Goal: Information Seeking & Learning: Check status

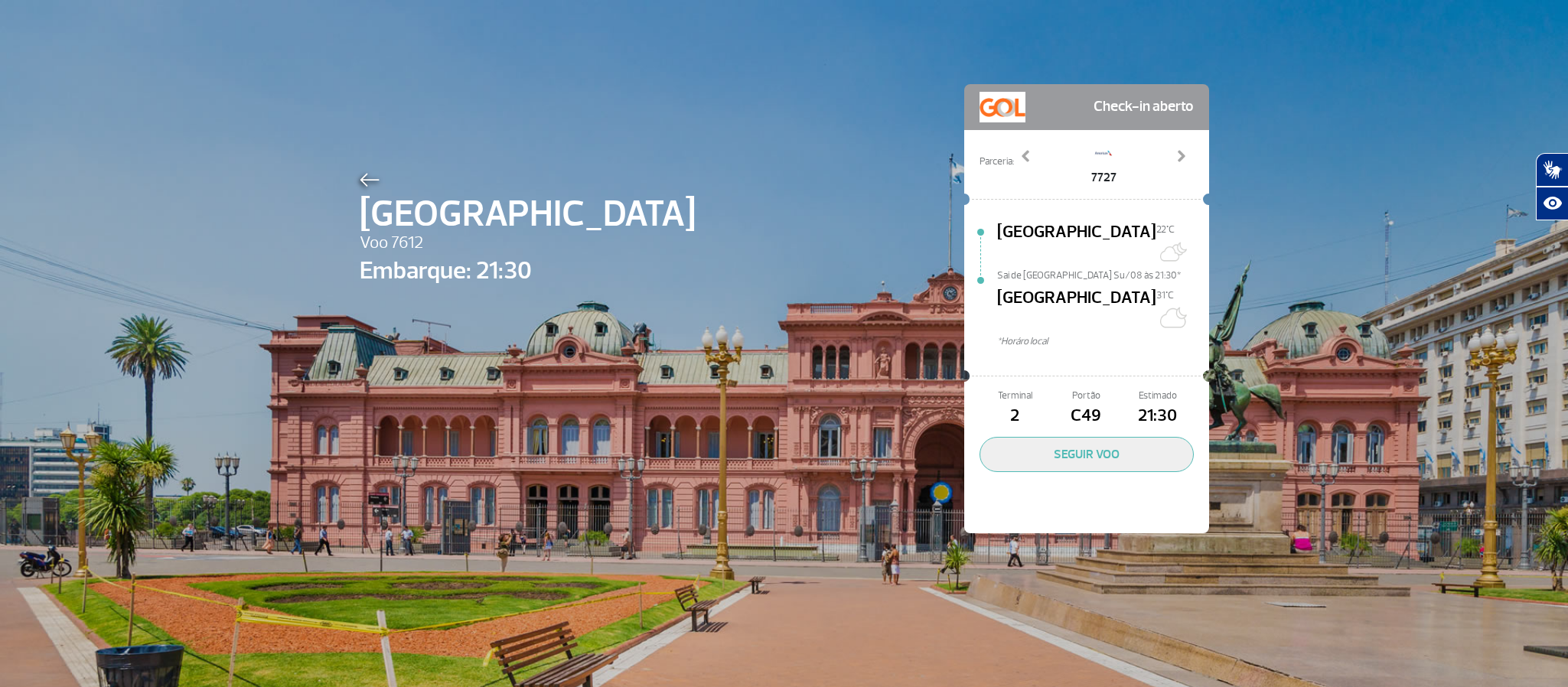
click at [348, 186] on div "Córdoba Voo 7612 Embarque: 21:30 Check-in aberto Parceria: 7727 7733 9422 Previ…" at bounding box center [784, 286] width 873 height 572
click at [360, 182] on img at bounding box center [369, 179] width 20 height 14
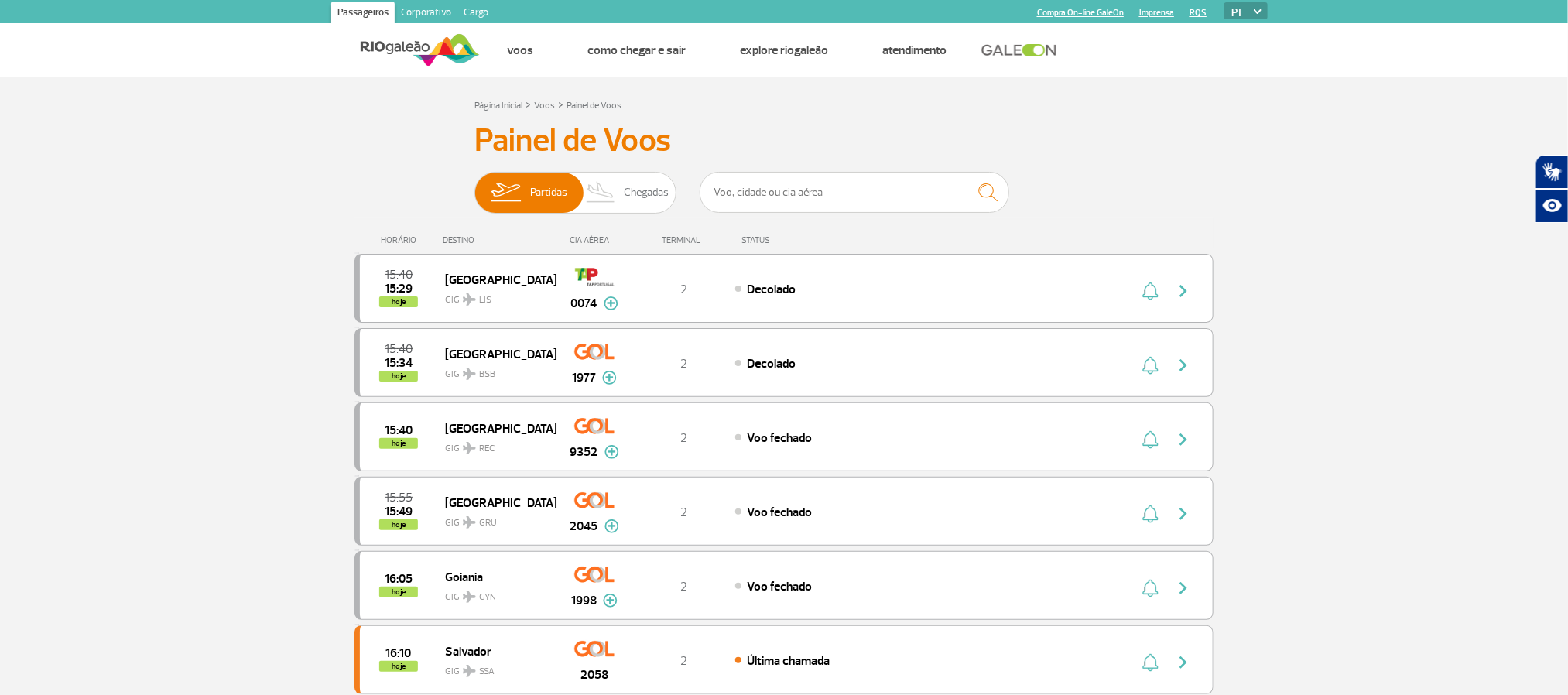
drag, startPoint x: 116, startPoint y: 362, endPoint x: 139, endPoint y: 374, distance: 25.9
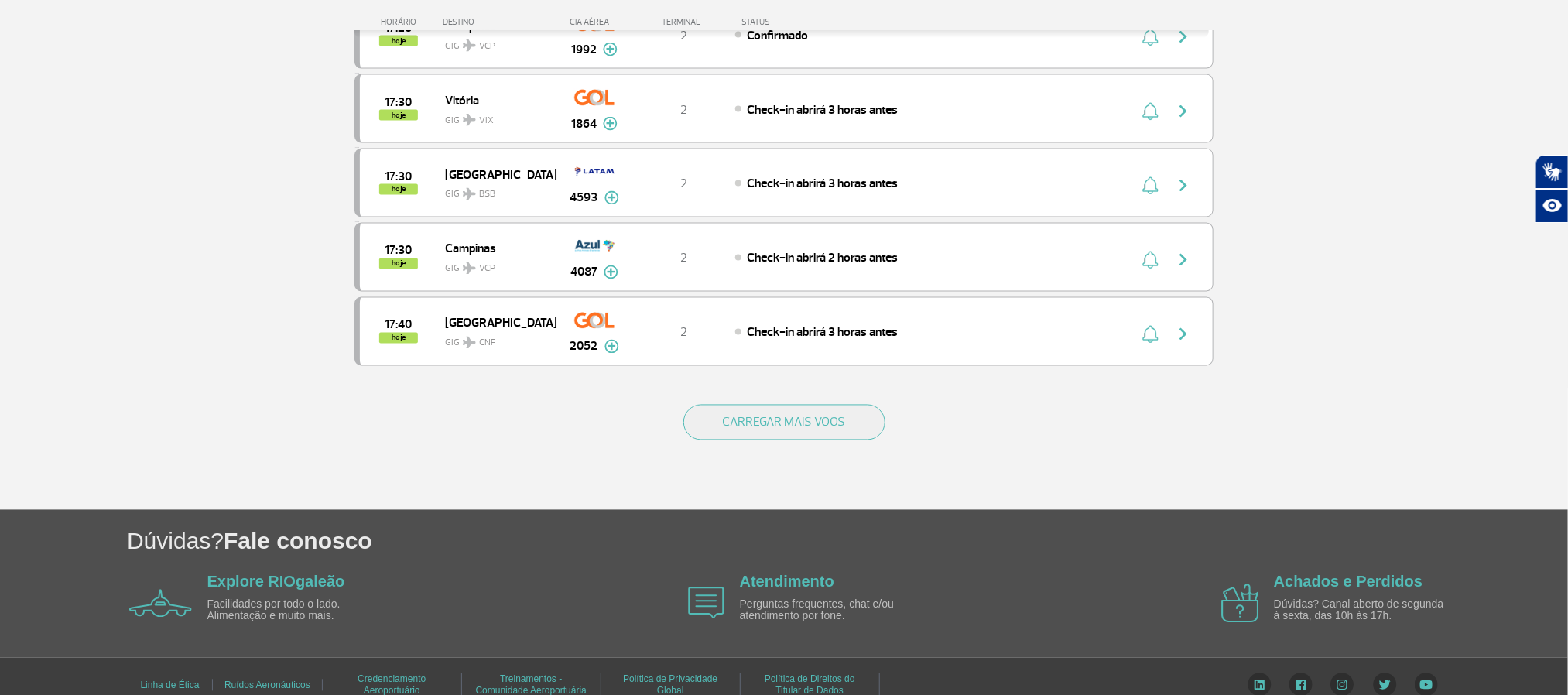
scroll to position [1394, 0]
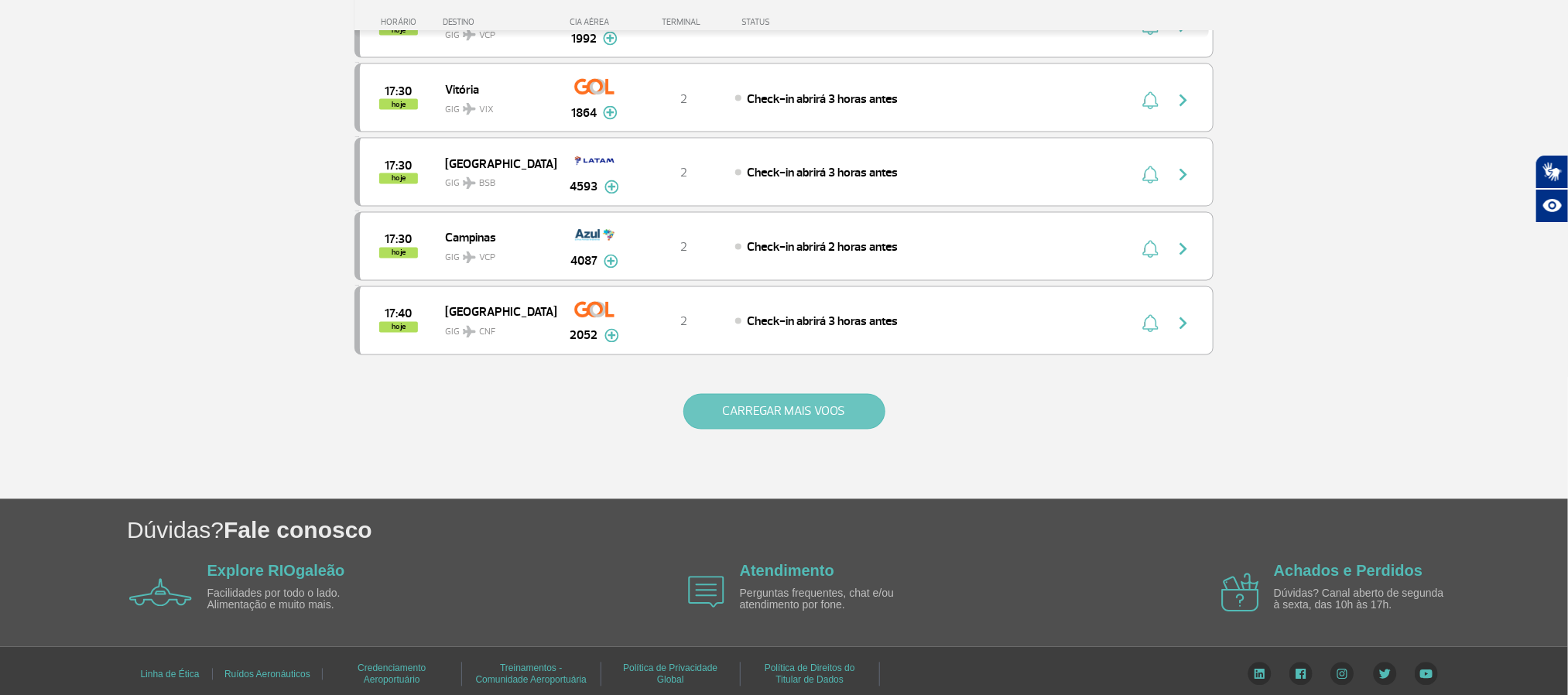
click at [780, 430] on button "CARREGAR MAIS VOOS" at bounding box center [785, 411] width 202 height 35
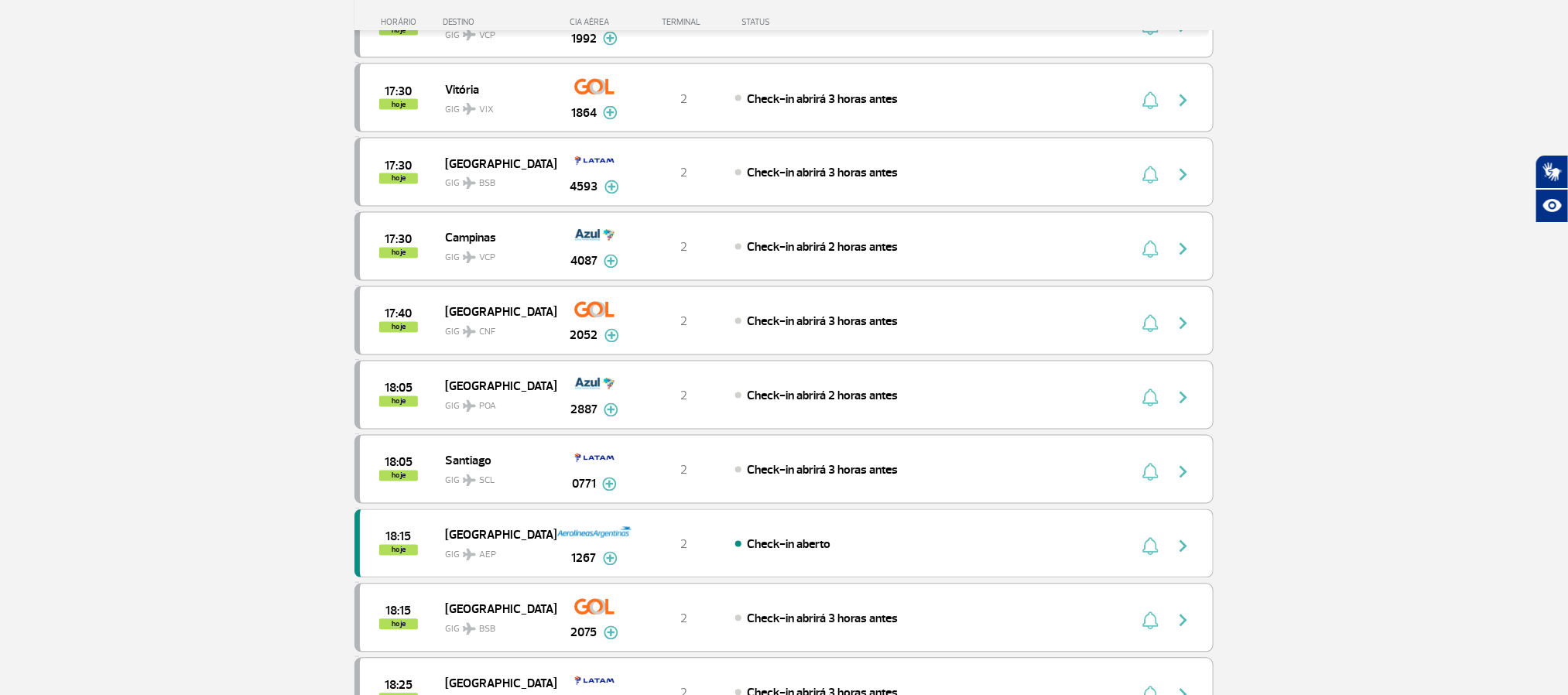
click at [177, 314] on section "Página Inicial > Voos > Painel de Voos Painel de Voos Partidas Chegadas 15:40 1…" at bounding box center [784, 334] width 1568 height 3303
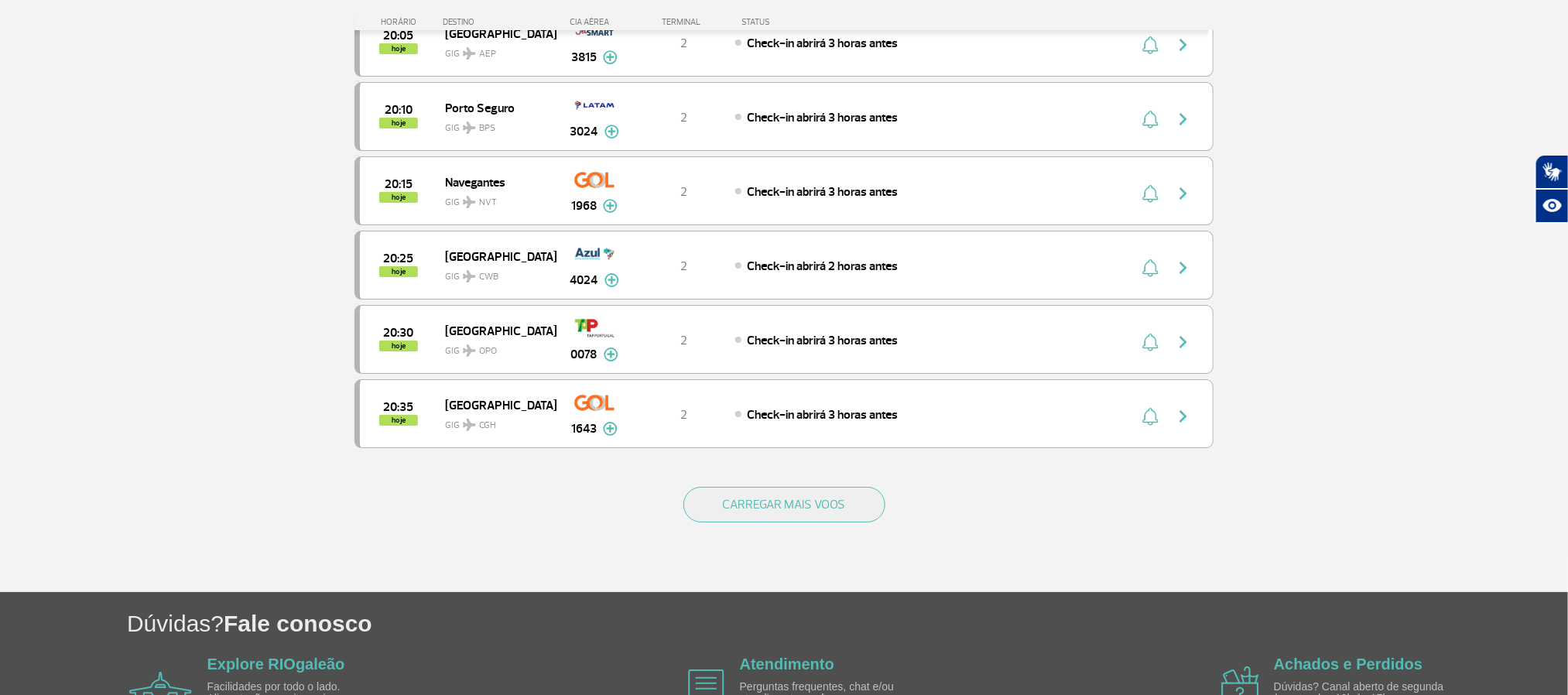
scroll to position [2950, 0]
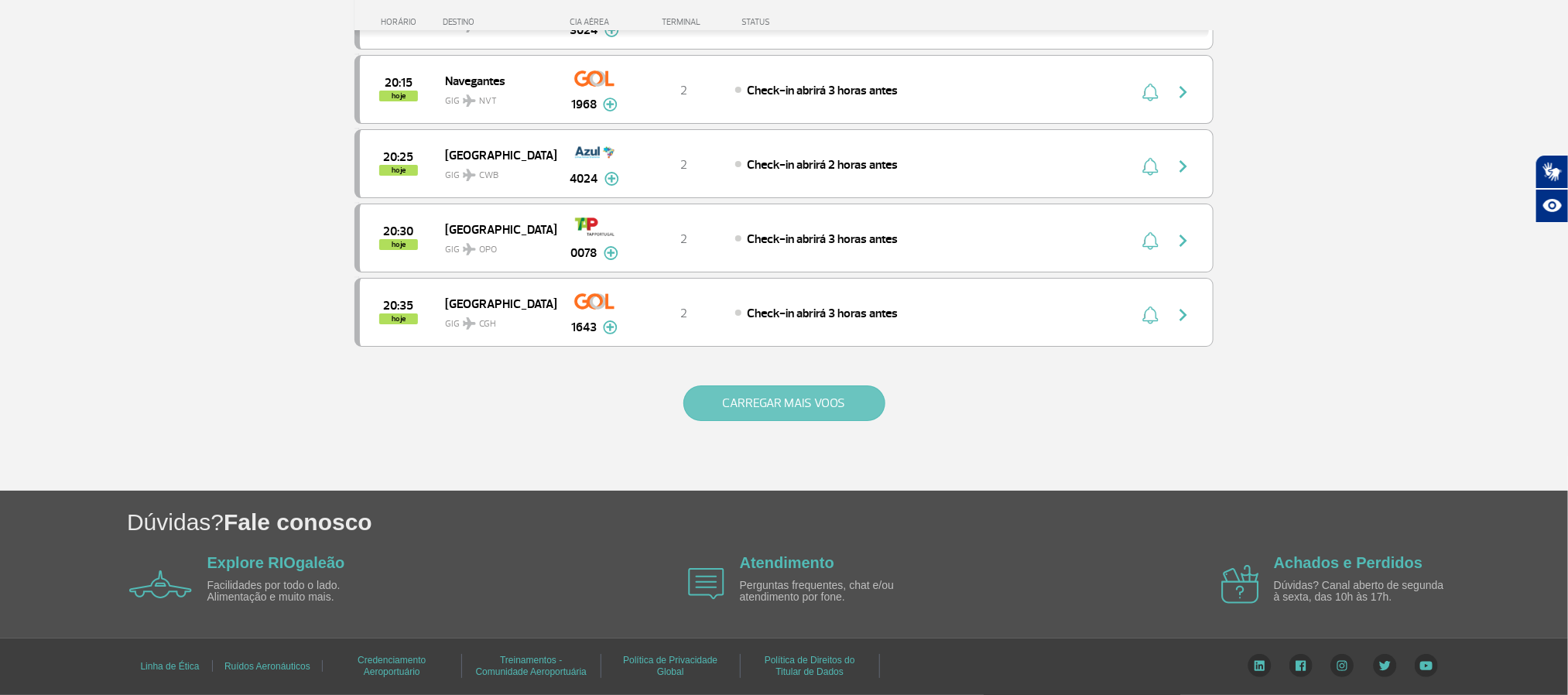
click at [755, 391] on button "CARREGAR MAIS VOOS" at bounding box center [785, 403] width 202 height 35
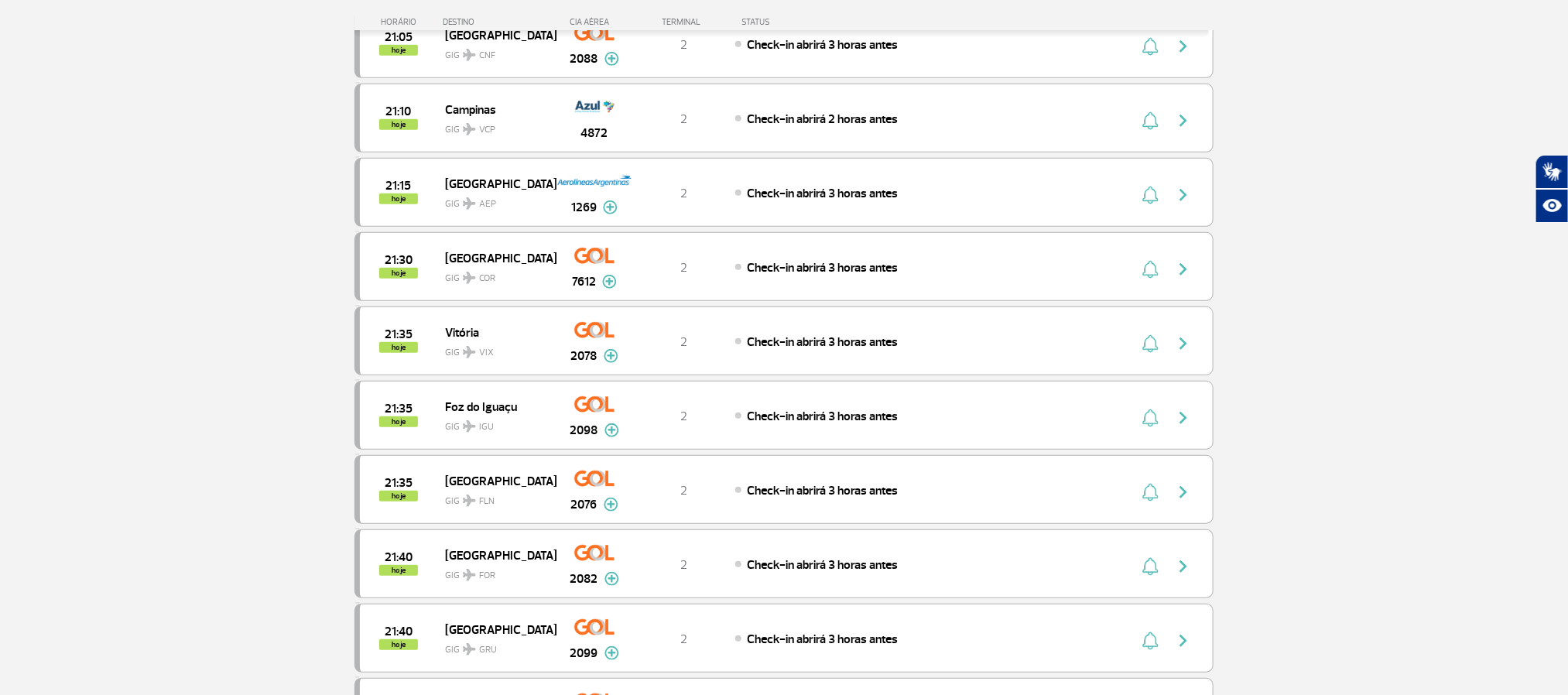
scroll to position [3530, 0]
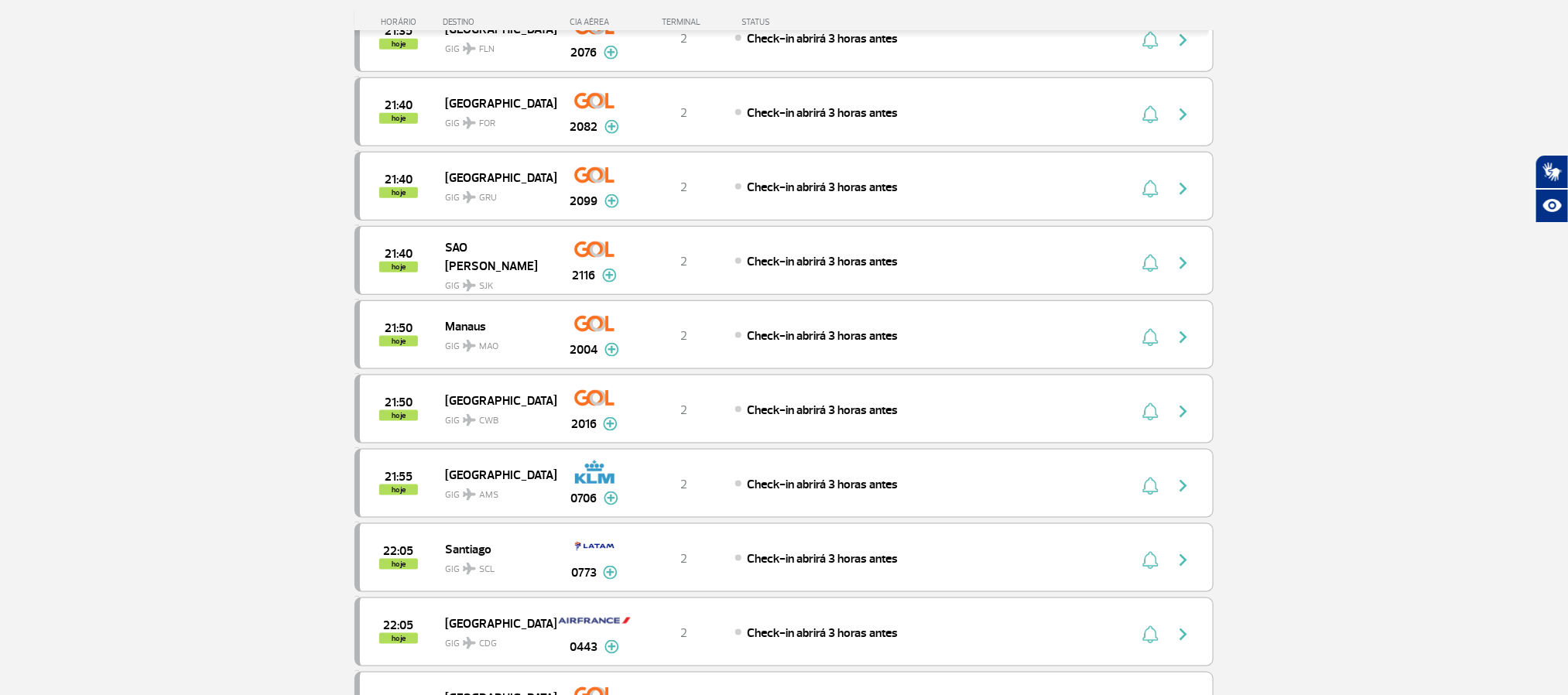
scroll to position [3995, 0]
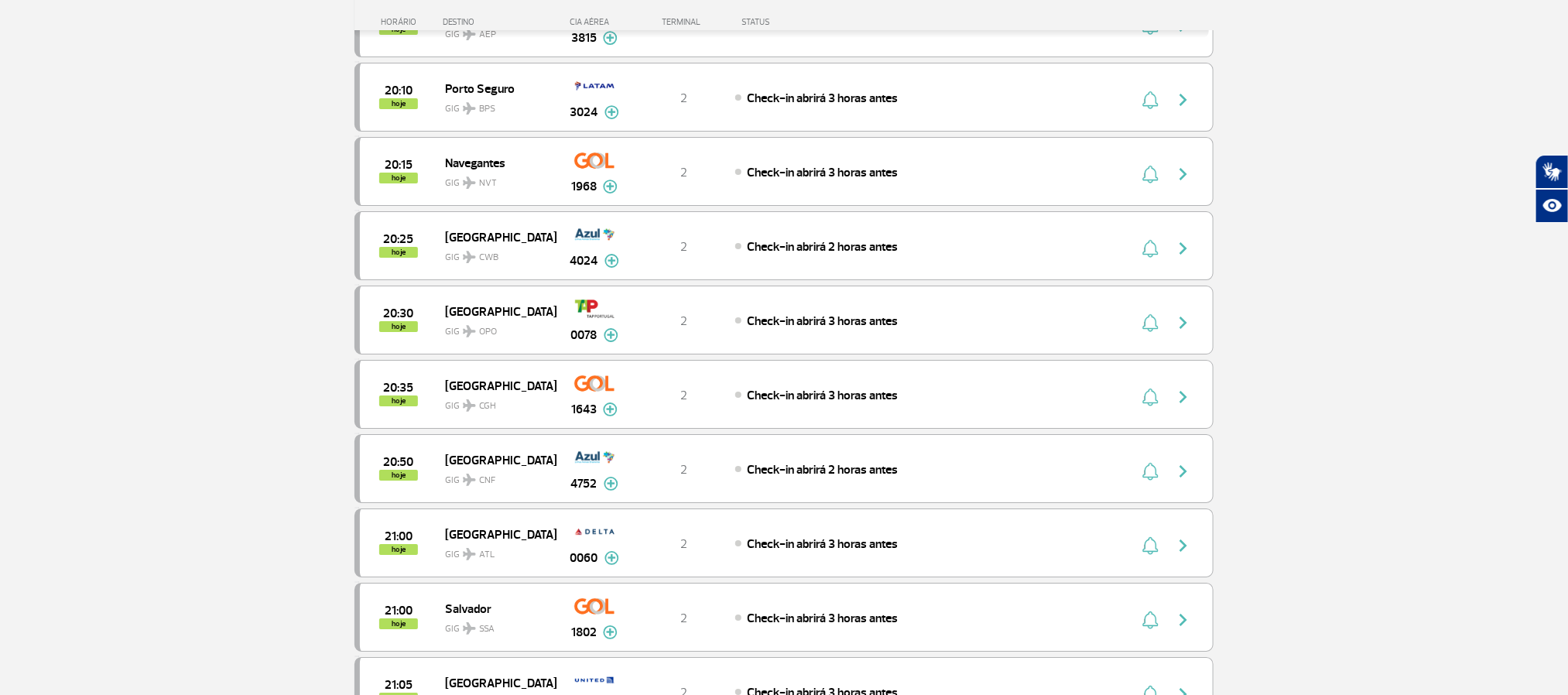
scroll to position [2717, 0]
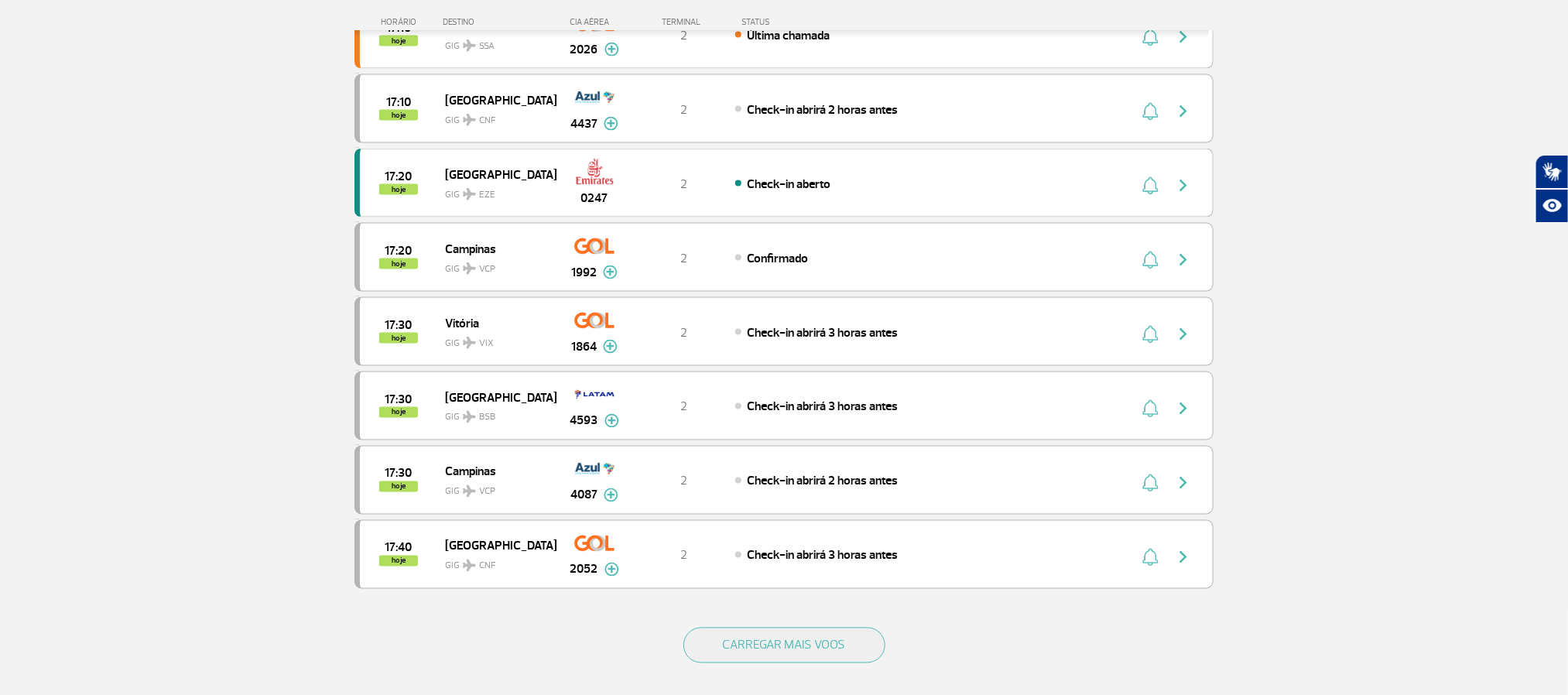
scroll to position [1161, 0]
click at [829, 662] on button "CARREGAR MAIS VOOS" at bounding box center [785, 644] width 202 height 35
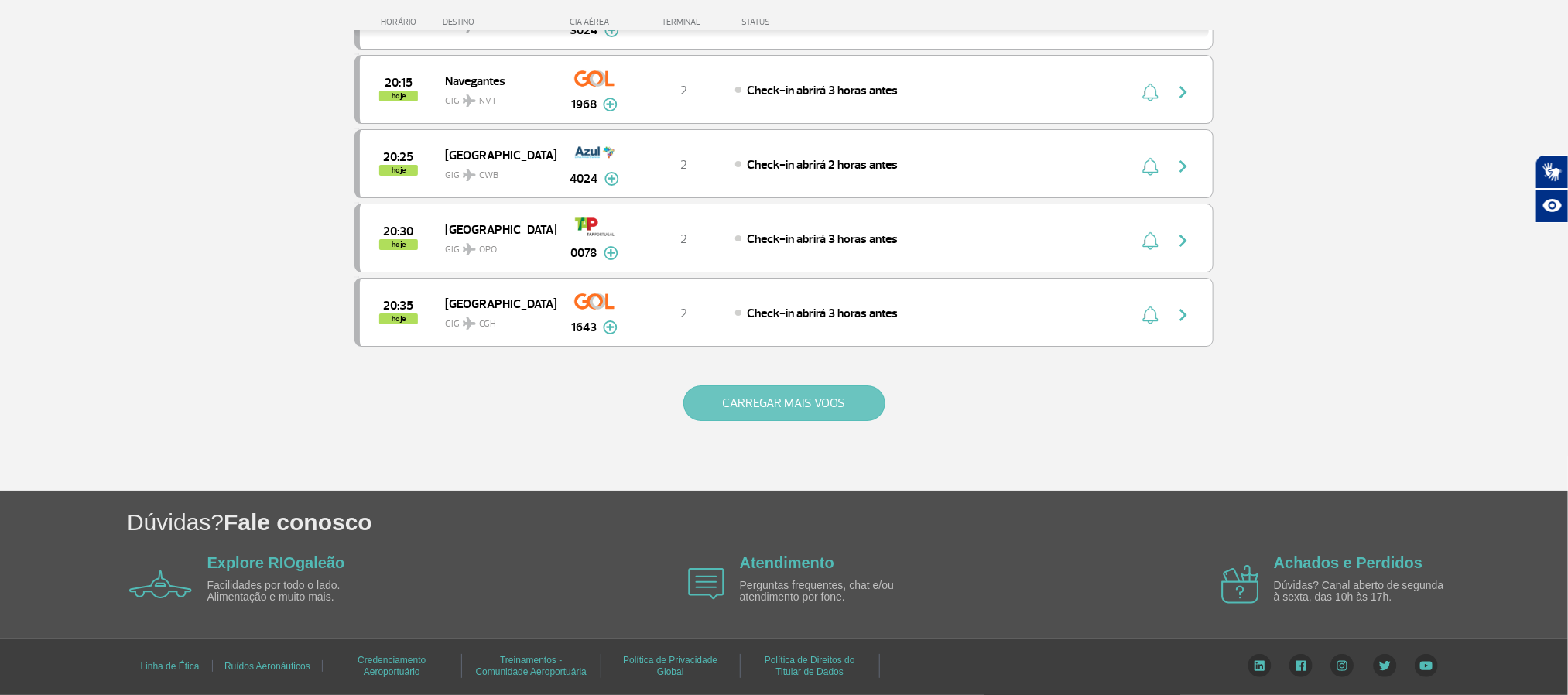
click at [767, 421] on button "CARREGAR MAIS VOOS" at bounding box center [785, 403] width 202 height 35
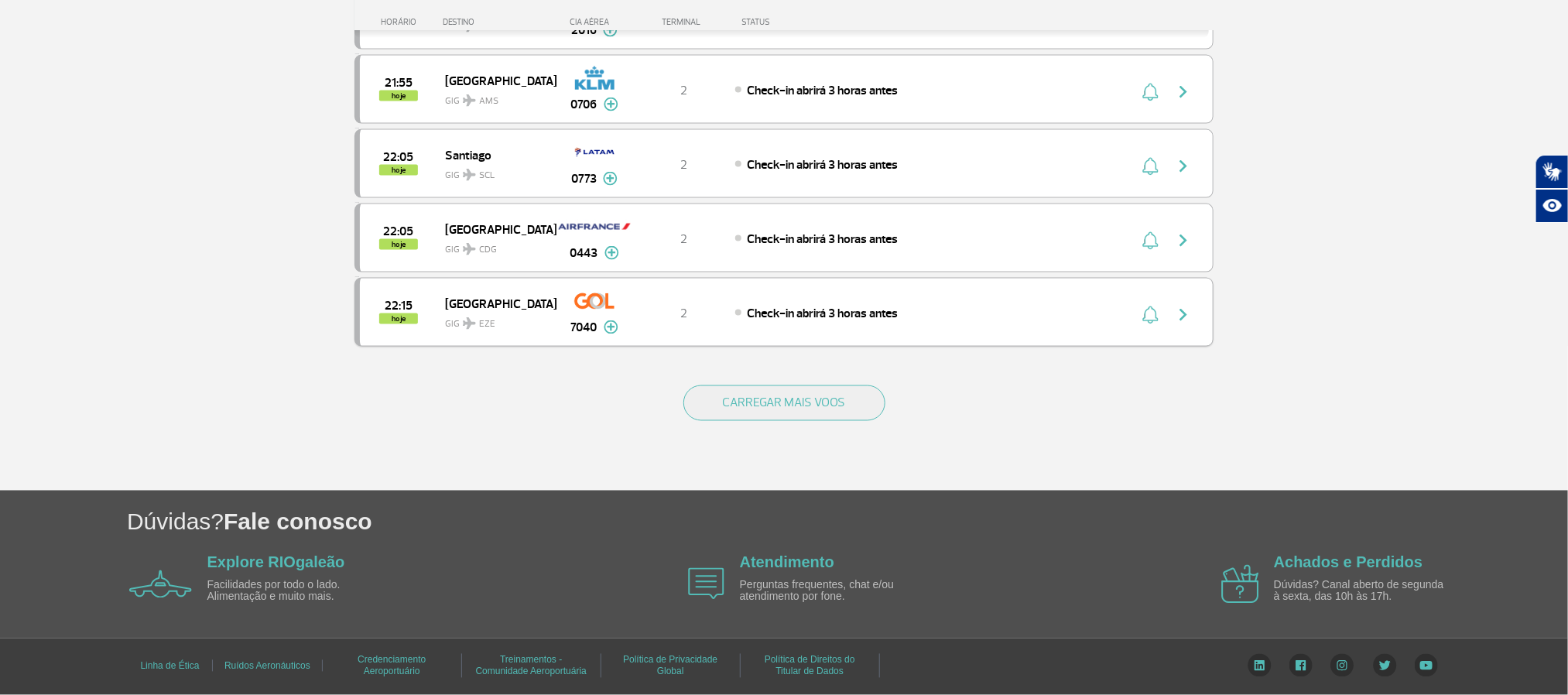
scroll to position [4467, 0]
click at [771, 390] on button "CARREGAR MAIS VOOS" at bounding box center [785, 403] width 202 height 35
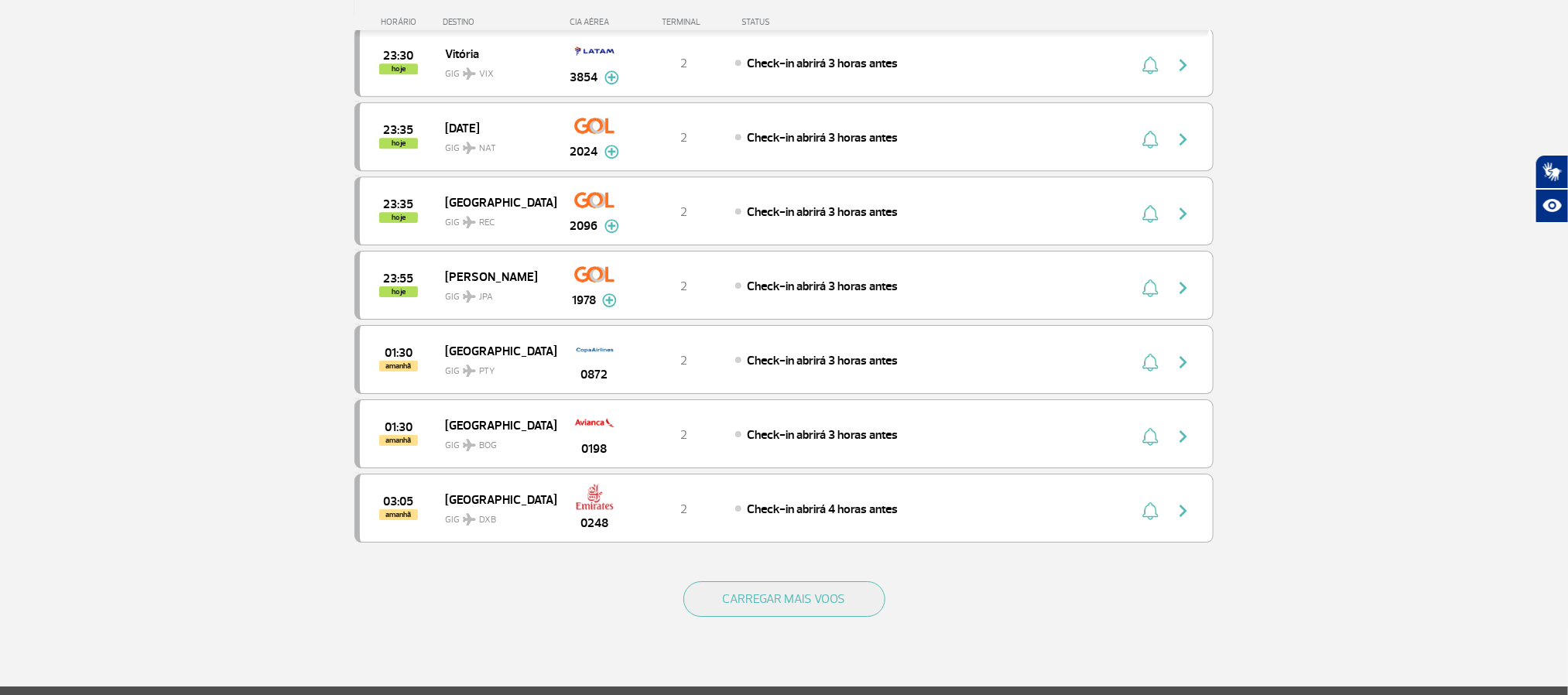
scroll to position [5861, 0]
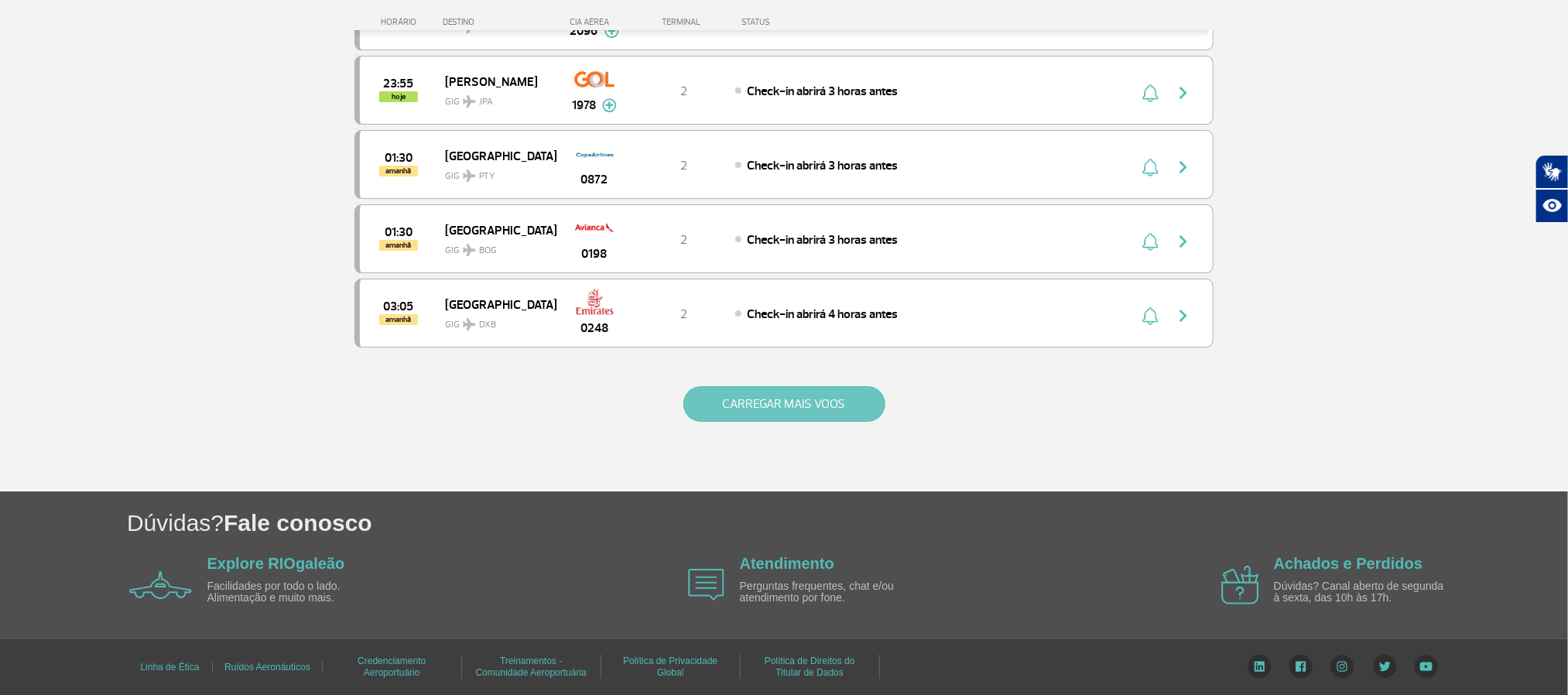
click at [816, 422] on button "CARREGAR MAIS VOOS" at bounding box center [785, 404] width 202 height 35
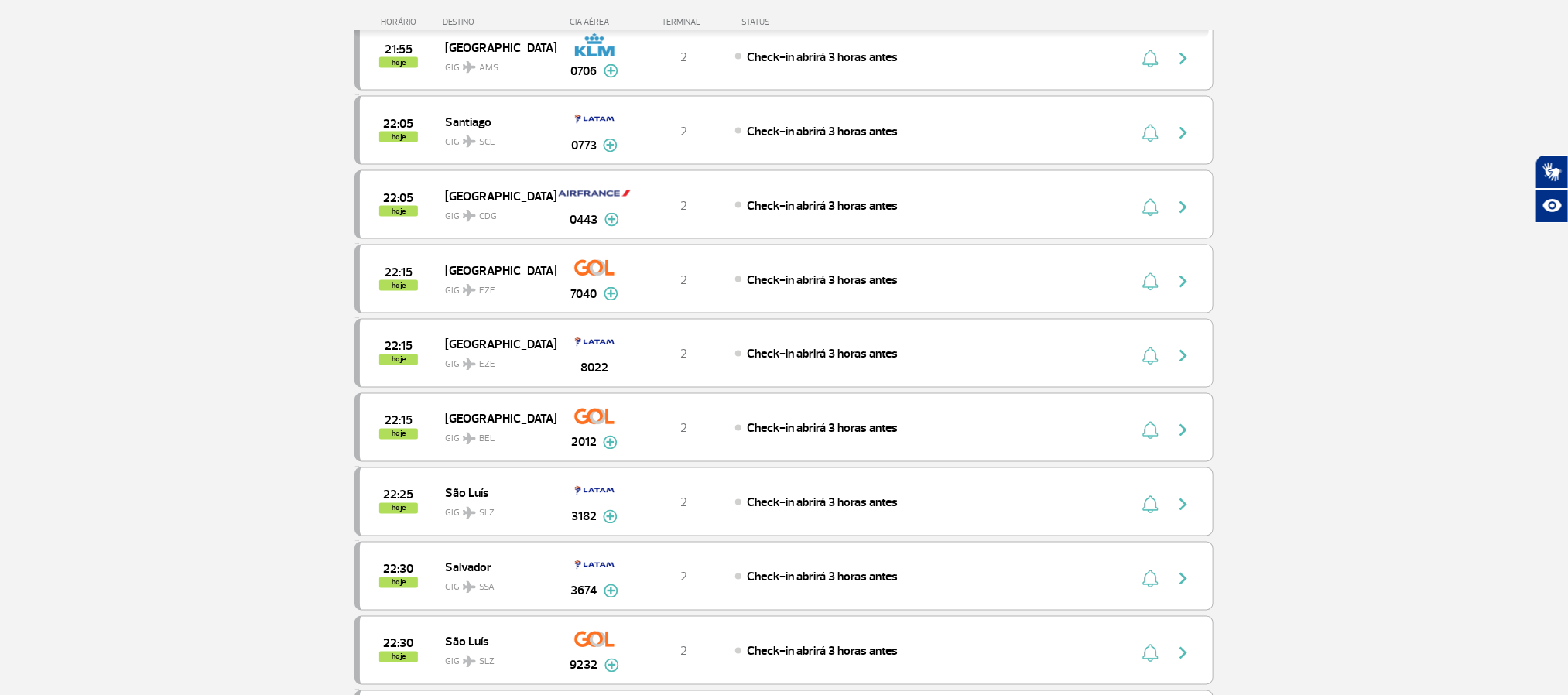
scroll to position [4003, 0]
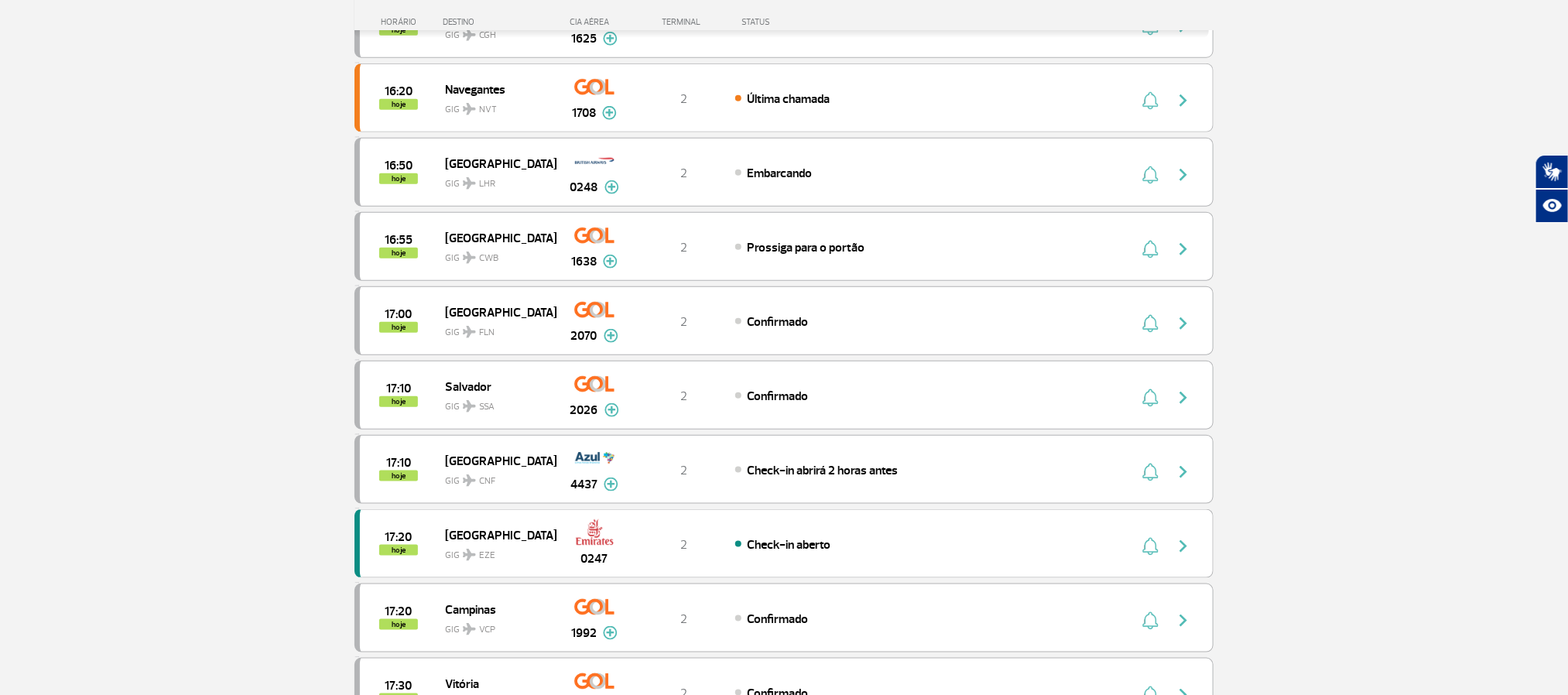
click at [235, 184] on section "Página Inicial > Voos > Painel de Voos Painel de Voos Partidas Chegadas 15:40 1…" at bounding box center [784, 260] width 1568 height 1817
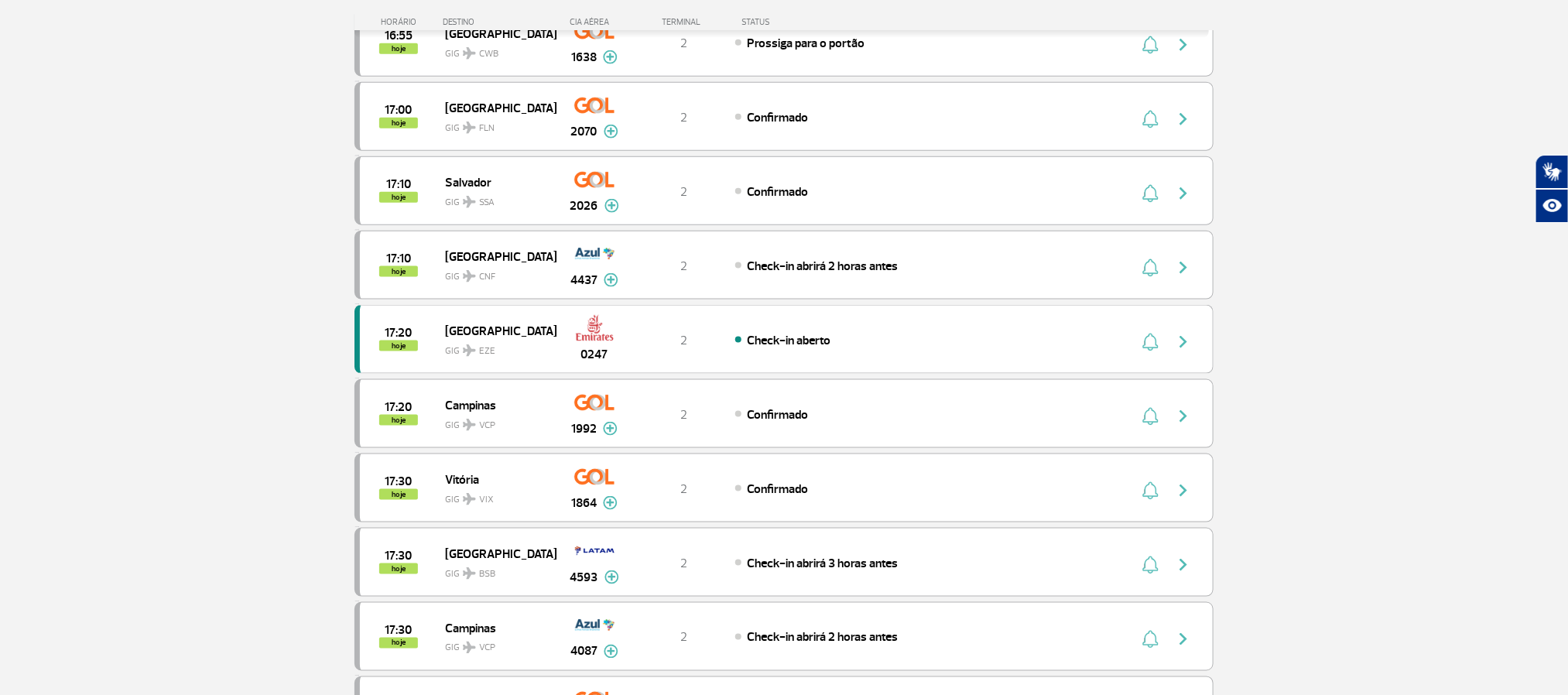
click at [129, 239] on section "Página Inicial > Voos > Painel de Voos Painel de Voos Partidas Chegadas 15:40 1…" at bounding box center [784, 55] width 1568 height 1817
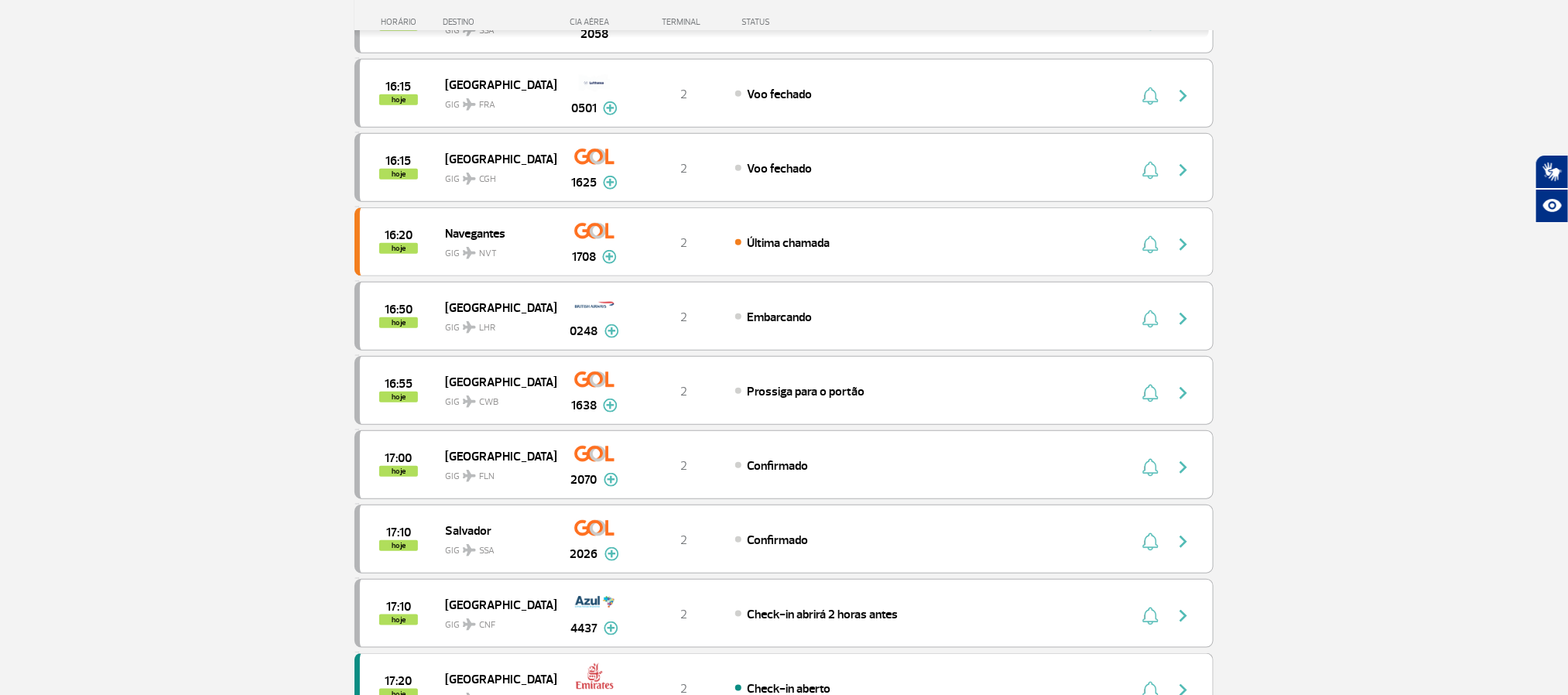
scroll to position [608, 0]
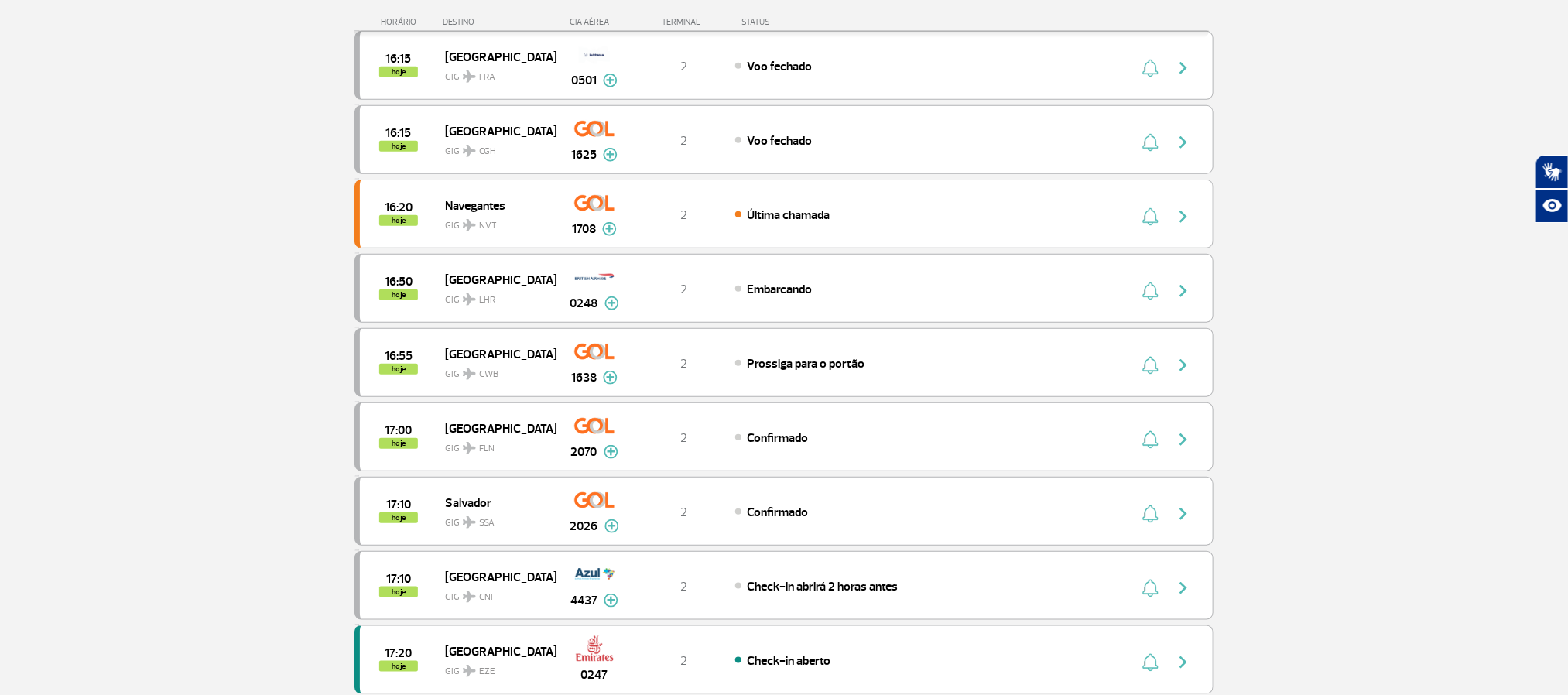
click at [323, 161] on section "Página Inicial > Voos > Painel de Voos Painel de Voos Partidas Chegadas 15:40 1…" at bounding box center [784, 376] width 1568 height 1817
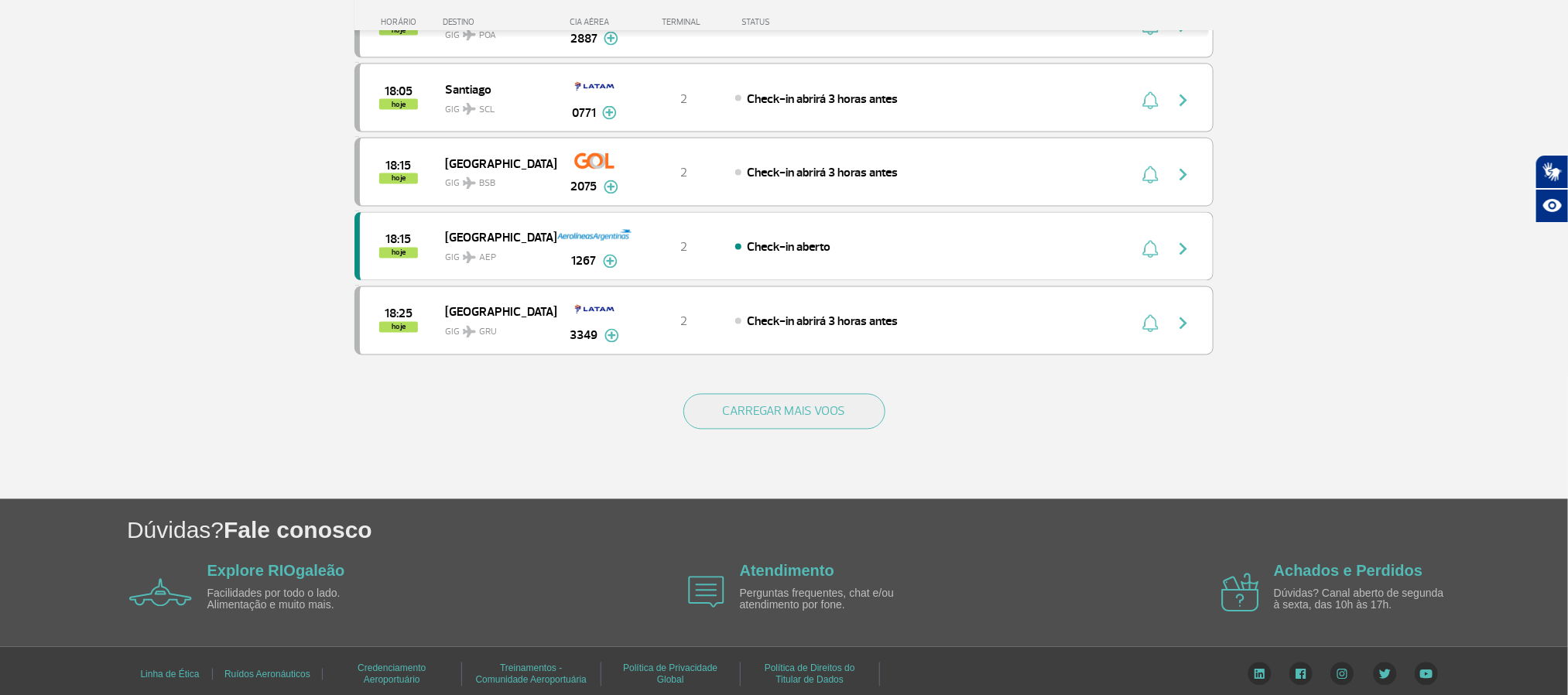
scroll to position [1433, 0]
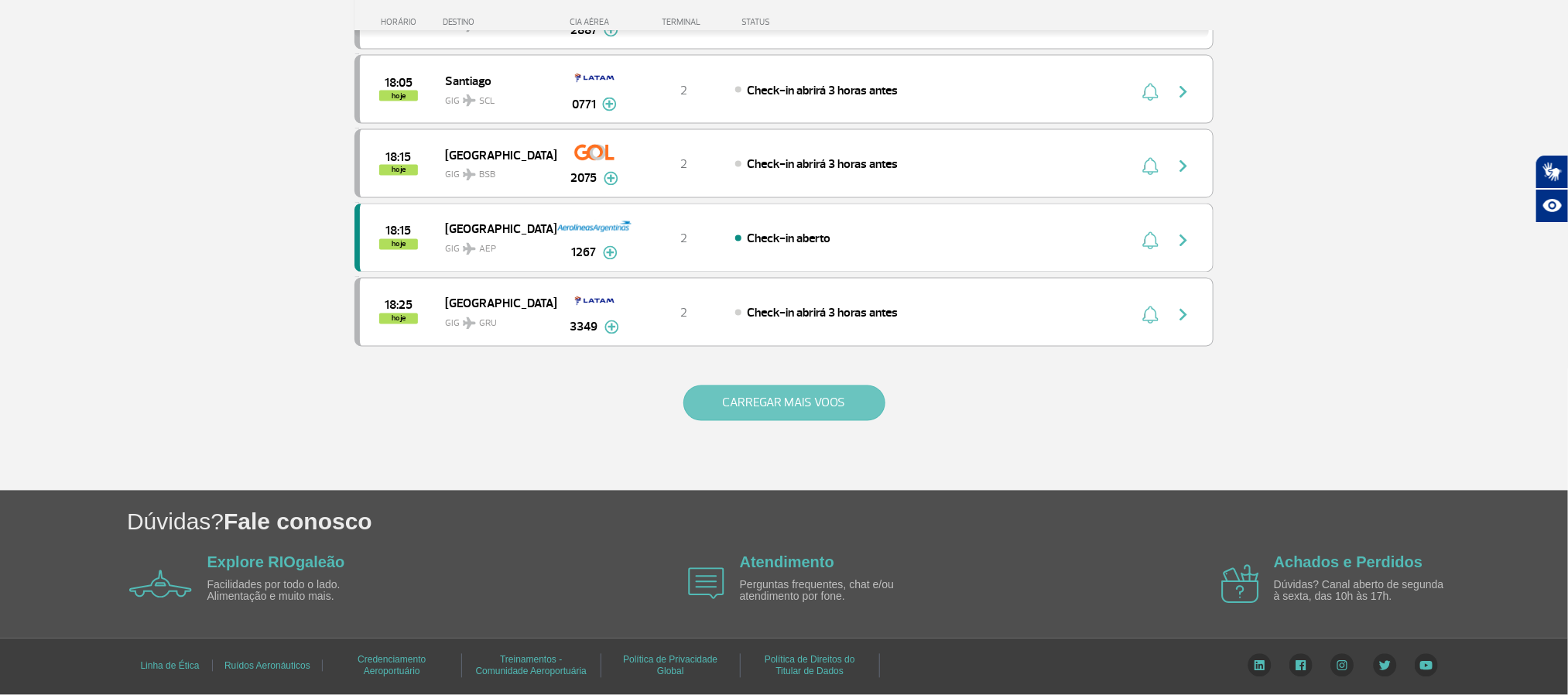
click at [730, 397] on button "CARREGAR MAIS VOOS" at bounding box center [785, 403] width 202 height 35
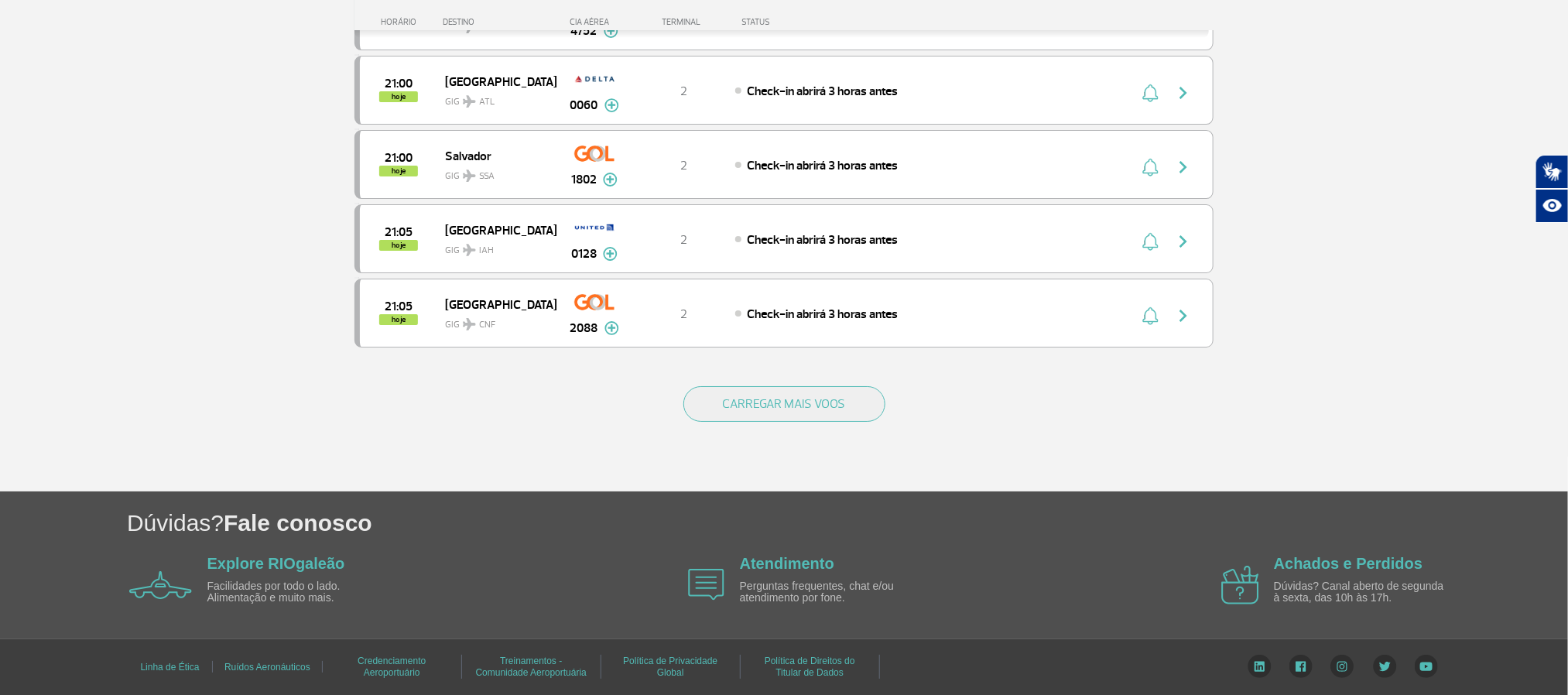
scroll to position [2943, 0]
click at [778, 395] on button "CARREGAR MAIS VOOS" at bounding box center [785, 403] width 202 height 35
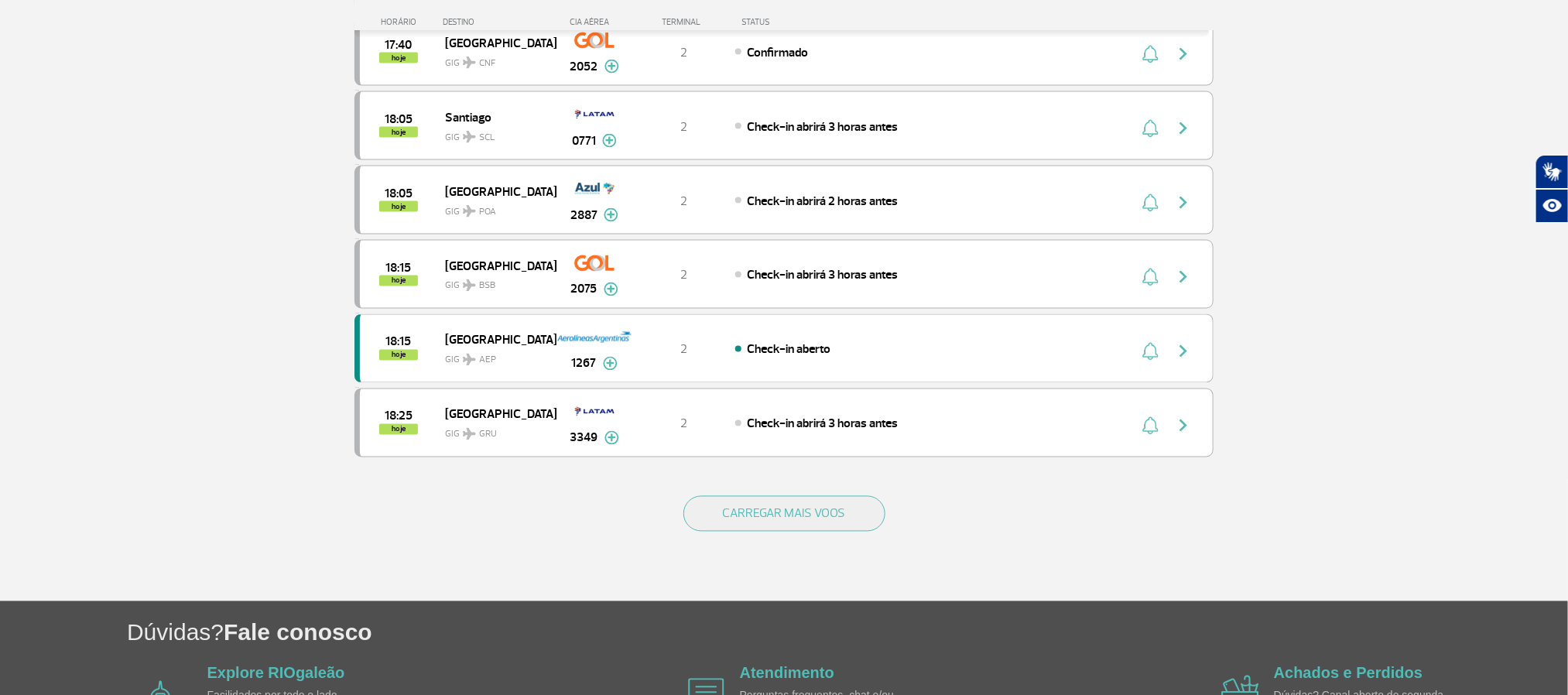
scroll to position [1303, 0]
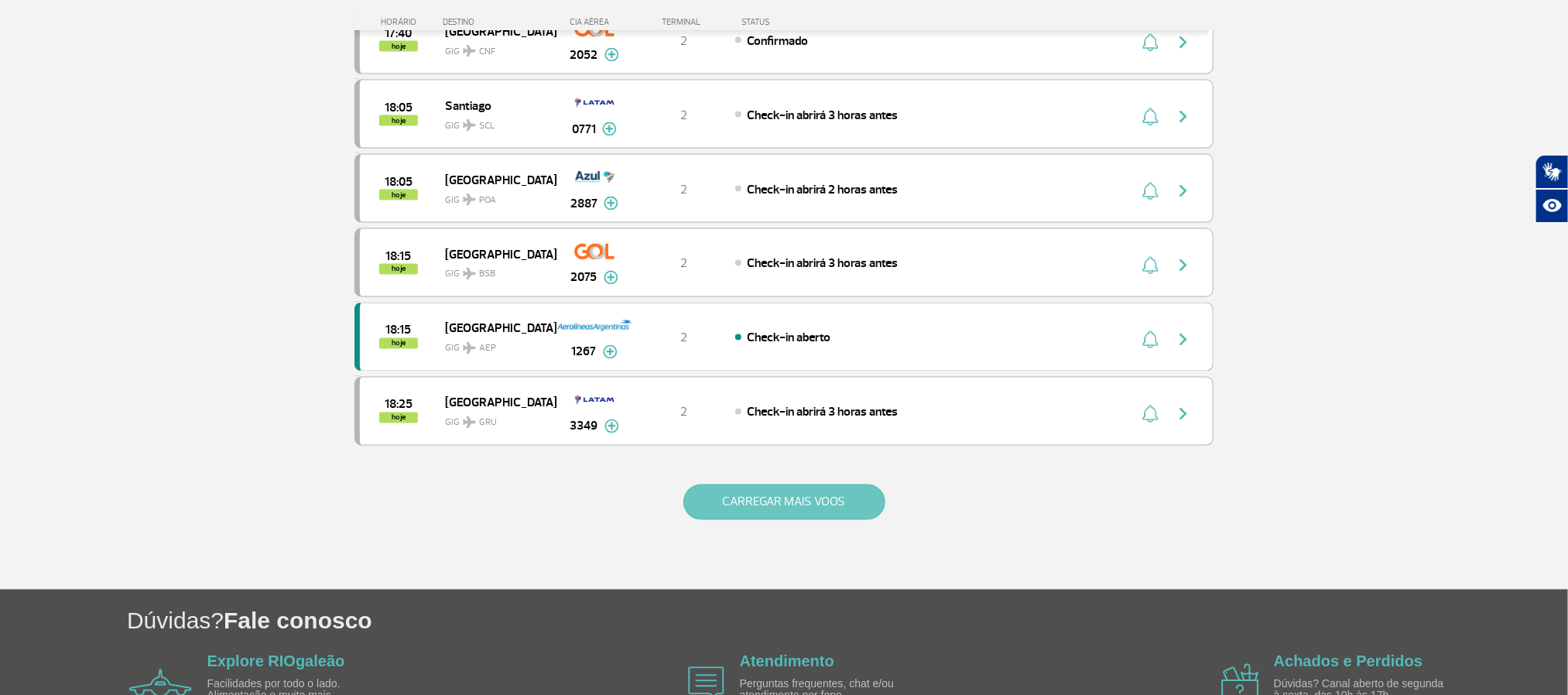
click at [780, 521] on button "CARREGAR MAIS VOOS" at bounding box center [785, 502] width 202 height 35
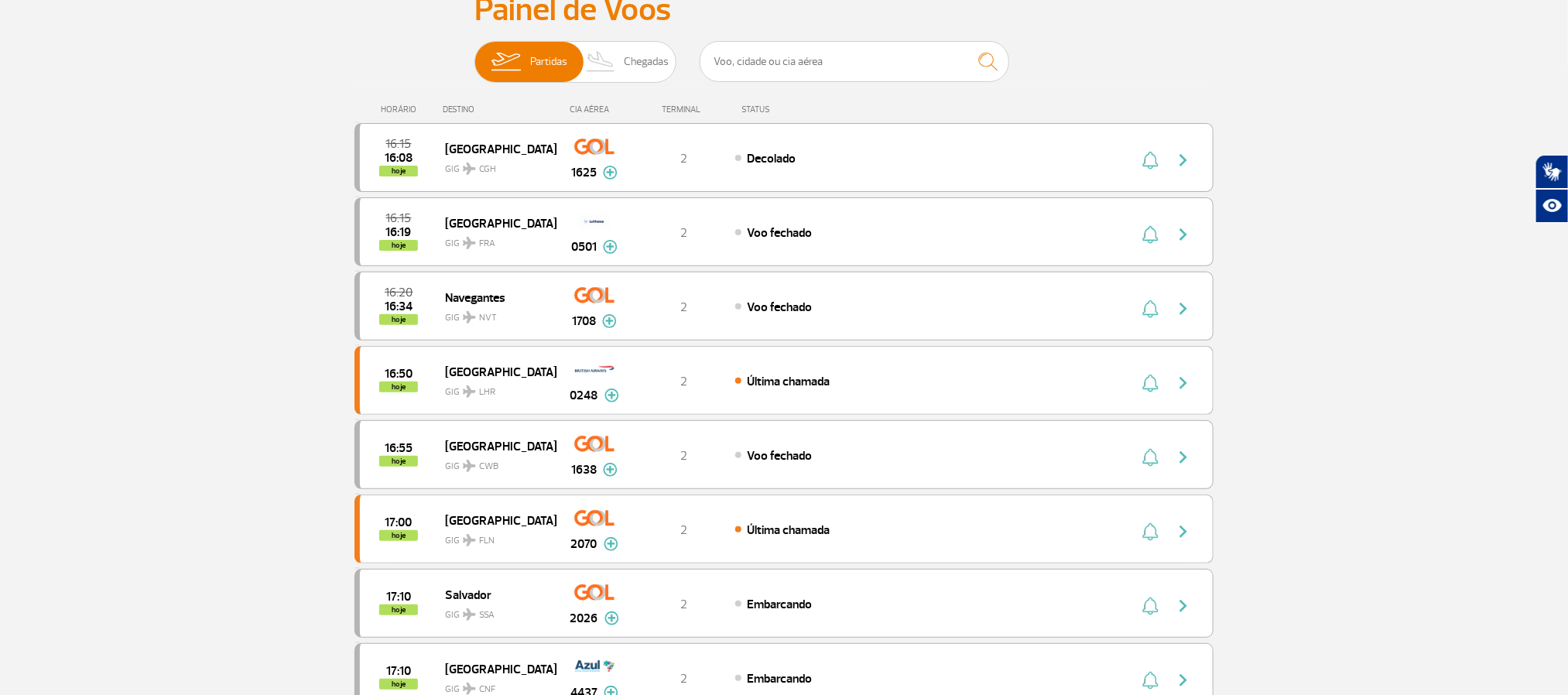
scroll to position [91, 0]
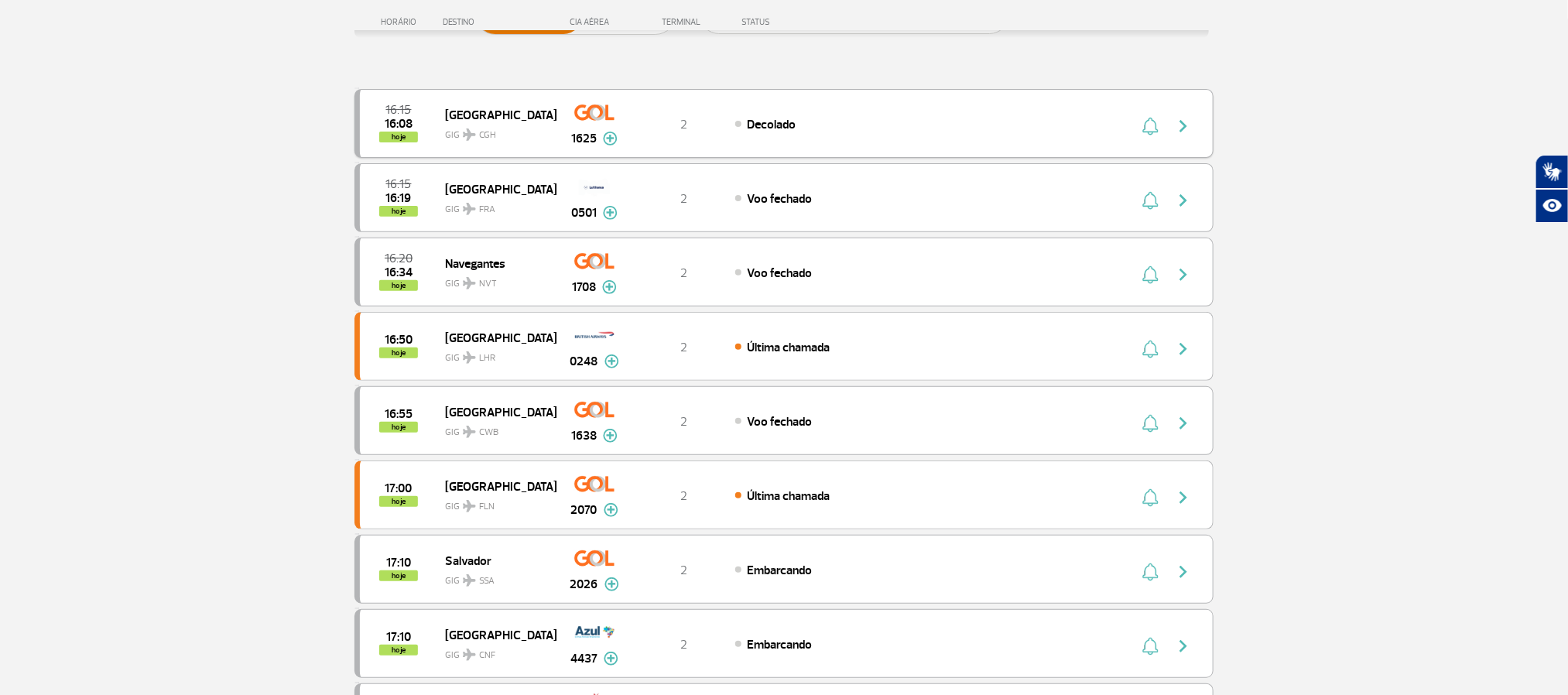
scroll to position [349, 0]
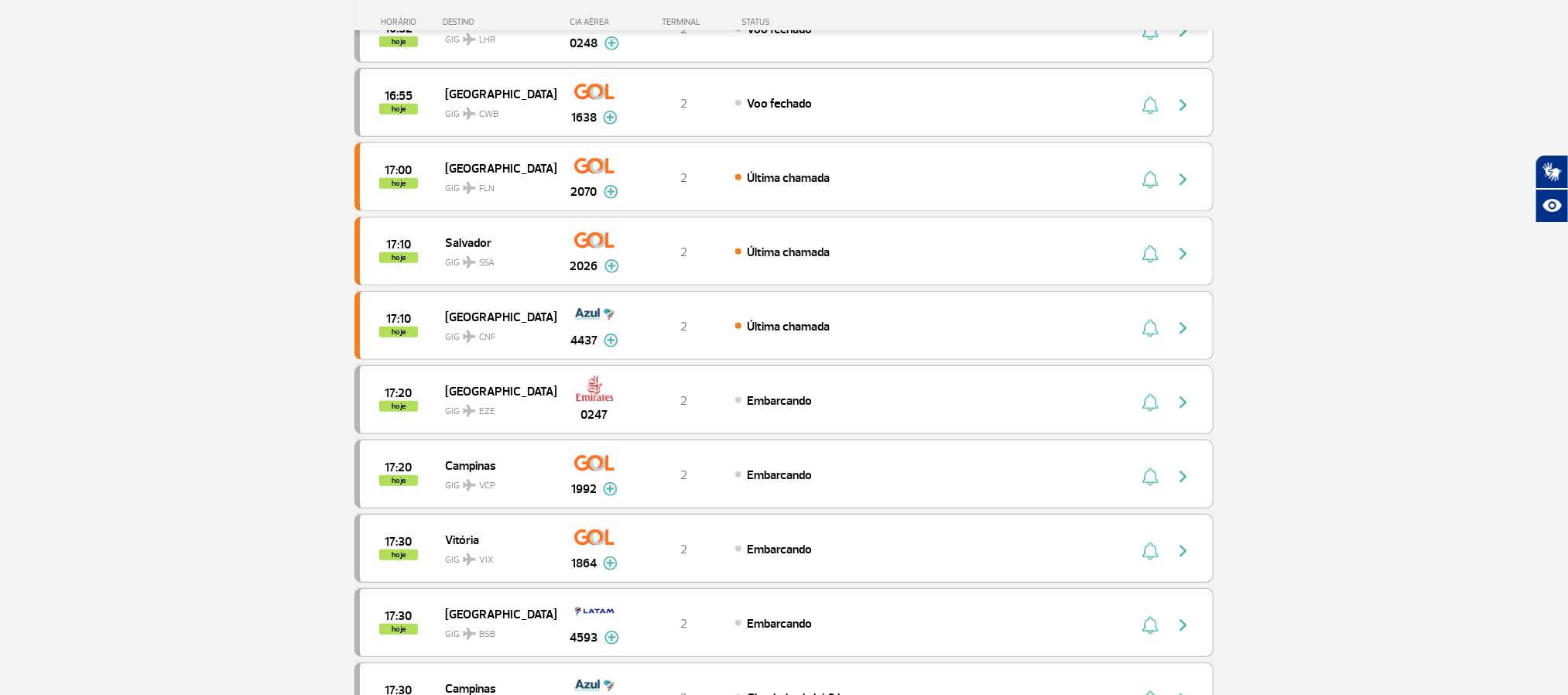
click at [107, 222] on section "Página Inicial > Voos > Painel de Voos Painel de Voos Partidas Chegadas 16:15 1…" at bounding box center [784, 636] width 1568 height 1817
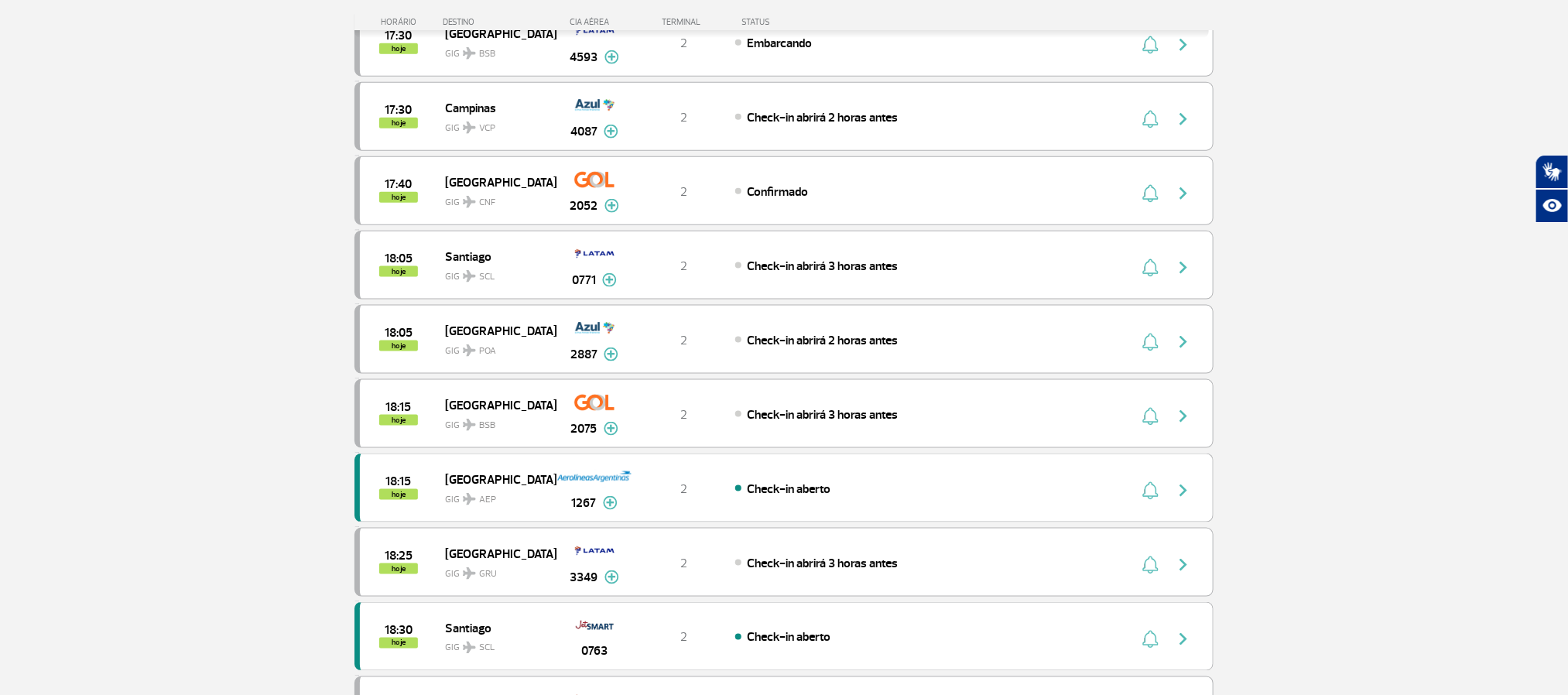
click at [168, 162] on section "Página Inicial > Voos > Painel de Voos Painel de Voos Partidas Chegadas 16:15 1…" at bounding box center [784, 55] width 1568 height 1817
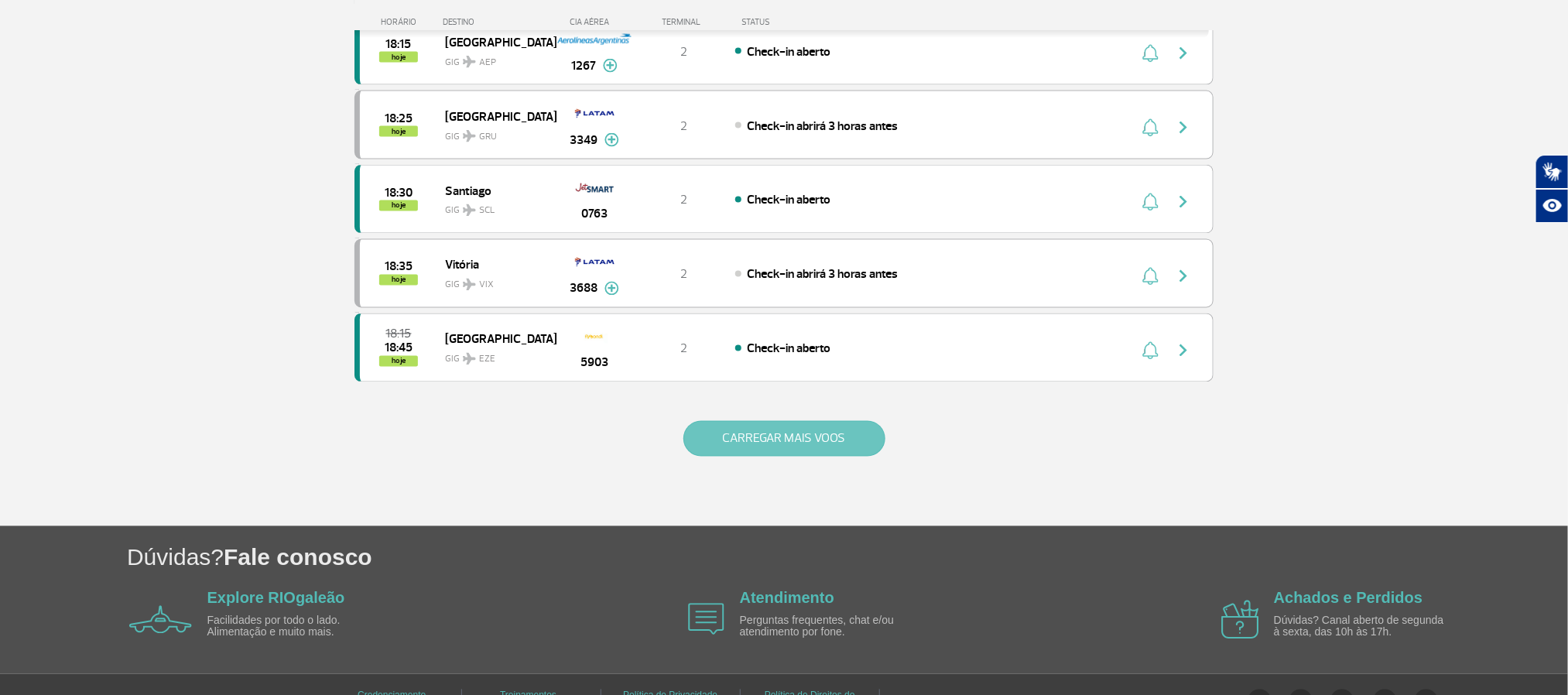
scroll to position [1394, 0]
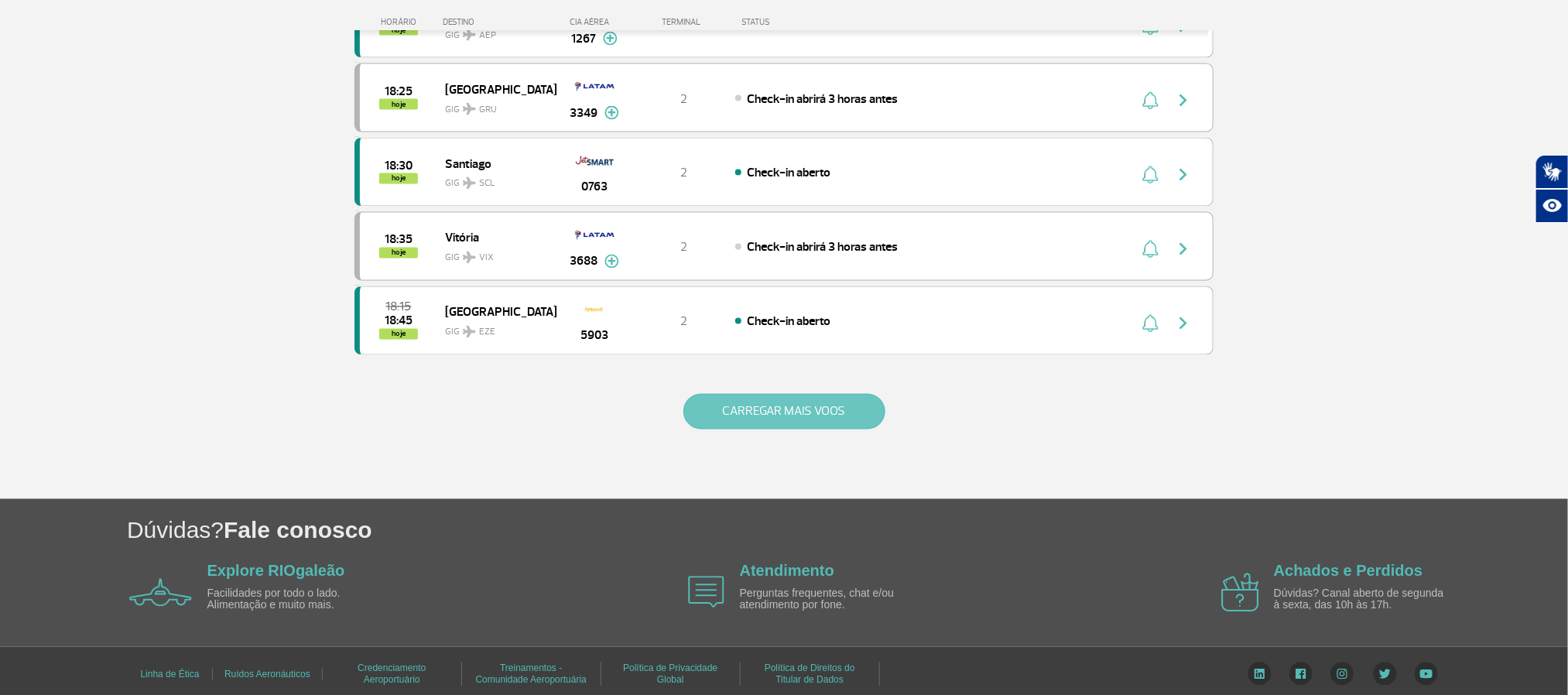
click at [813, 430] on button "CARREGAR MAIS VOOS" at bounding box center [785, 411] width 202 height 35
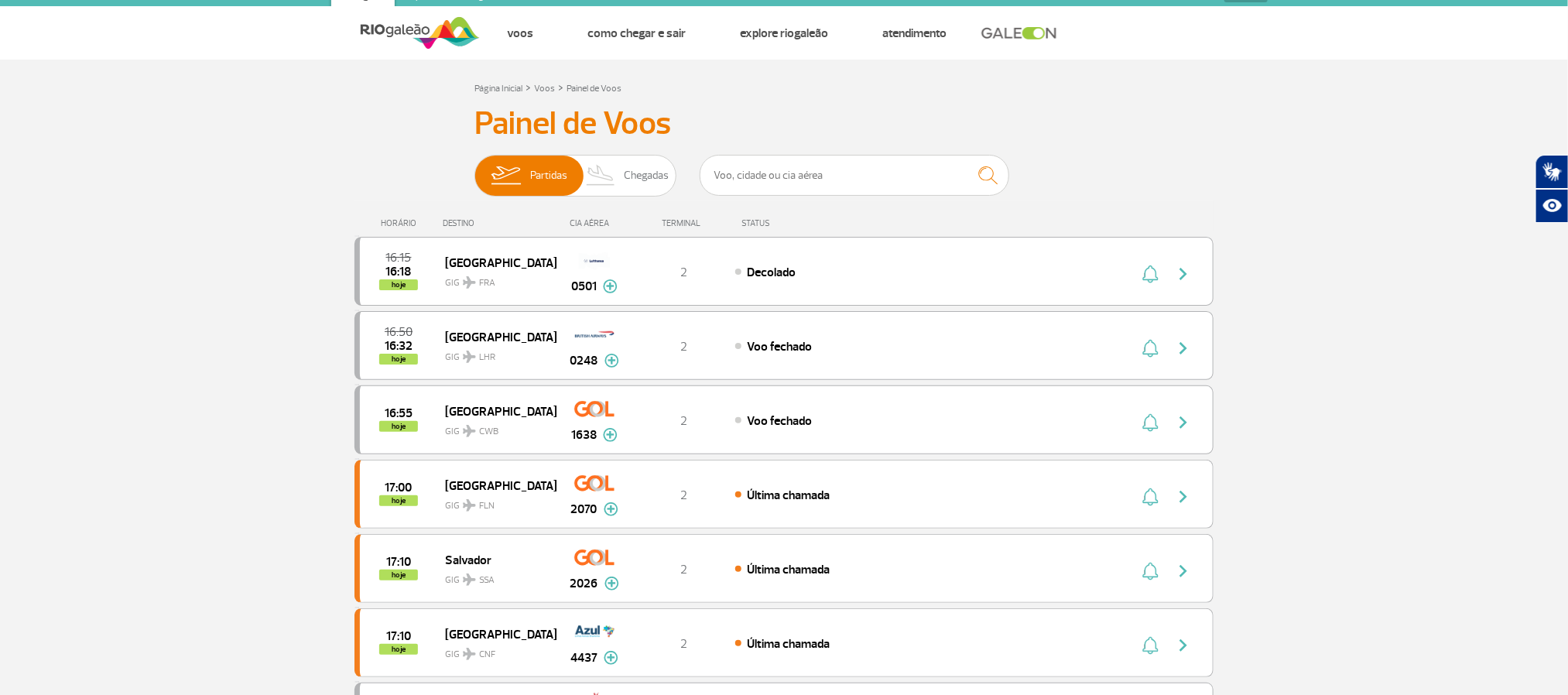
scroll to position [0, 0]
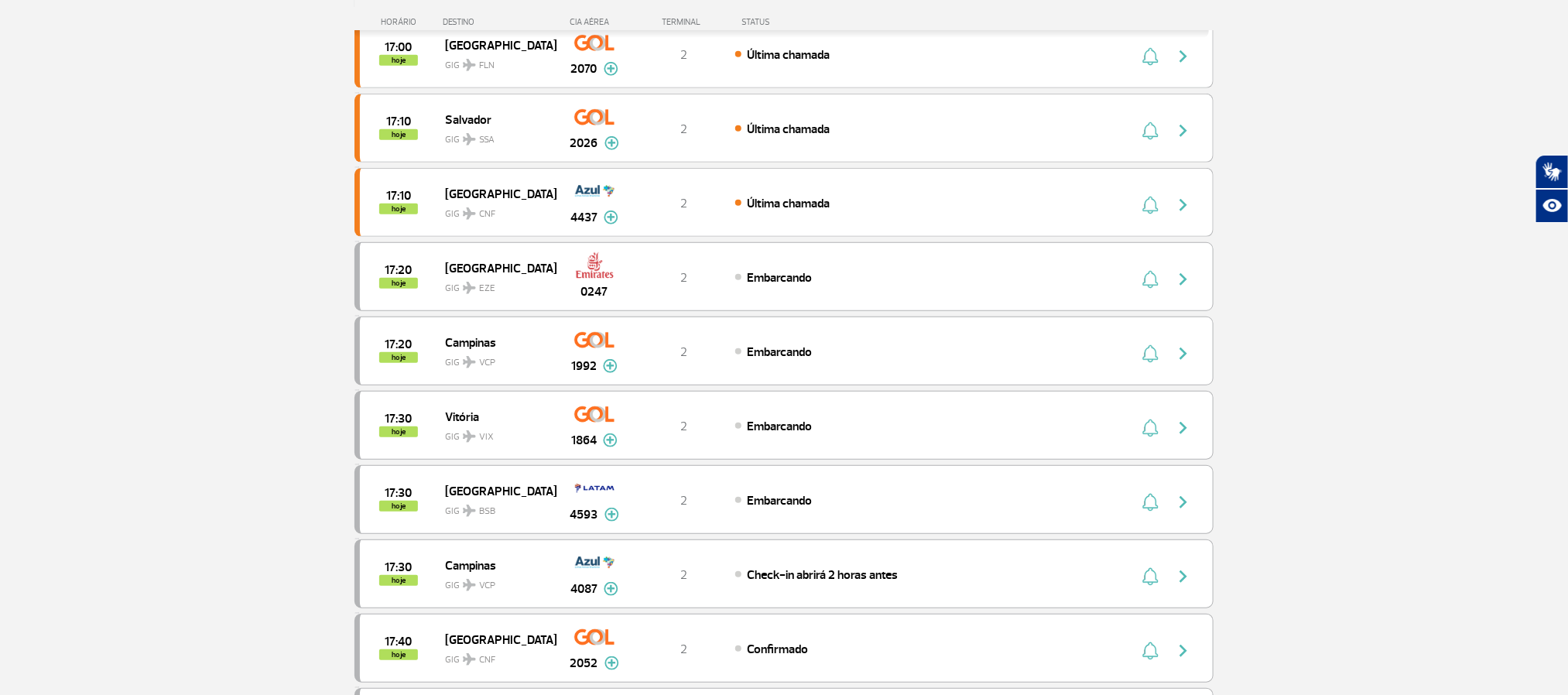
scroll to position [581, 0]
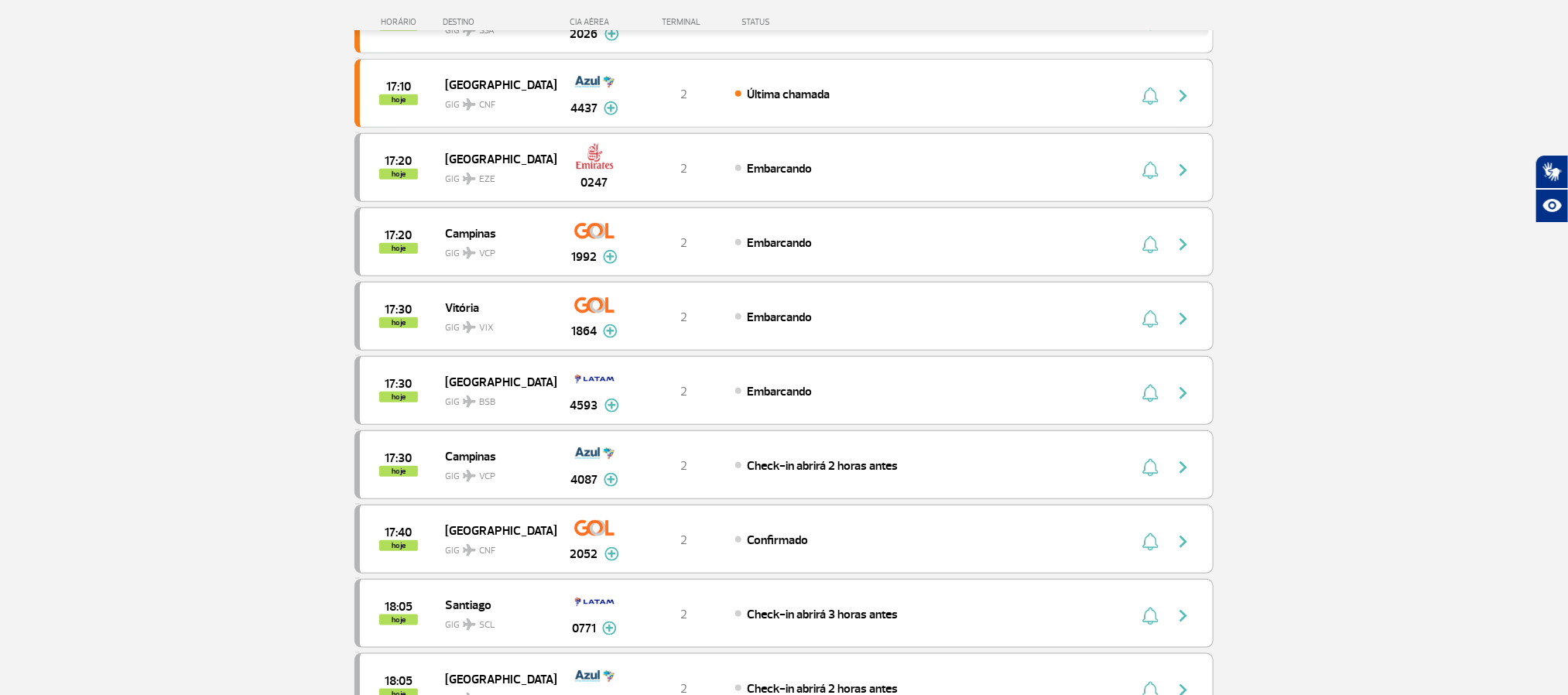
click at [179, 337] on section "Página Inicial > Voos > Painel de Voos Painel de Voos Partidas Chegadas 16:15 1…" at bounding box center [784, 404] width 1568 height 1817
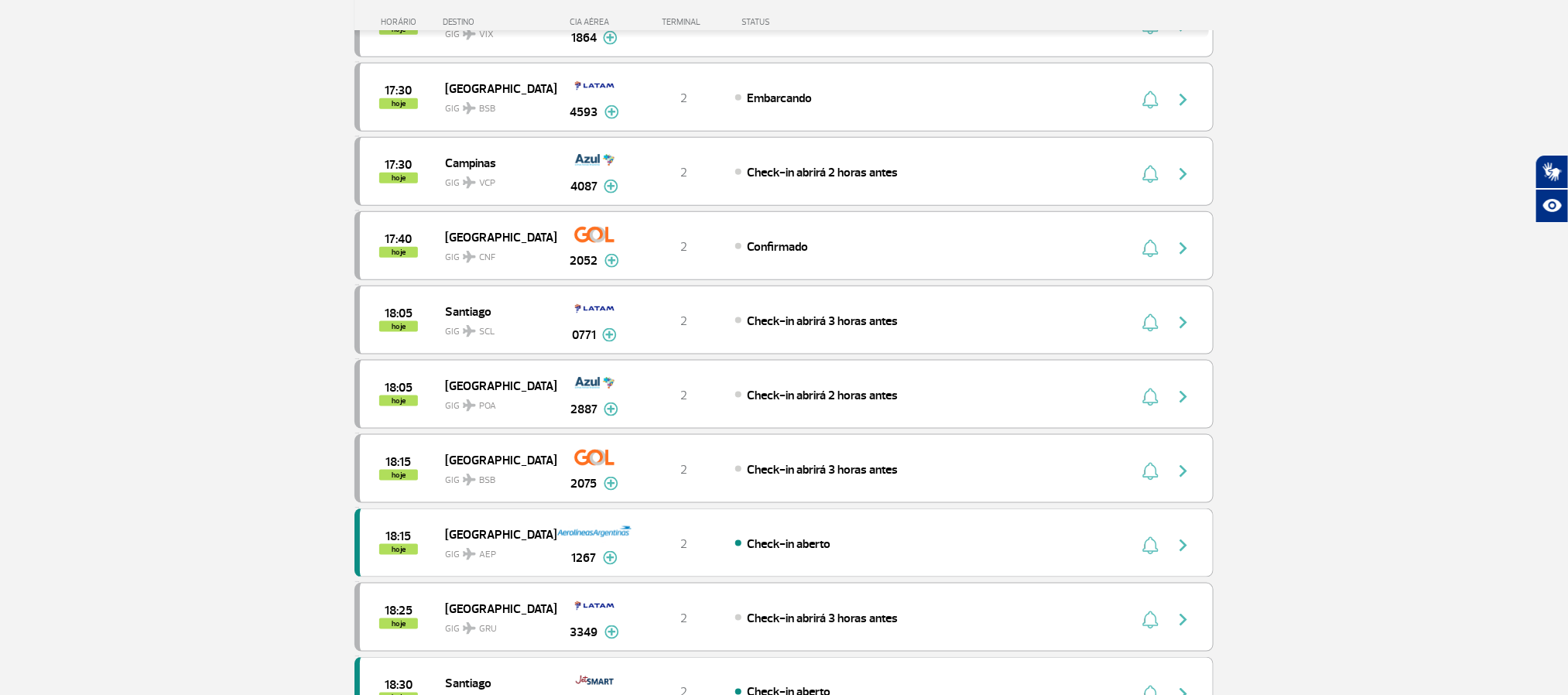
scroll to position [929, 0]
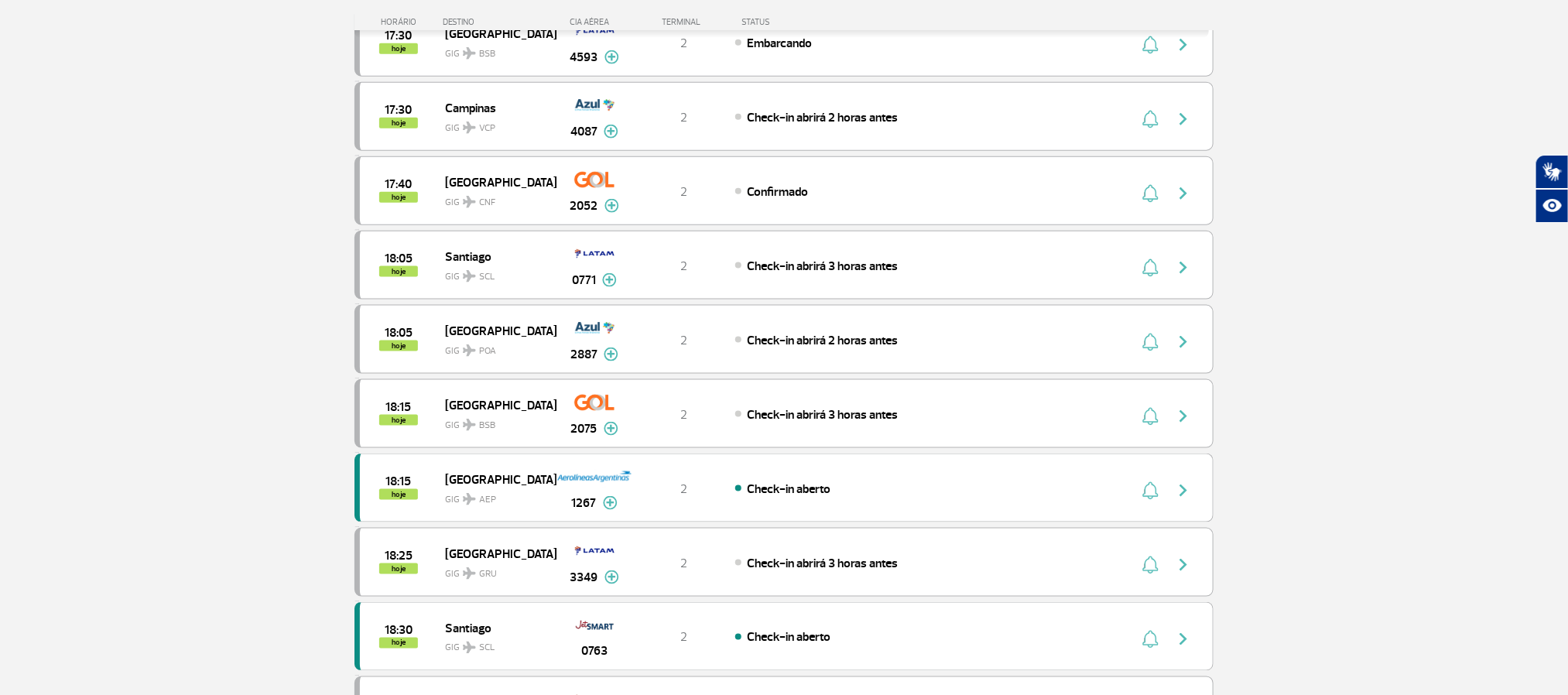
click at [172, 311] on section "Página Inicial > Voos > Painel de Voos Painel de Voos Partidas Chegadas 16:15 1…" at bounding box center [784, 55] width 1568 height 1817
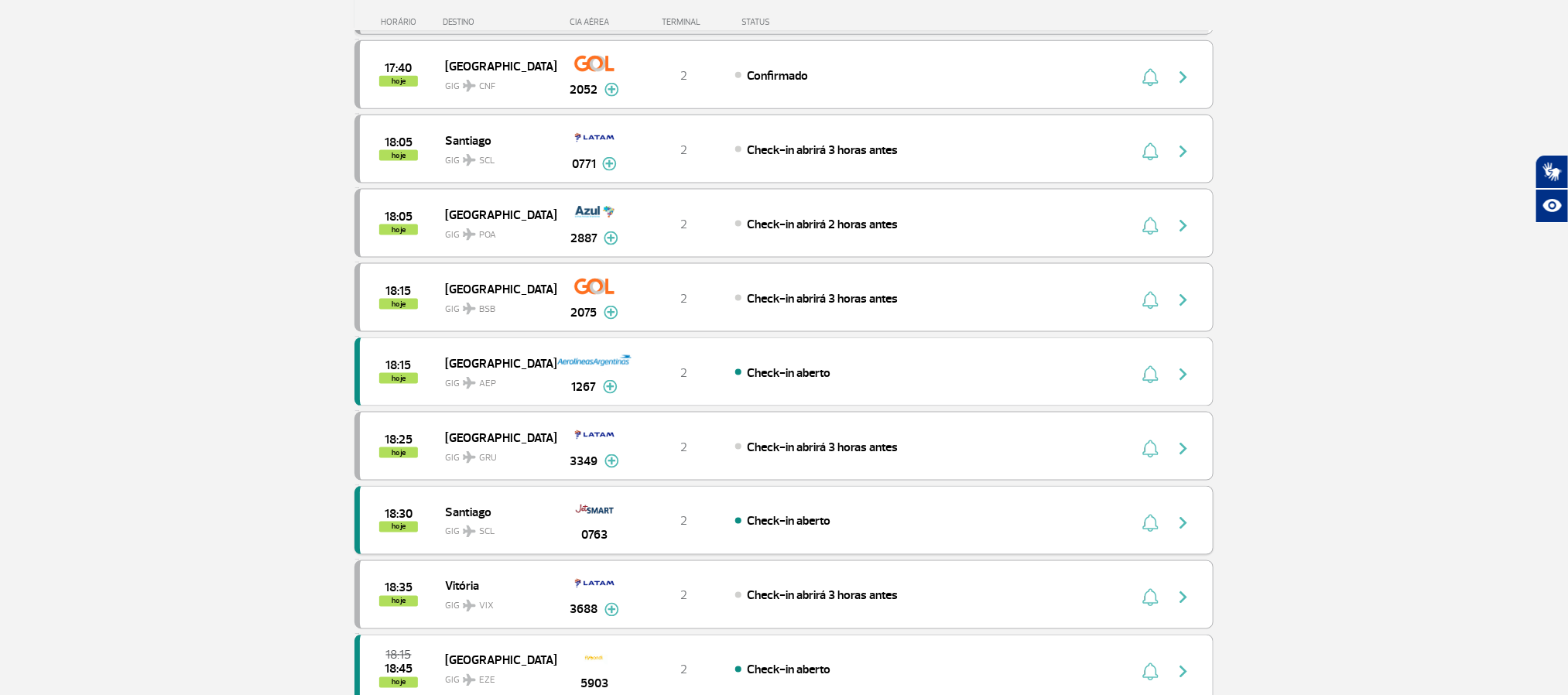
scroll to position [1278, 0]
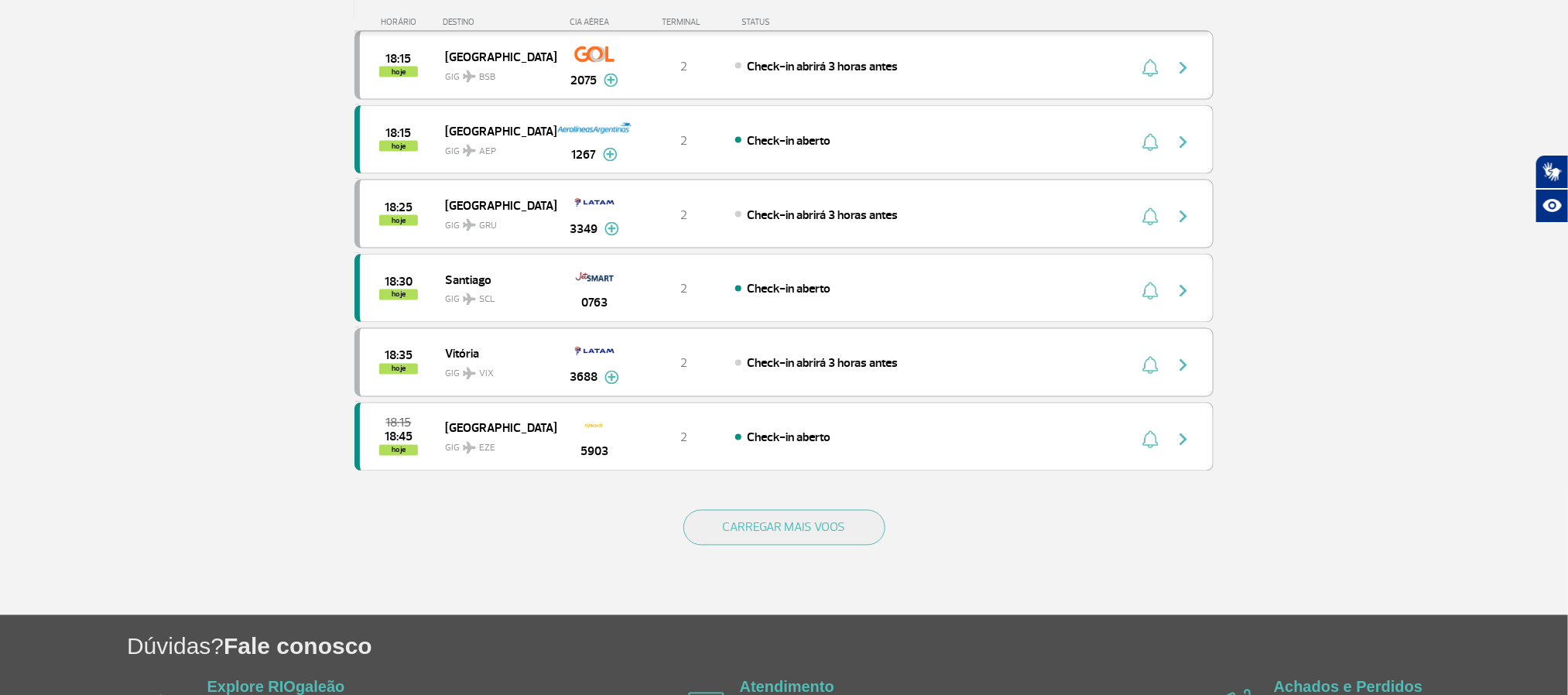
click at [782, 539] on div "CARREGAR MAIS VOOS" at bounding box center [784, 553] width 860 height 125
click at [780, 546] on button "CARREGAR MAIS VOOS" at bounding box center [785, 528] width 202 height 35
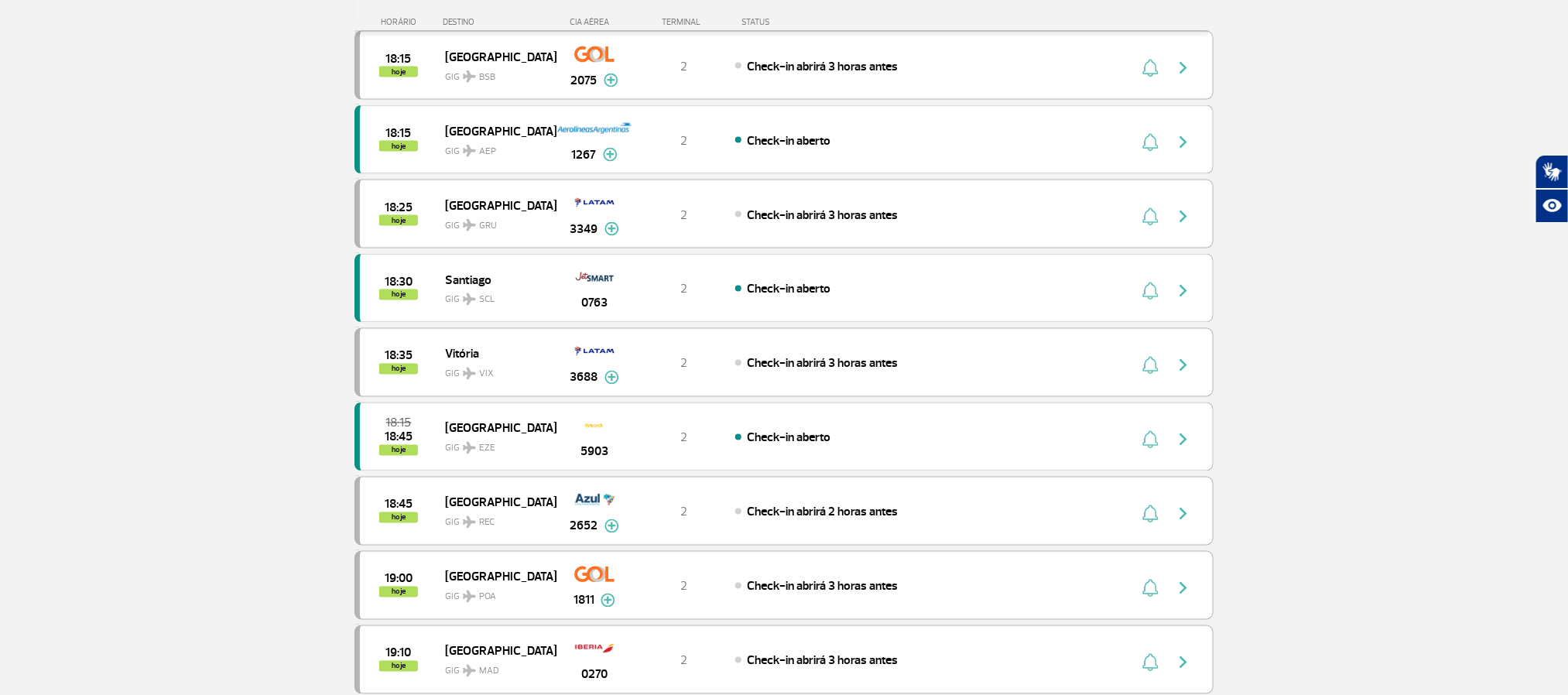
click at [133, 309] on section "Página Inicial > Voos > Painel de Voos Painel de Voos Partidas Chegadas 16:15 1…" at bounding box center [784, 450] width 1568 height 3303
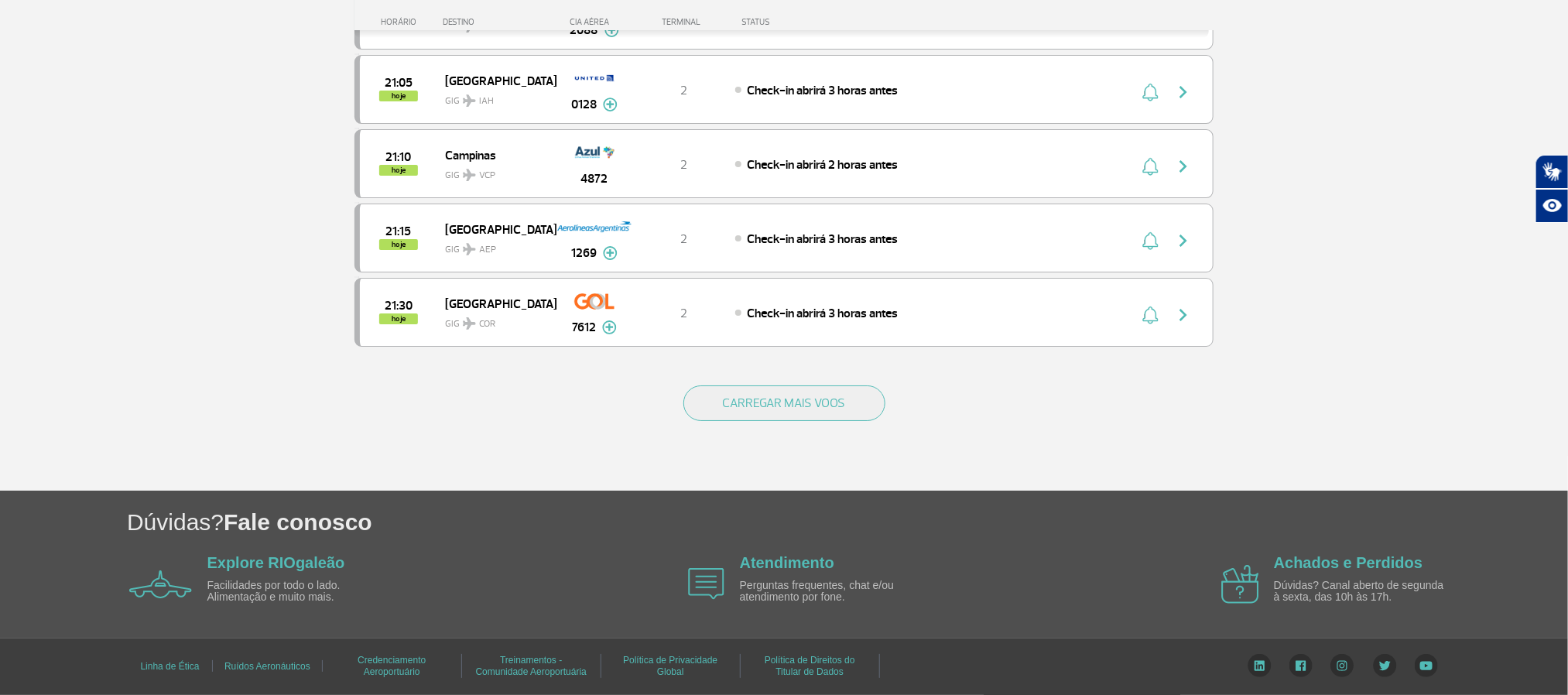
scroll to position [2950, 0]
click at [815, 407] on button "CARREGAR MAIS VOOS" at bounding box center [785, 403] width 202 height 35
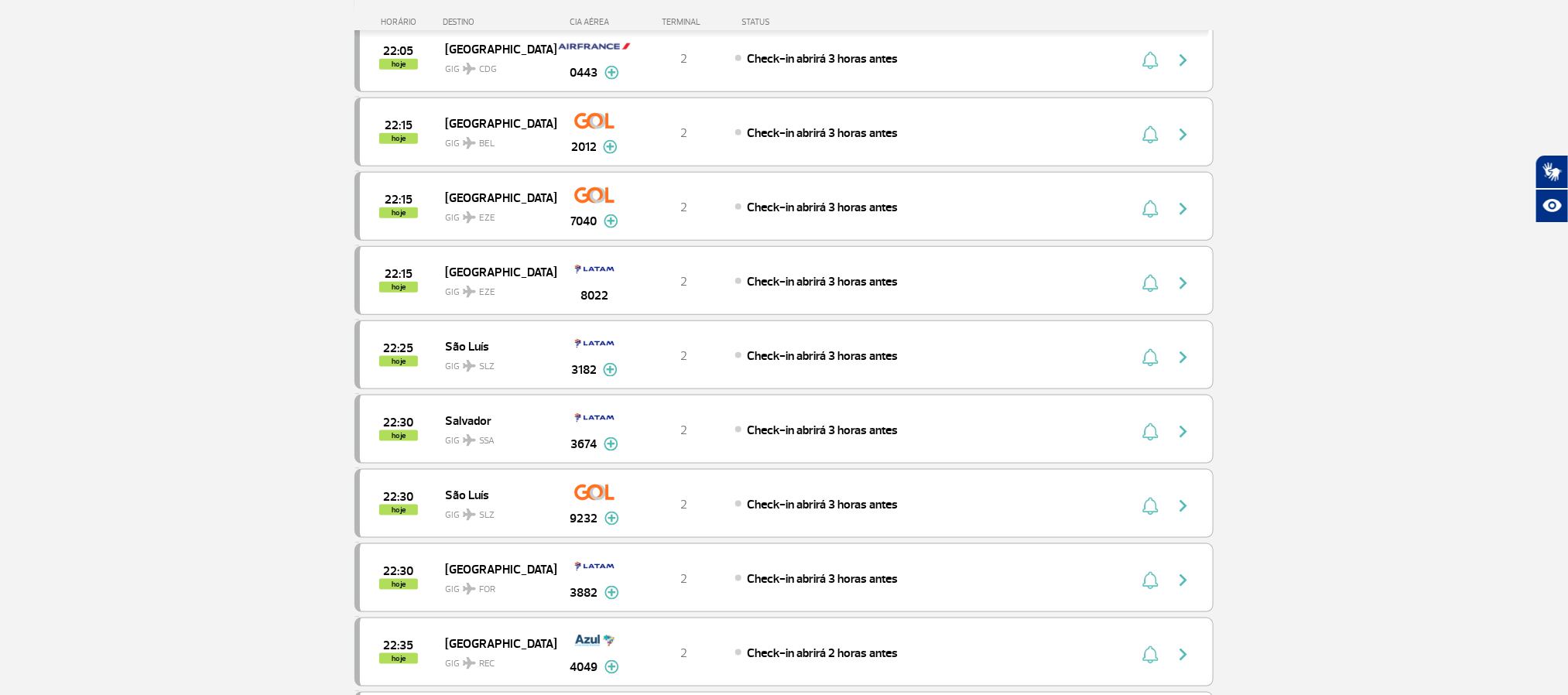
scroll to position [4111, 0]
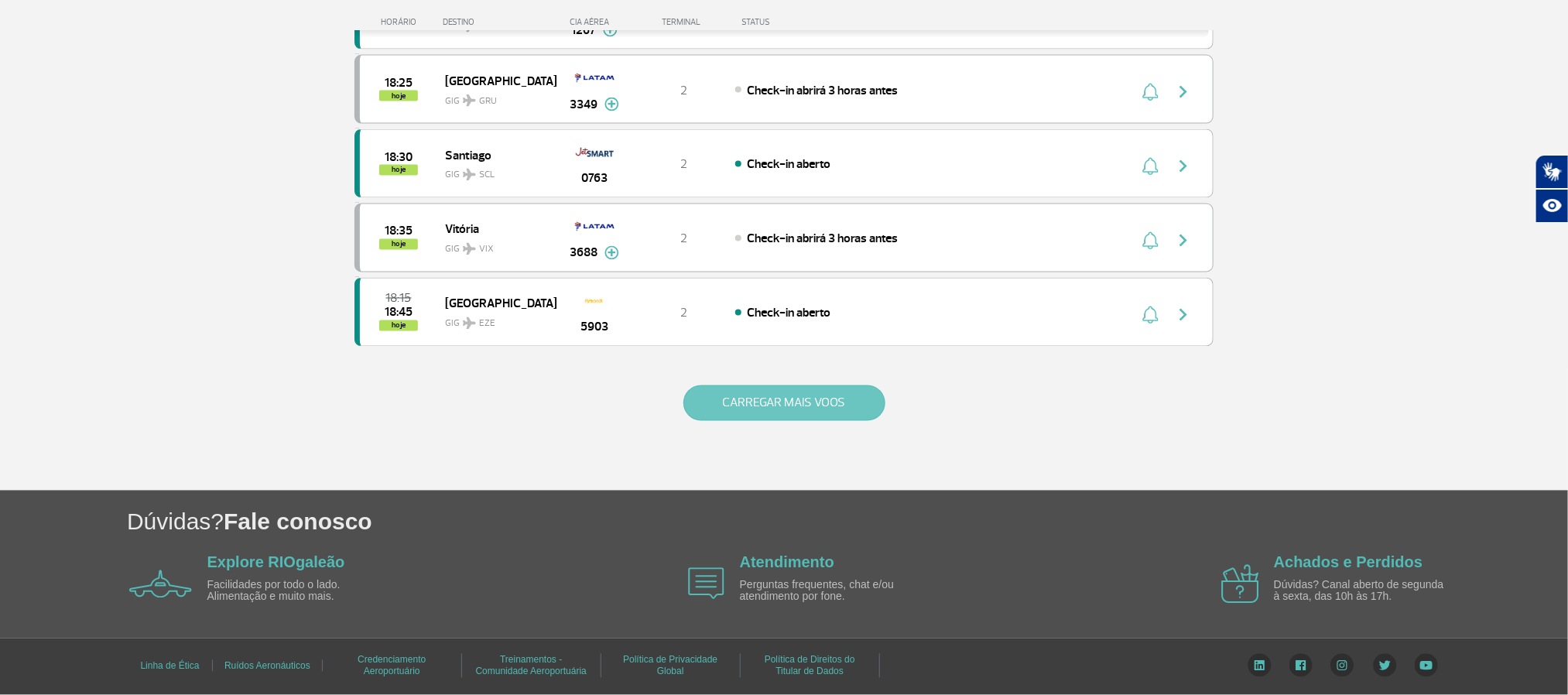
click at [778, 407] on button "CARREGAR MAIS VOOS" at bounding box center [785, 403] width 202 height 35
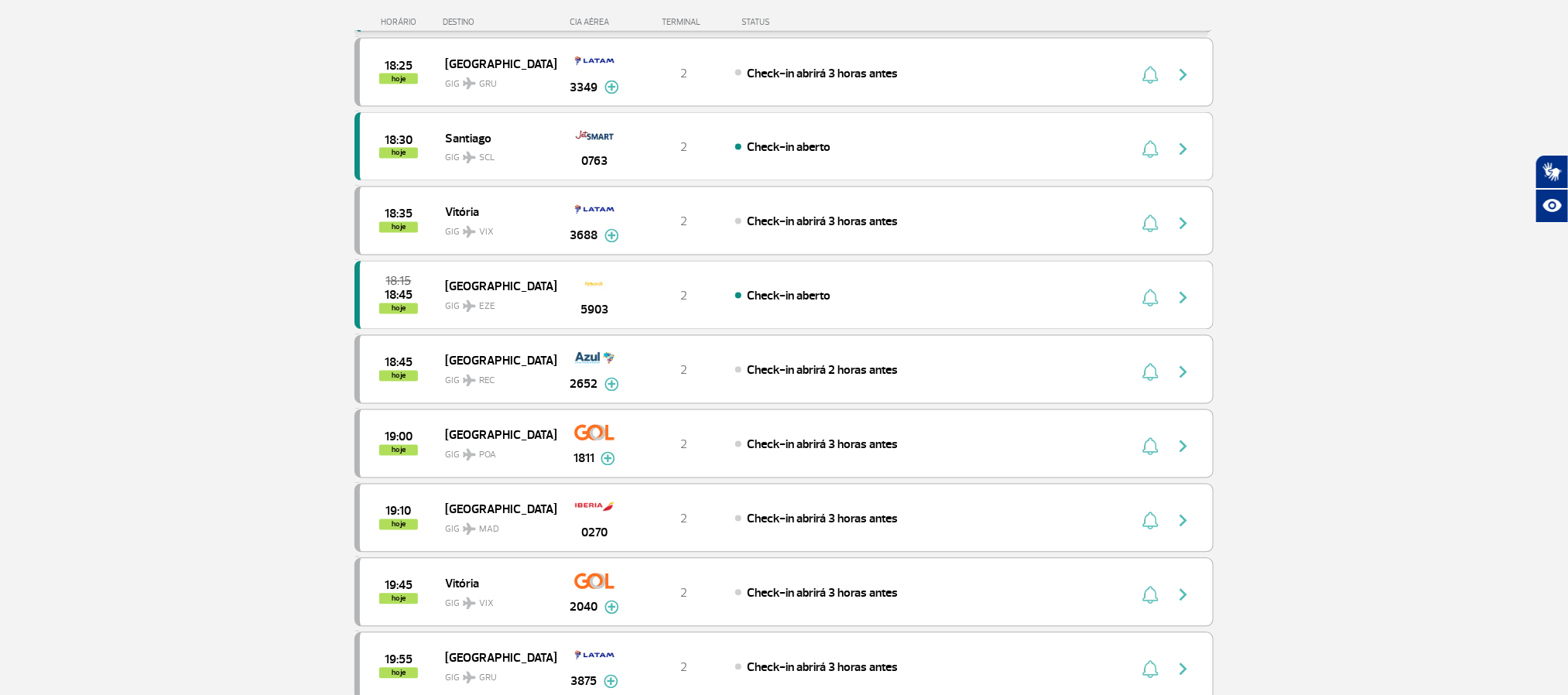
click at [165, 329] on section "Página Inicial > Voos > Painel de Voos Painel de Voos Partidas Chegadas 16:15 1…" at bounding box center [784, 309] width 1568 height 3303
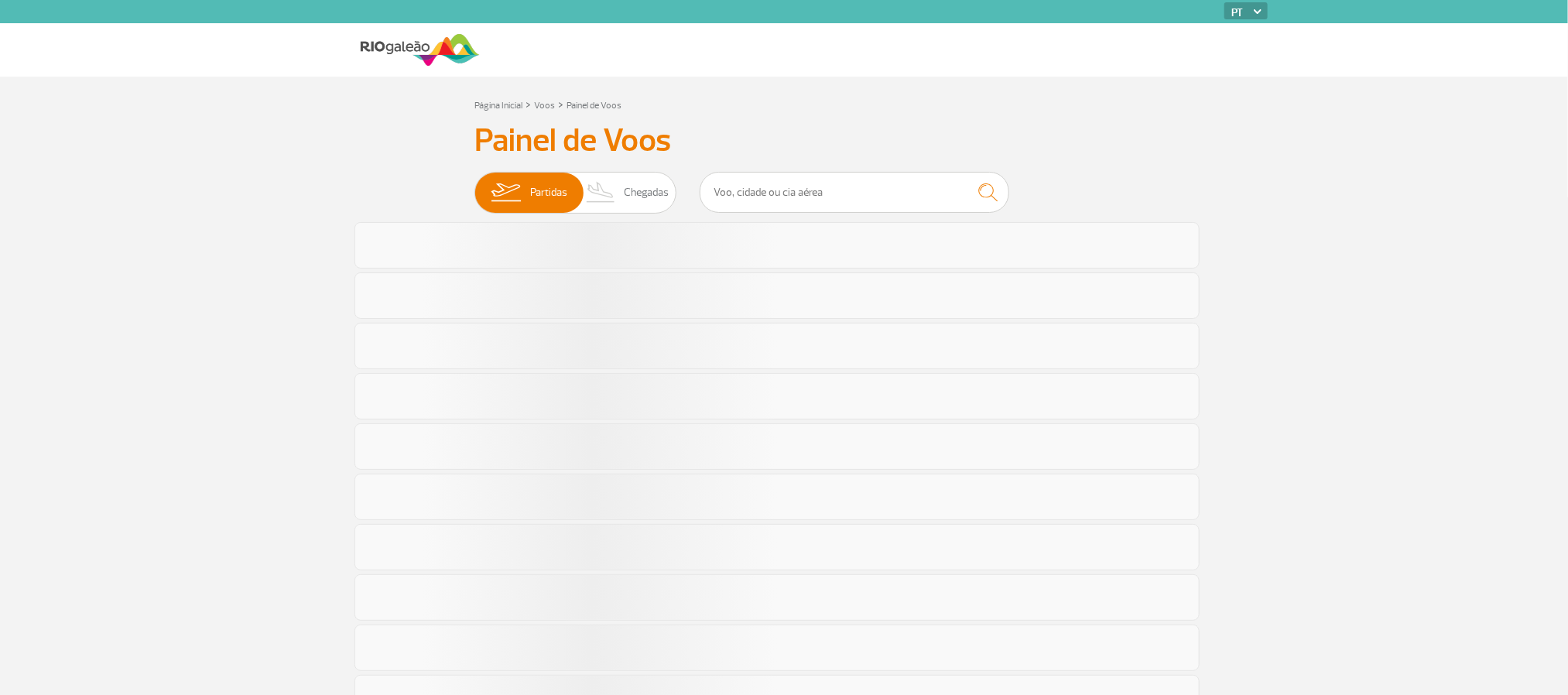
scroll to position [787, 0]
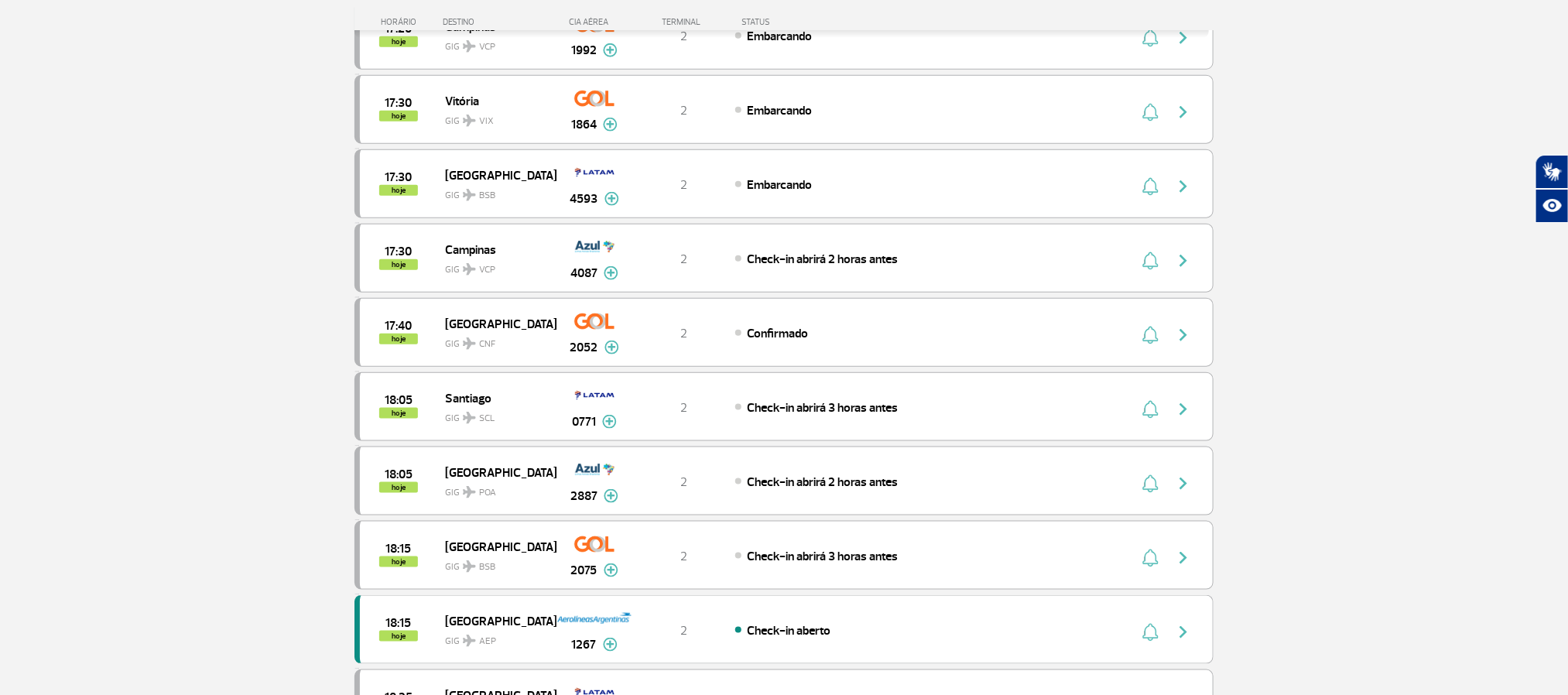
click at [165, 240] on section "Página Inicial > Voos > Painel de Voos Painel de Voos Partidas Chegadas 16:15 1…" at bounding box center [784, 197] width 1568 height 1817
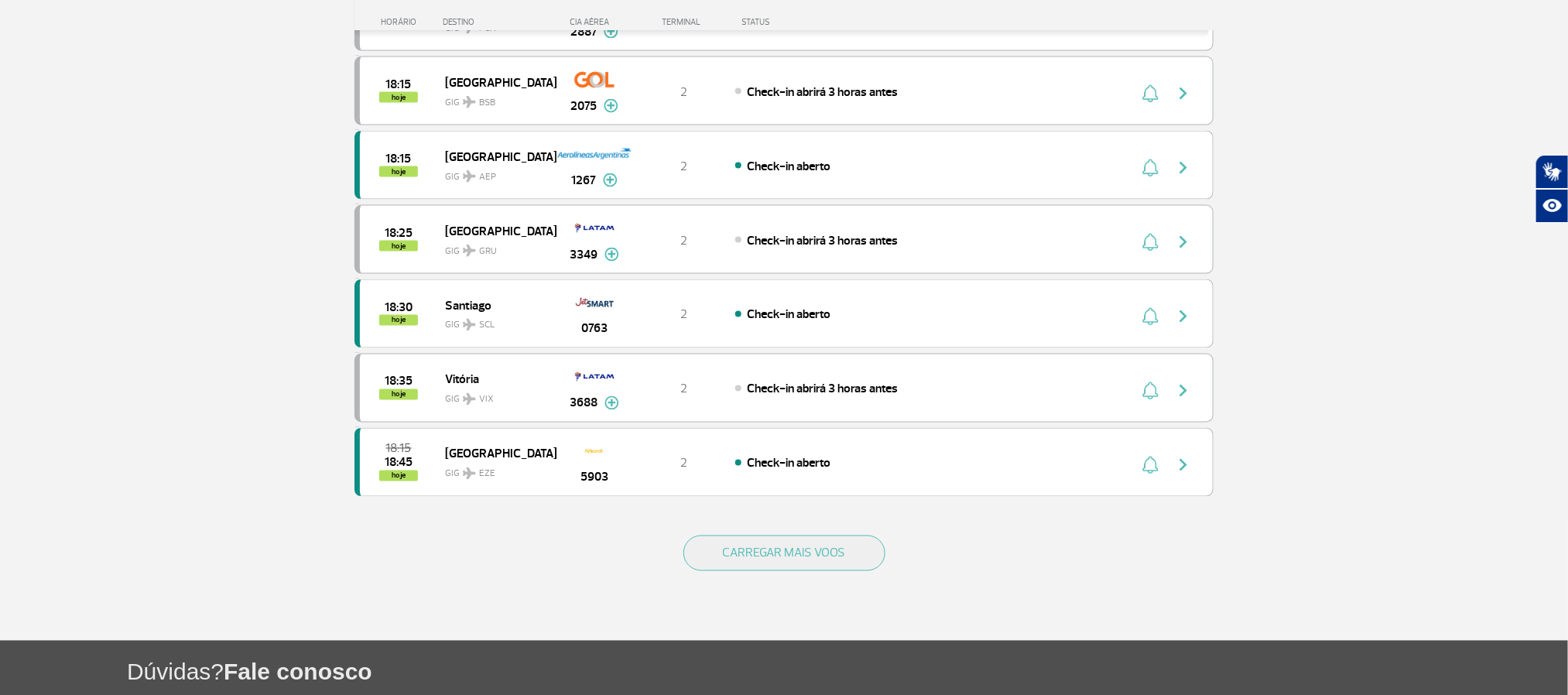
scroll to position [1368, 0]
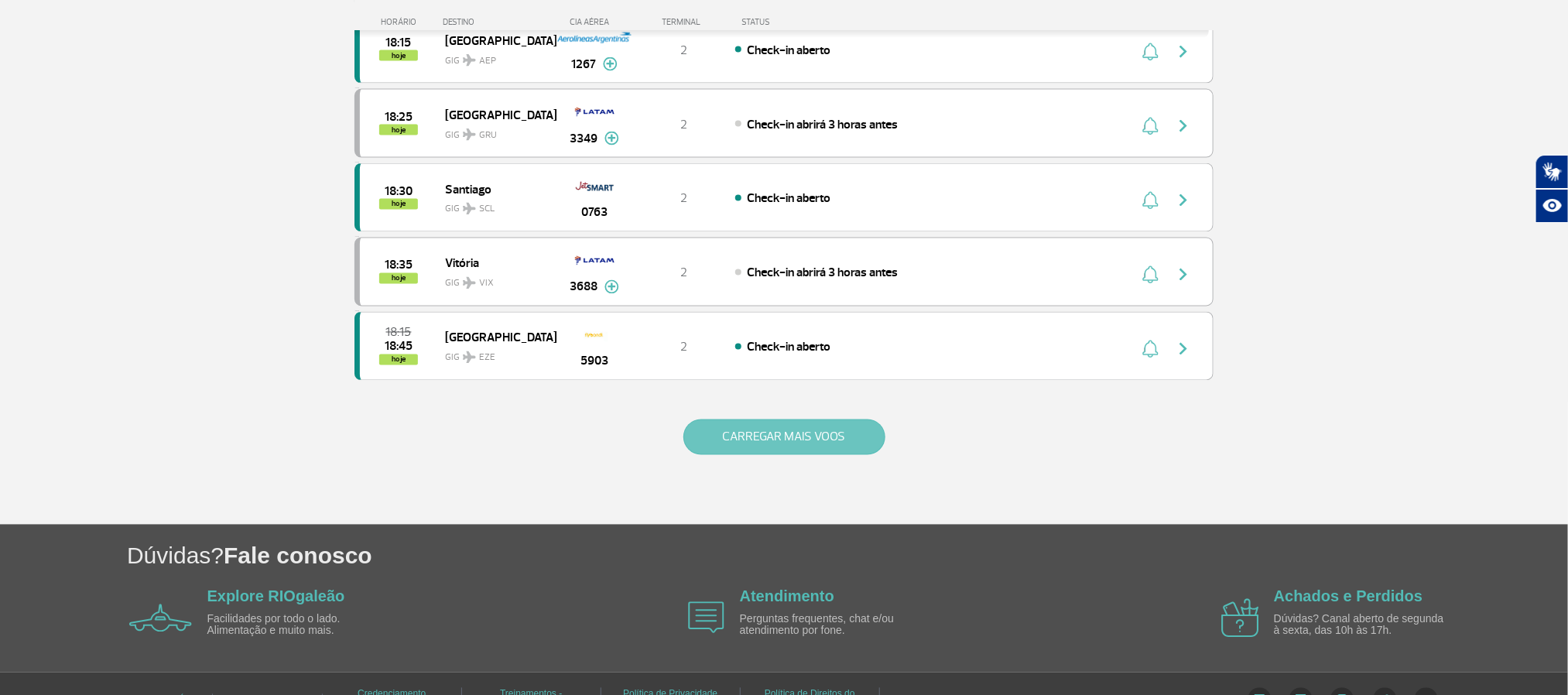
click at [820, 456] on button "CARREGAR MAIS VOOS" at bounding box center [785, 437] width 202 height 35
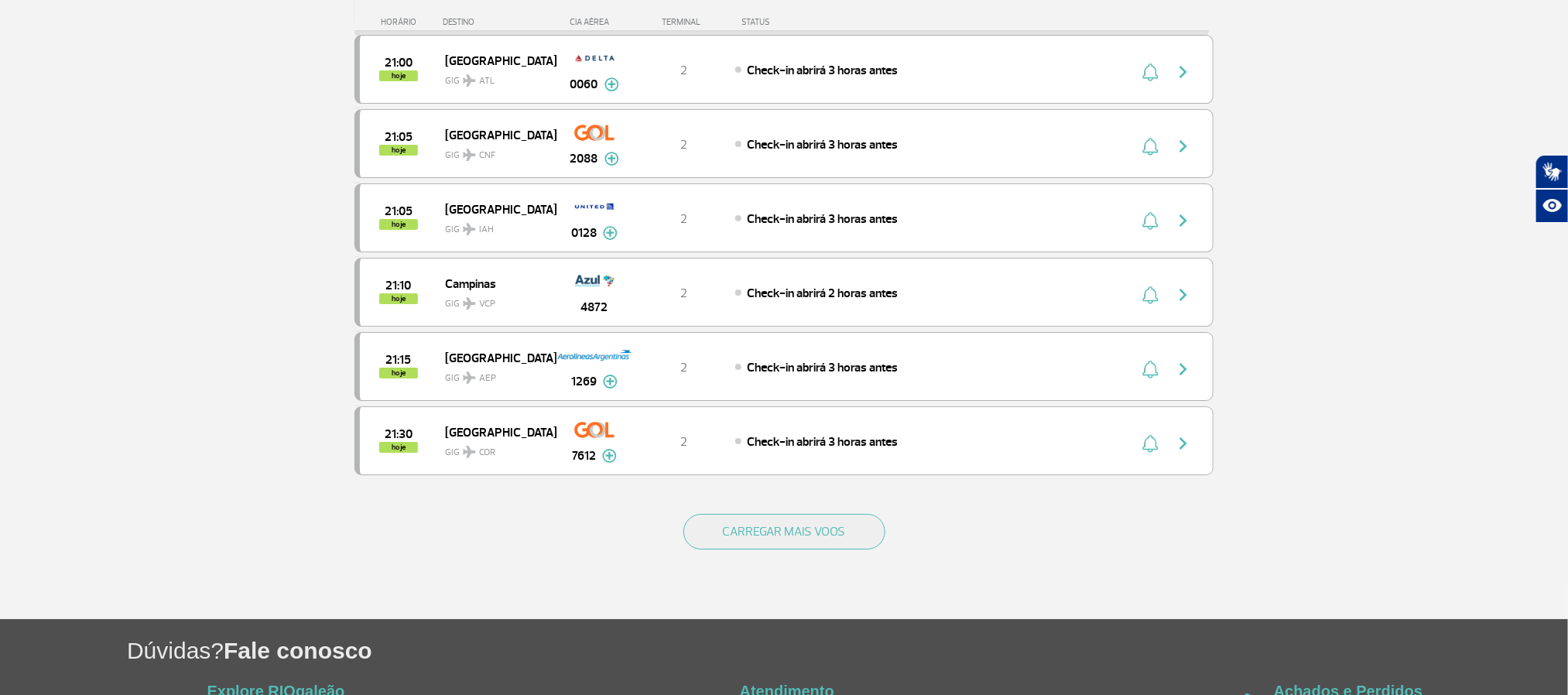
scroll to position [2762, 0]
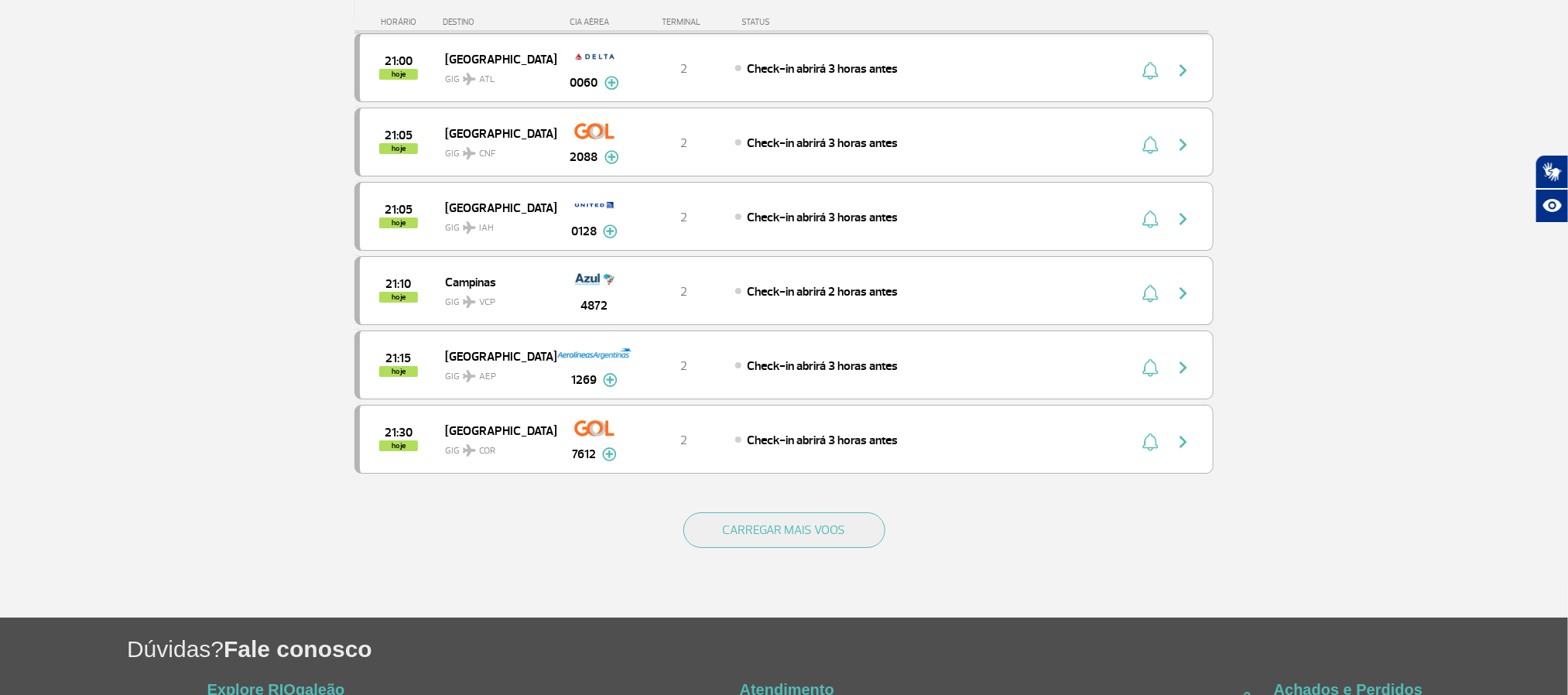
click at [746, 548] on button "CARREGAR MAIS VOOS" at bounding box center [785, 530] width 202 height 35
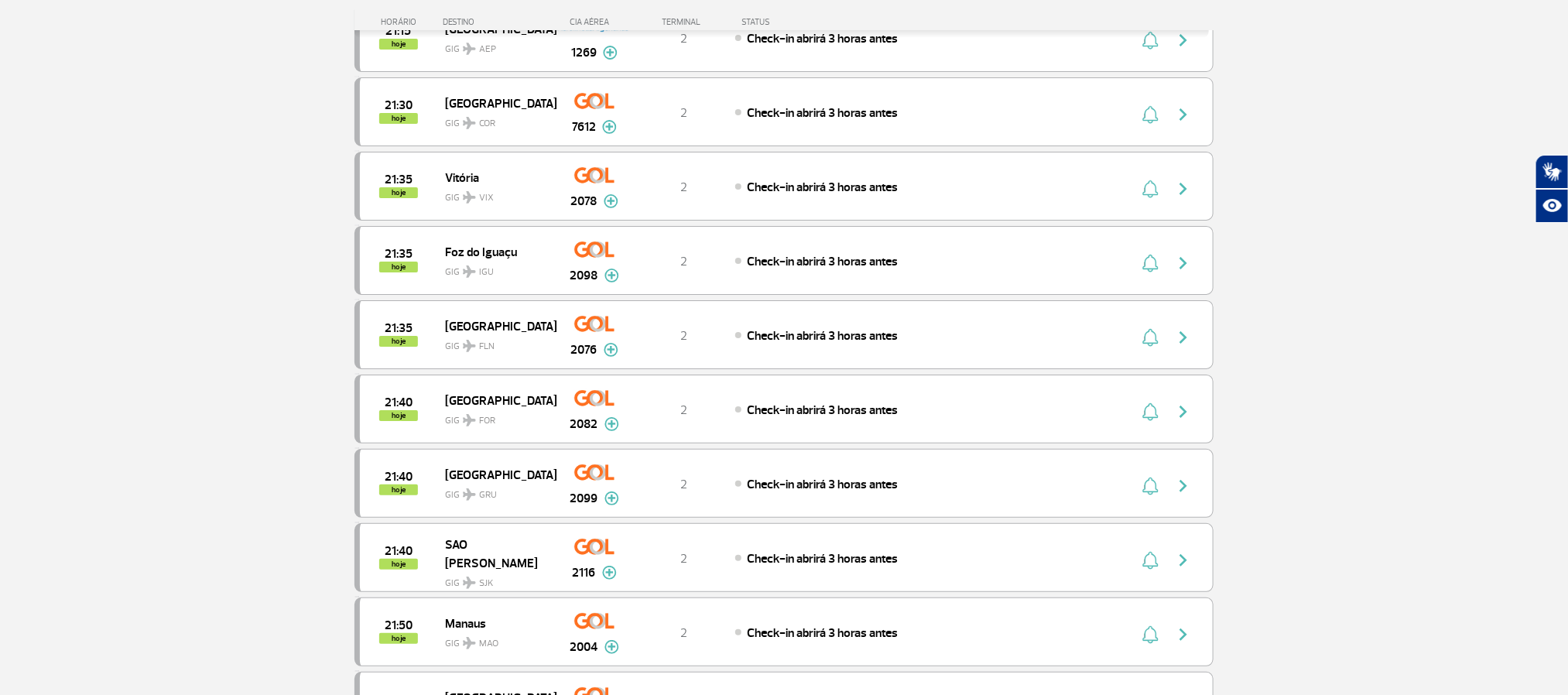
scroll to position [3110, 0]
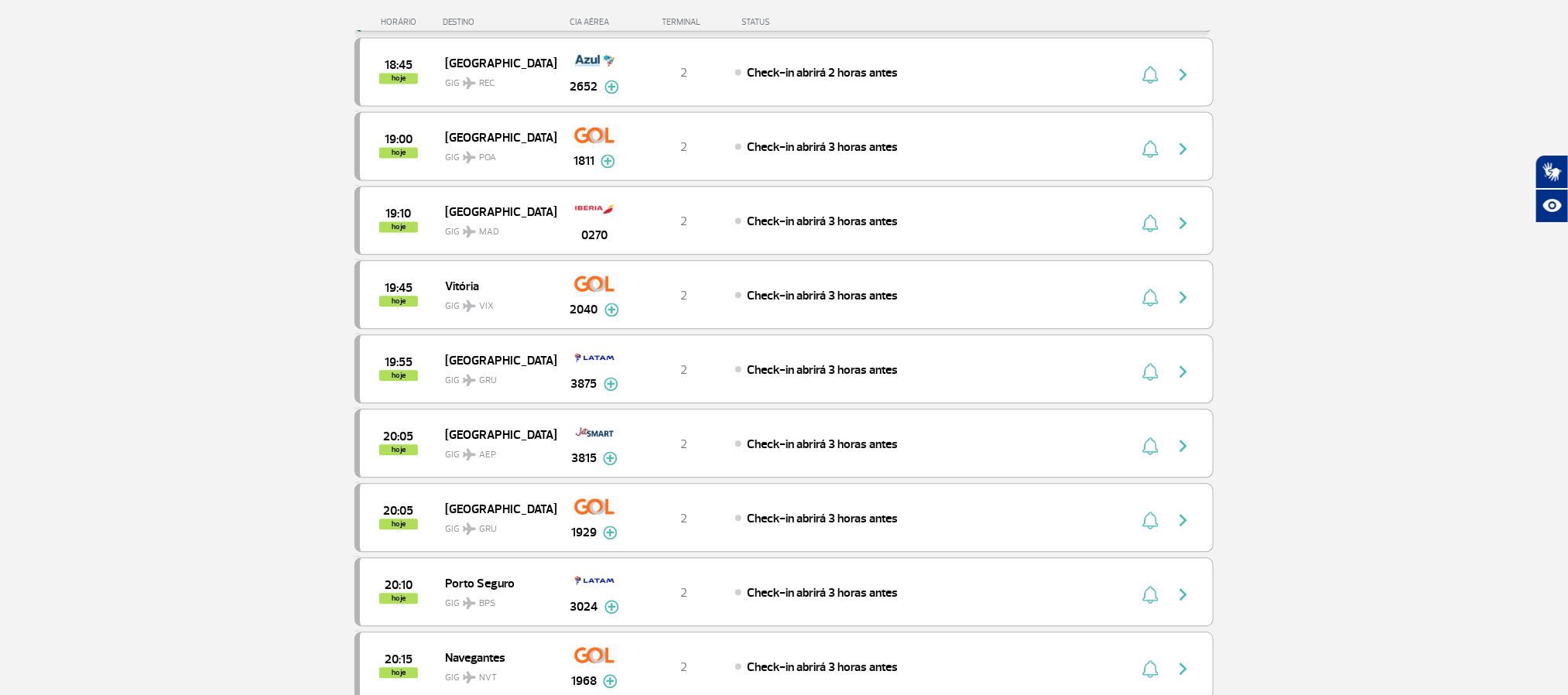
scroll to position [1716, 0]
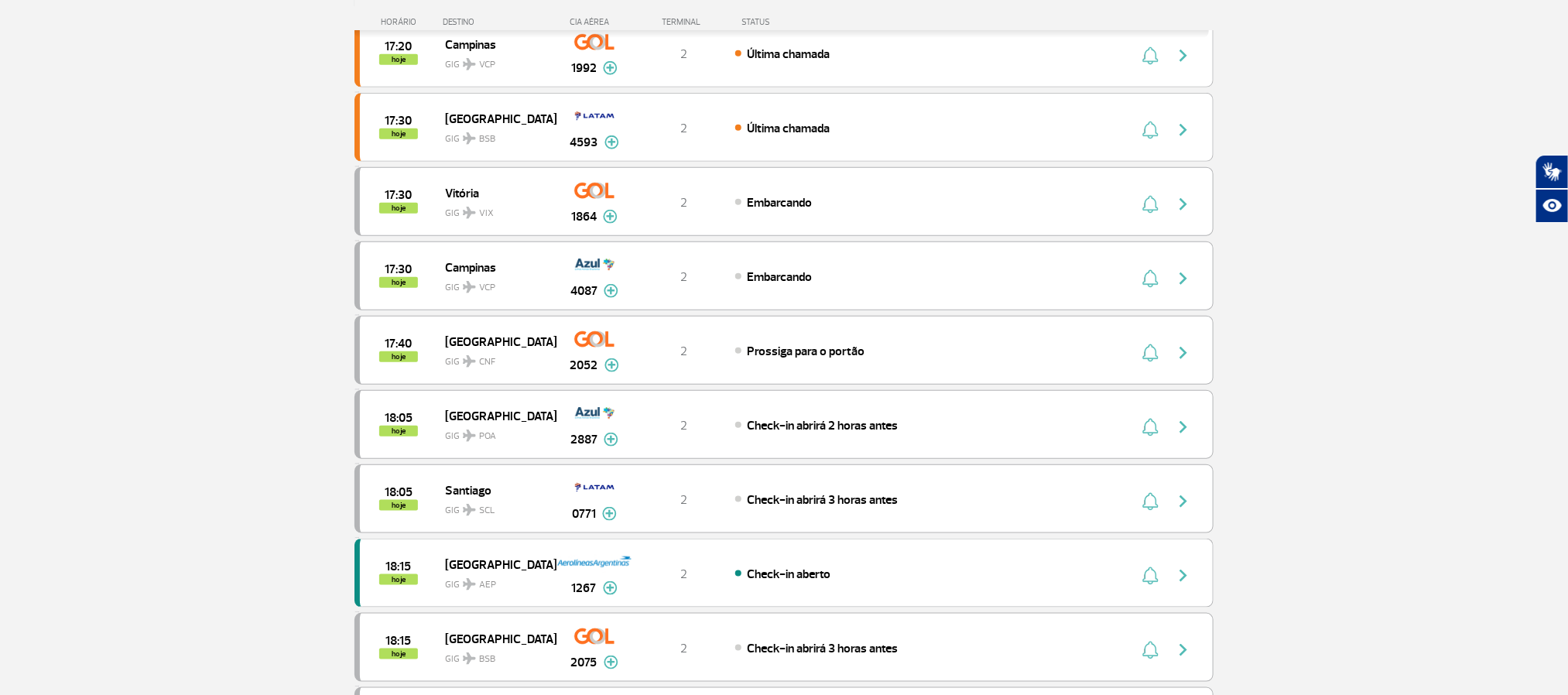
scroll to position [571, 0]
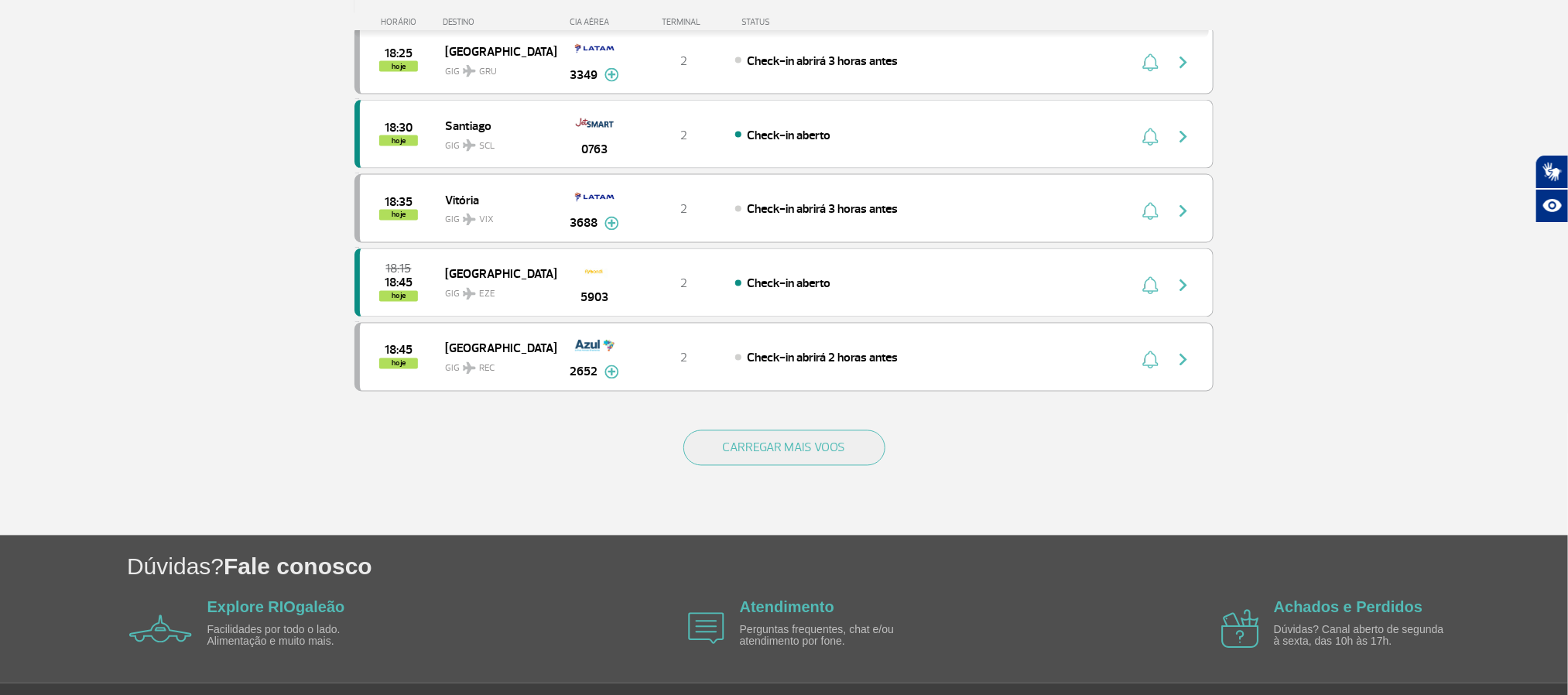
scroll to position [1368, 0]
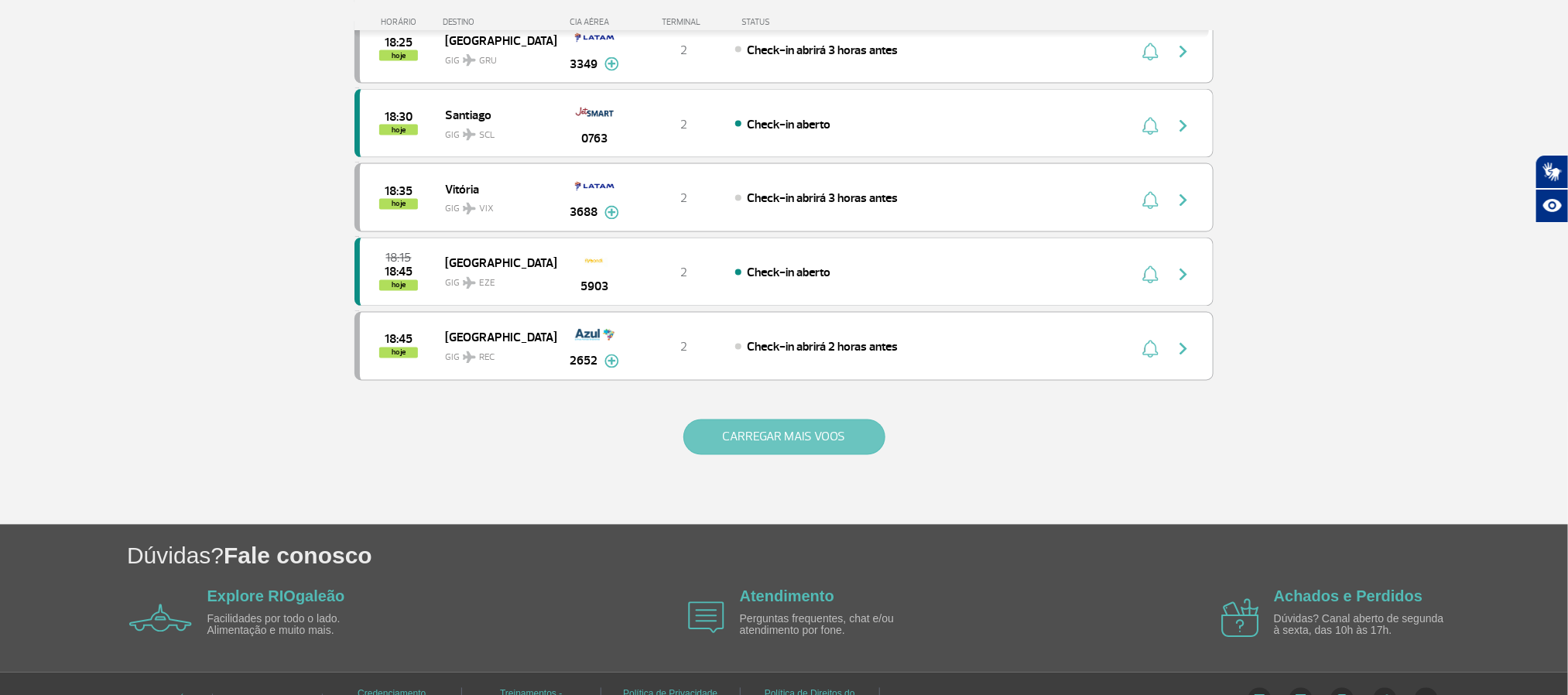
click at [841, 456] on button "CARREGAR MAIS VOOS" at bounding box center [785, 437] width 202 height 35
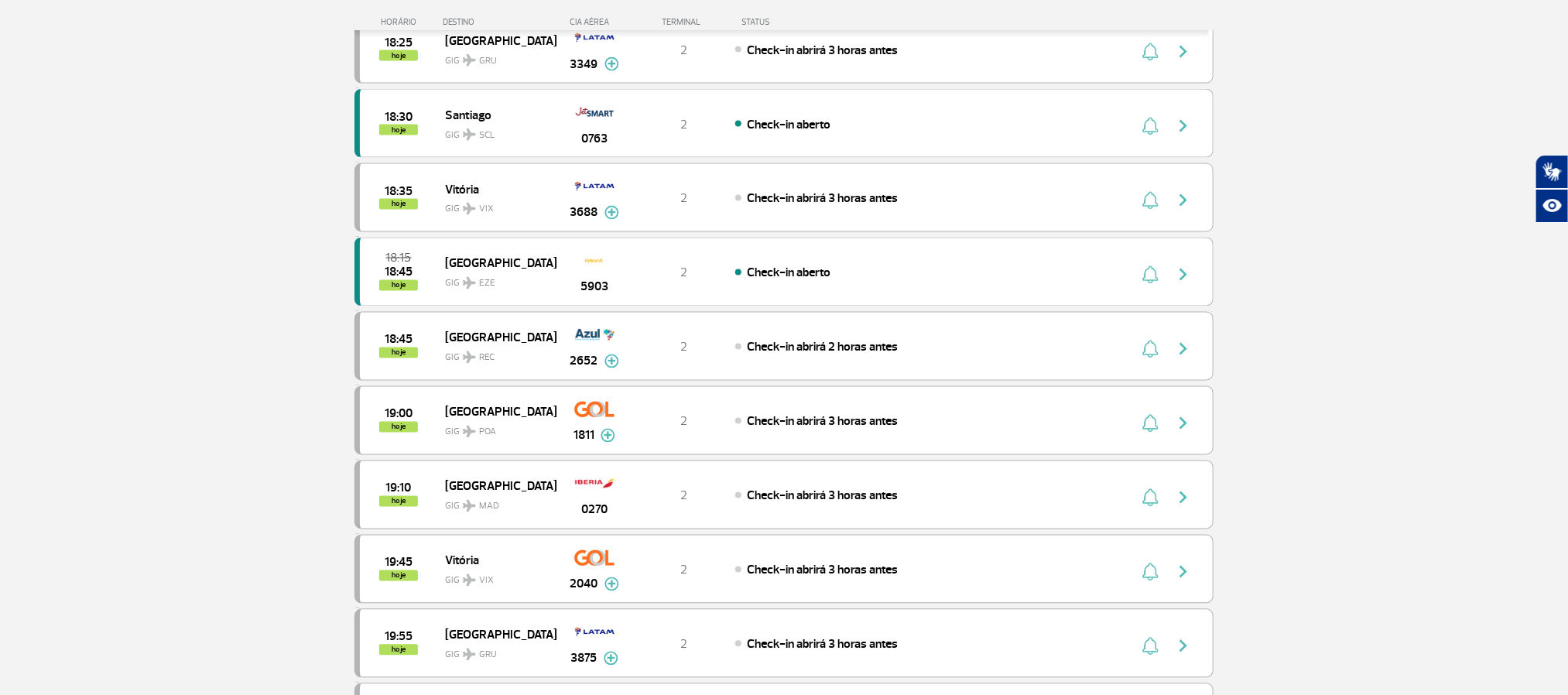
click at [156, 186] on section "Página Inicial > Voos > Painel de Voos Painel de Voos Partidas Chegadas 16:50 1…" at bounding box center [784, 360] width 1568 height 3303
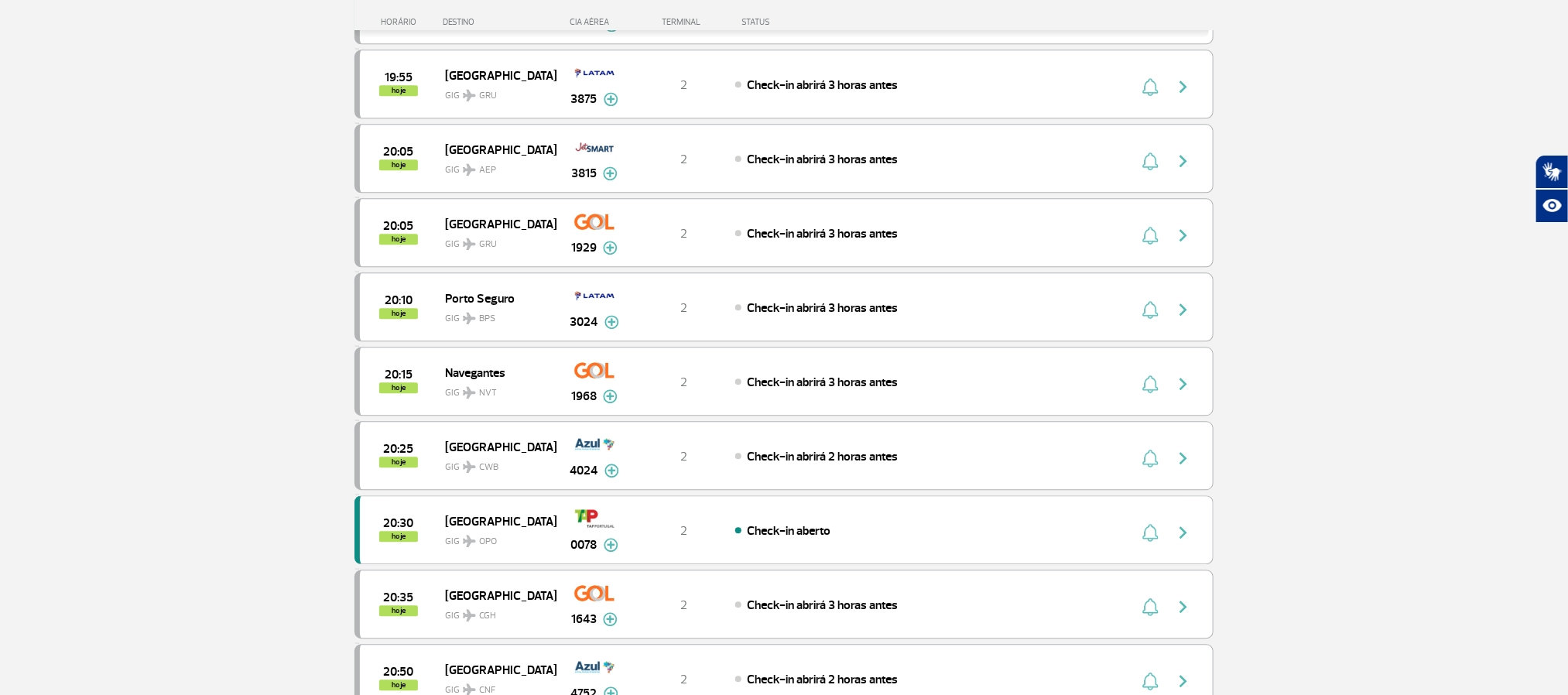
scroll to position [2181, 0]
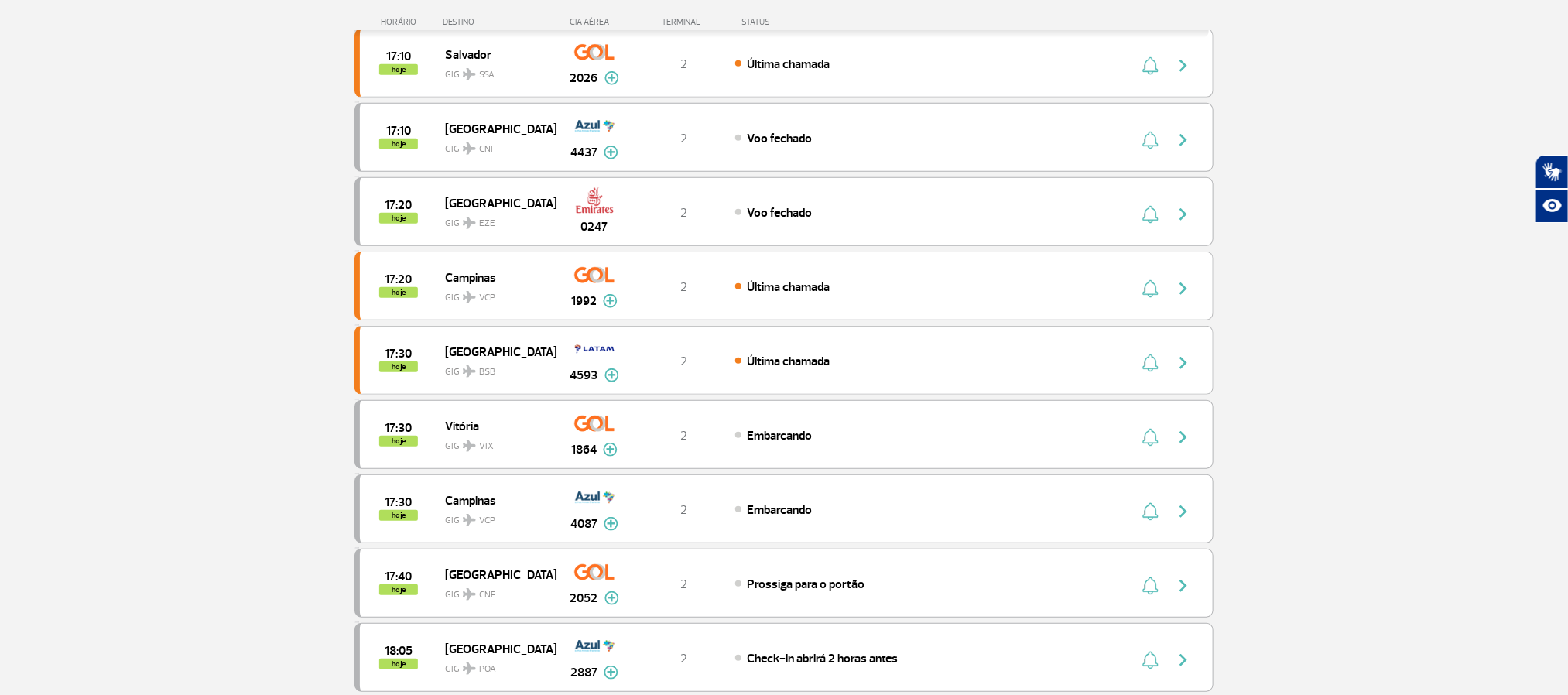
scroll to position [464, 0]
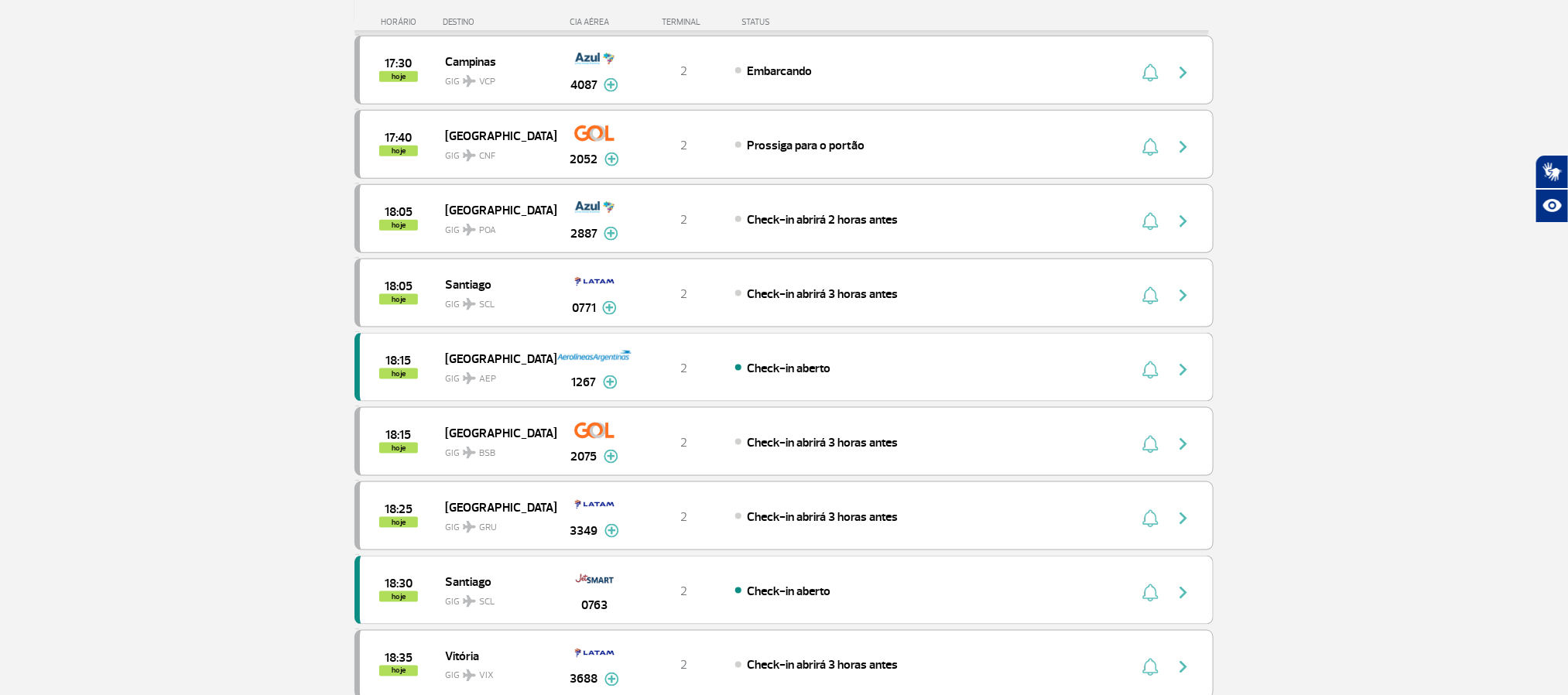
scroll to position [1045, 0]
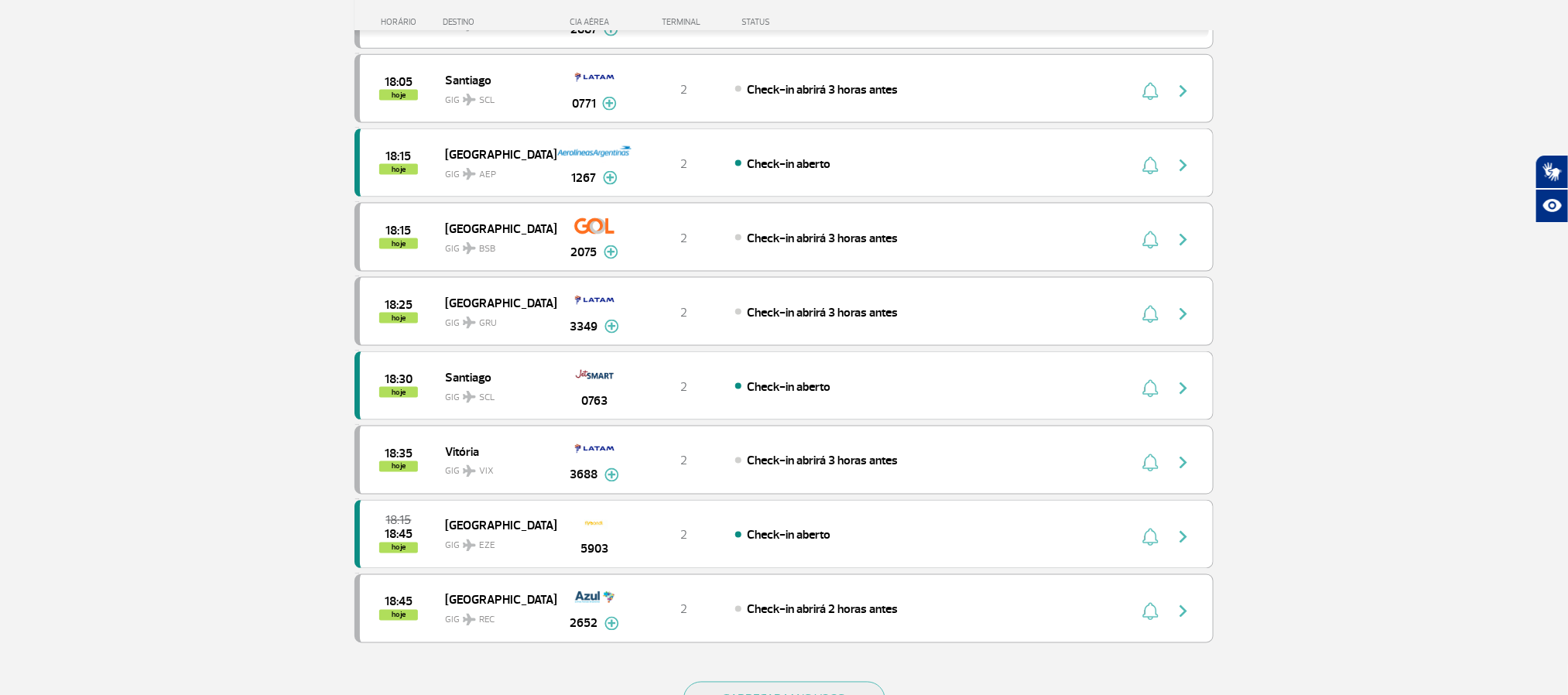
scroll to position [1161, 0]
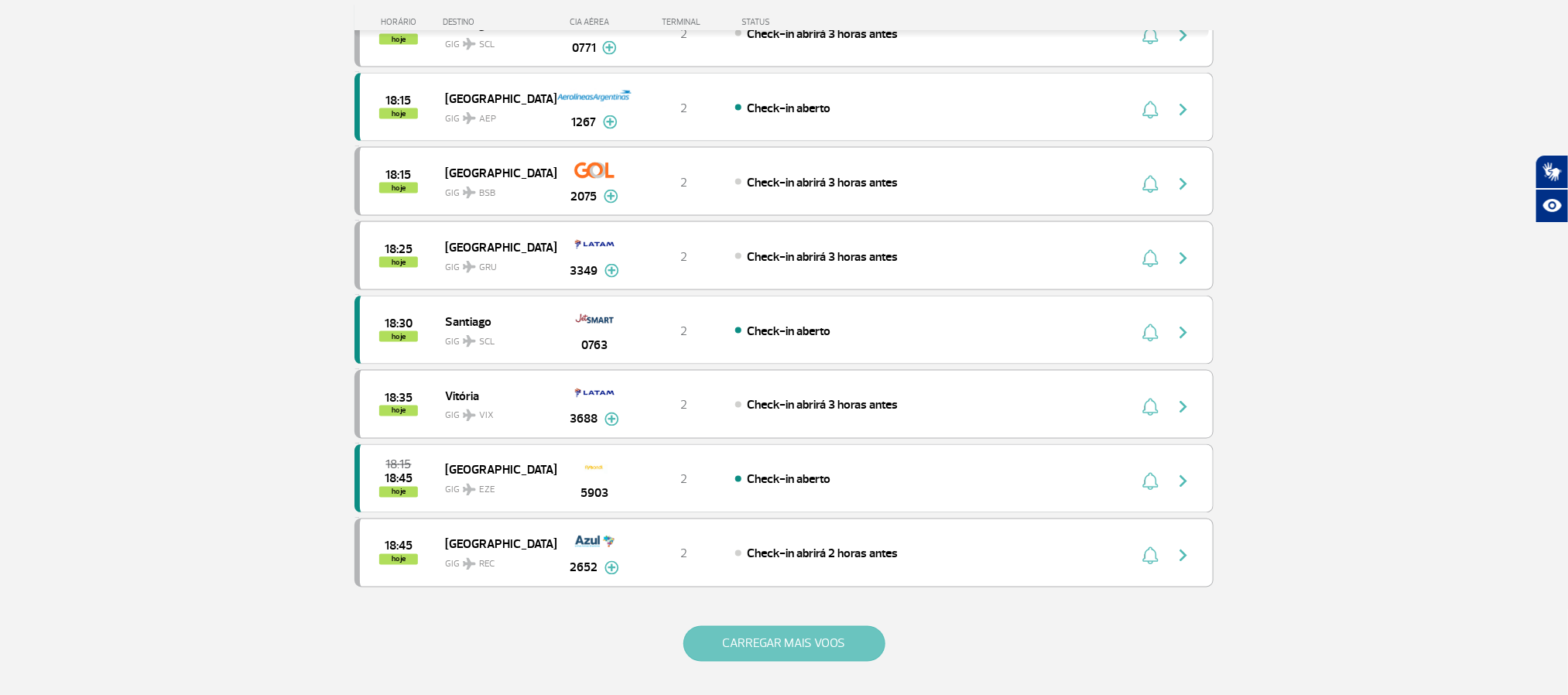
click at [794, 662] on button "CARREGAR MAIS VOOS" at bounding box center [785, 644] width 202 height 35
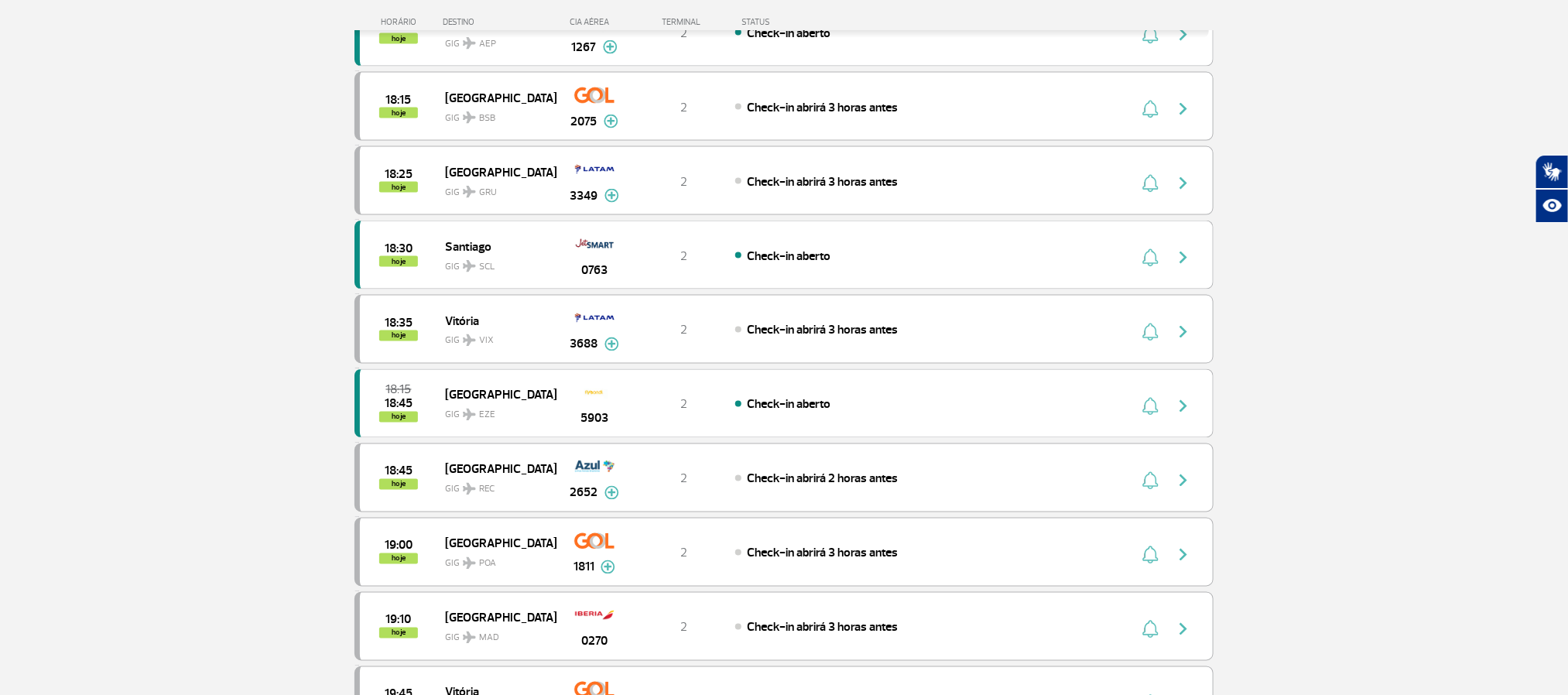
scroll to position [1278, 0]
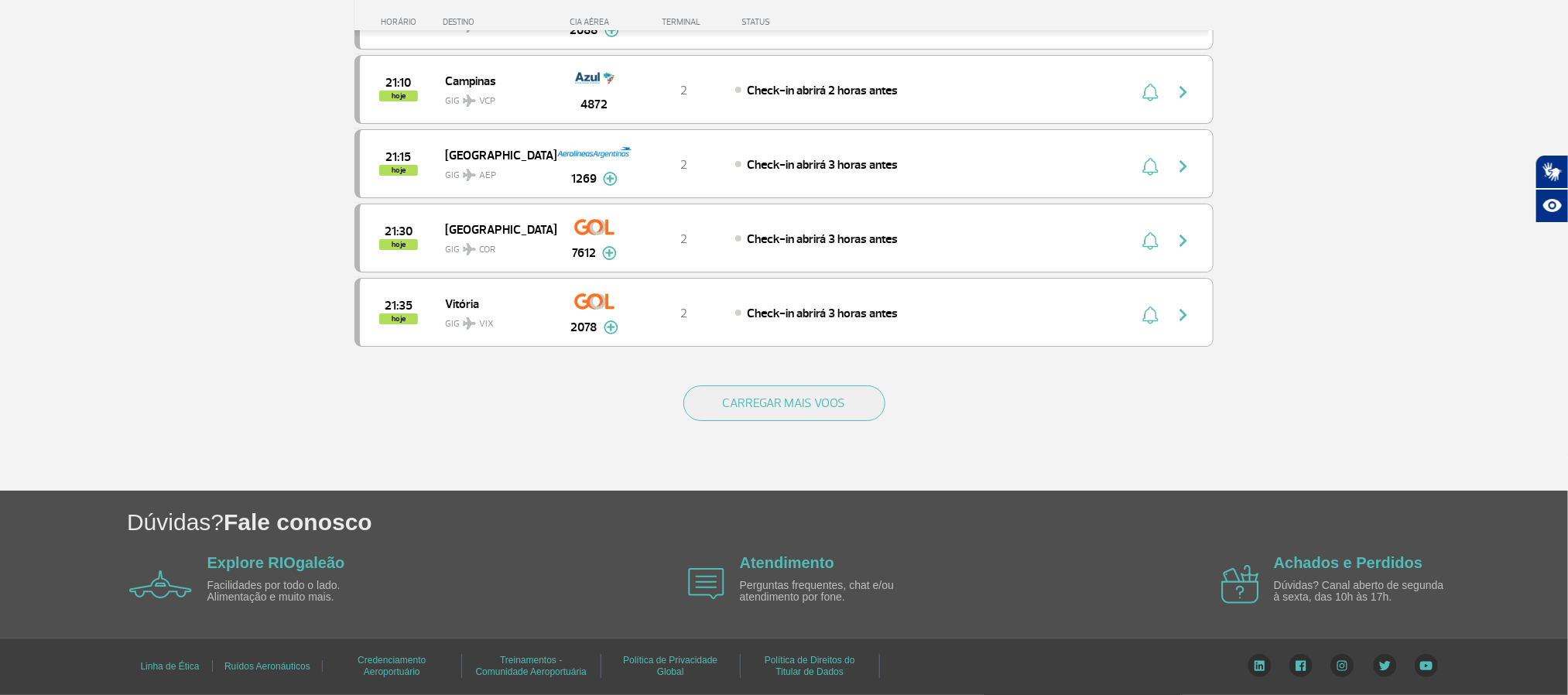
scroll to position [2950, 0]
click at [753, 391] on button "CARREGAR MAIS VOOS" at bounding box center [785, 403] width 202 height 35
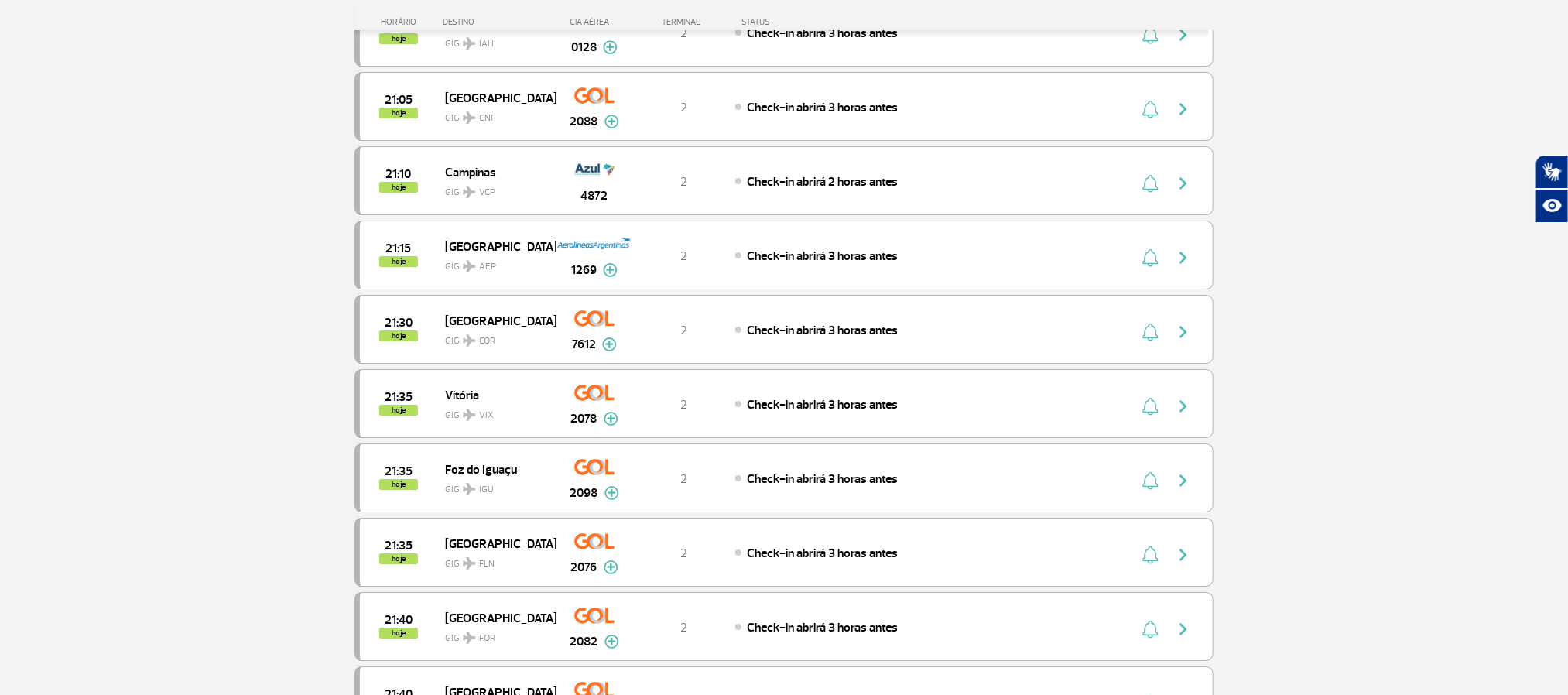
scroll to position [2485, 0]
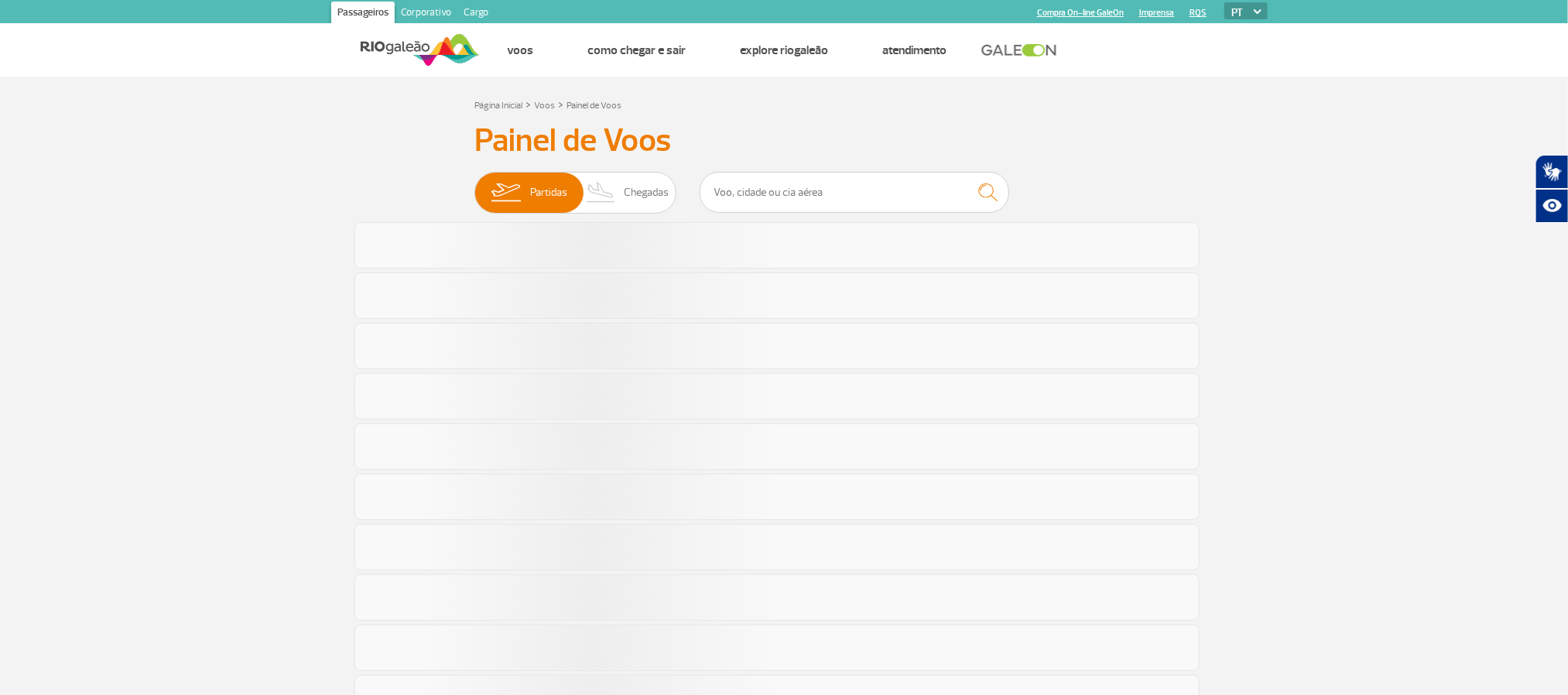
scroll to position [787, 0]
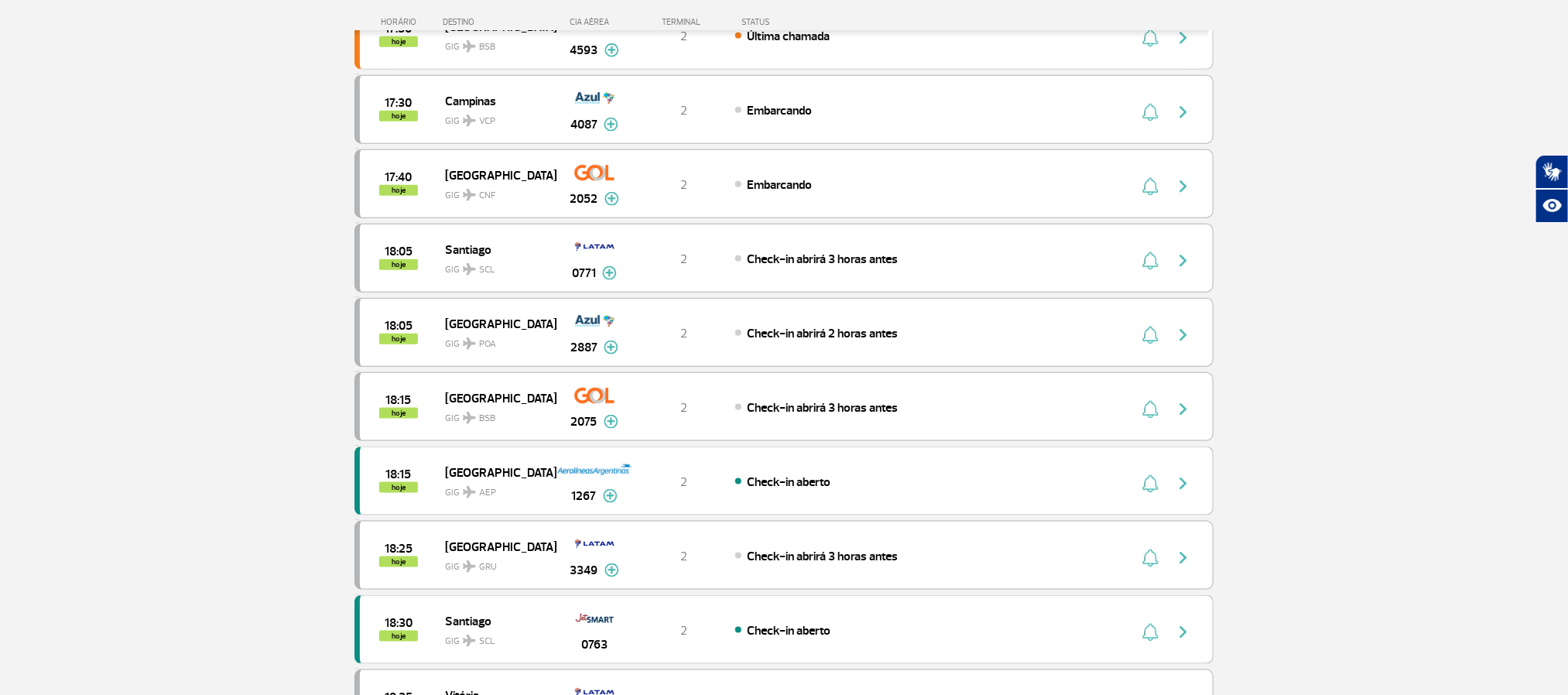
click at [154, 334] on section "Página Inicial > Voos > Painel de Voos Painel de Voos Partidas Chegadas 16:55 1…" at bounding box center [784, 197] width 1568 height 1817
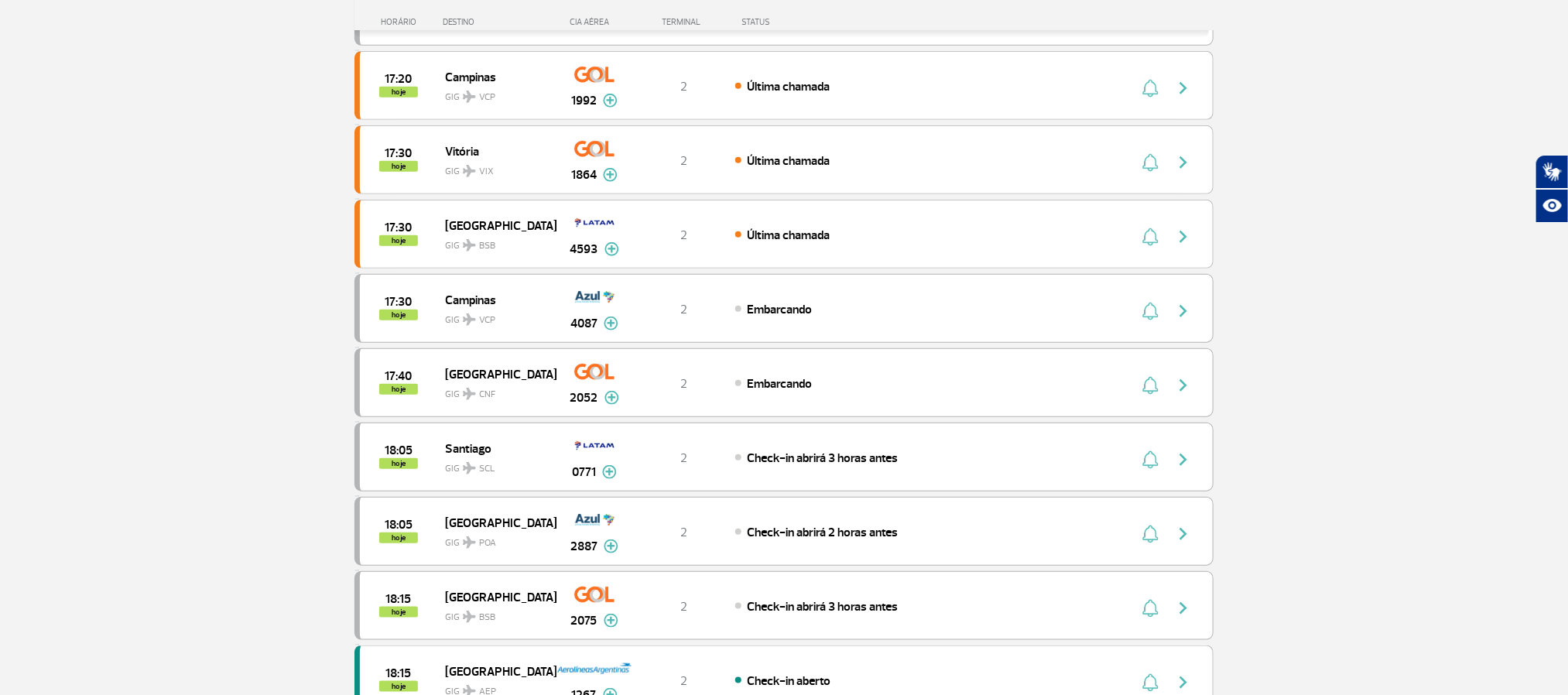
scroll to position [581, 0]
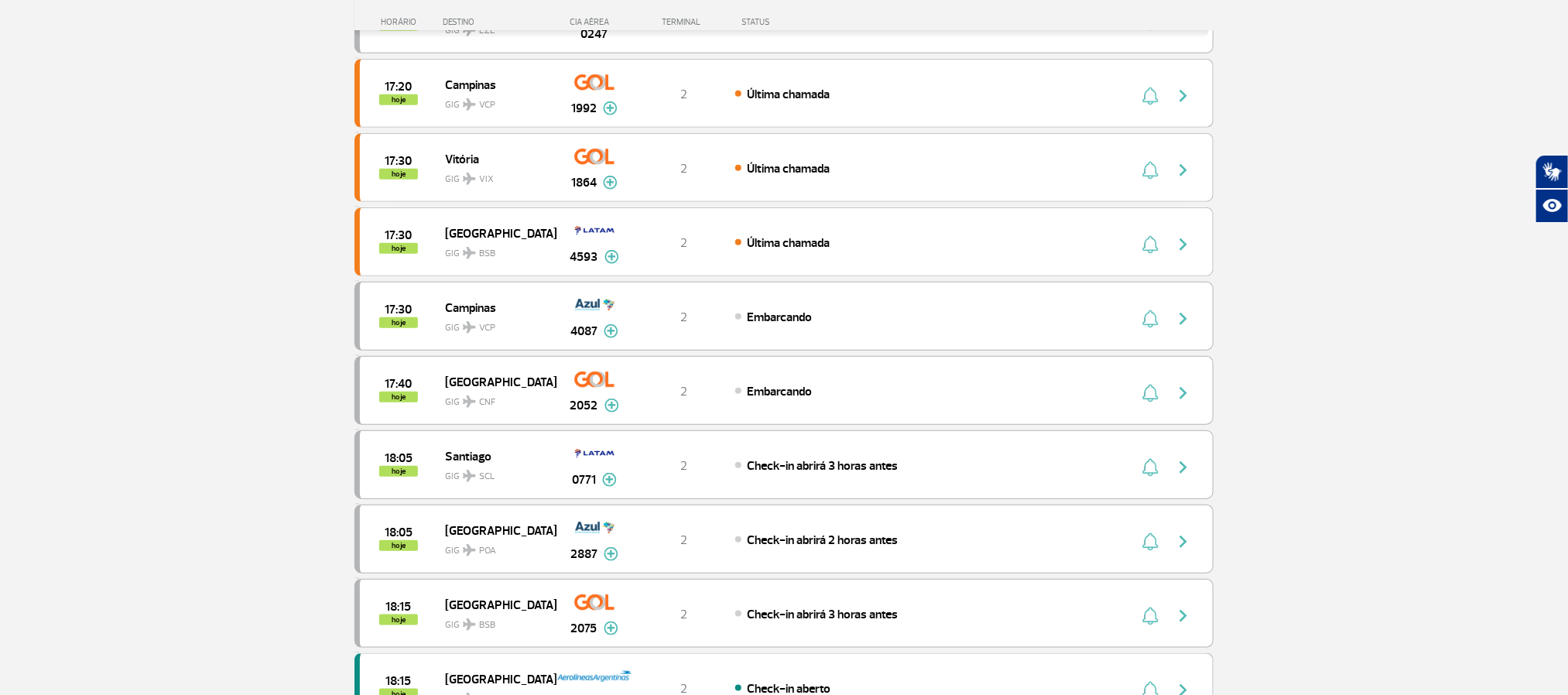
click at [261, 421] on section "Página Inicial > Voos > Painel de Voos Painel de Voos Partidas Chegadas 16:55 1…" at bounding box center [784, 404] width 1568 height 1817
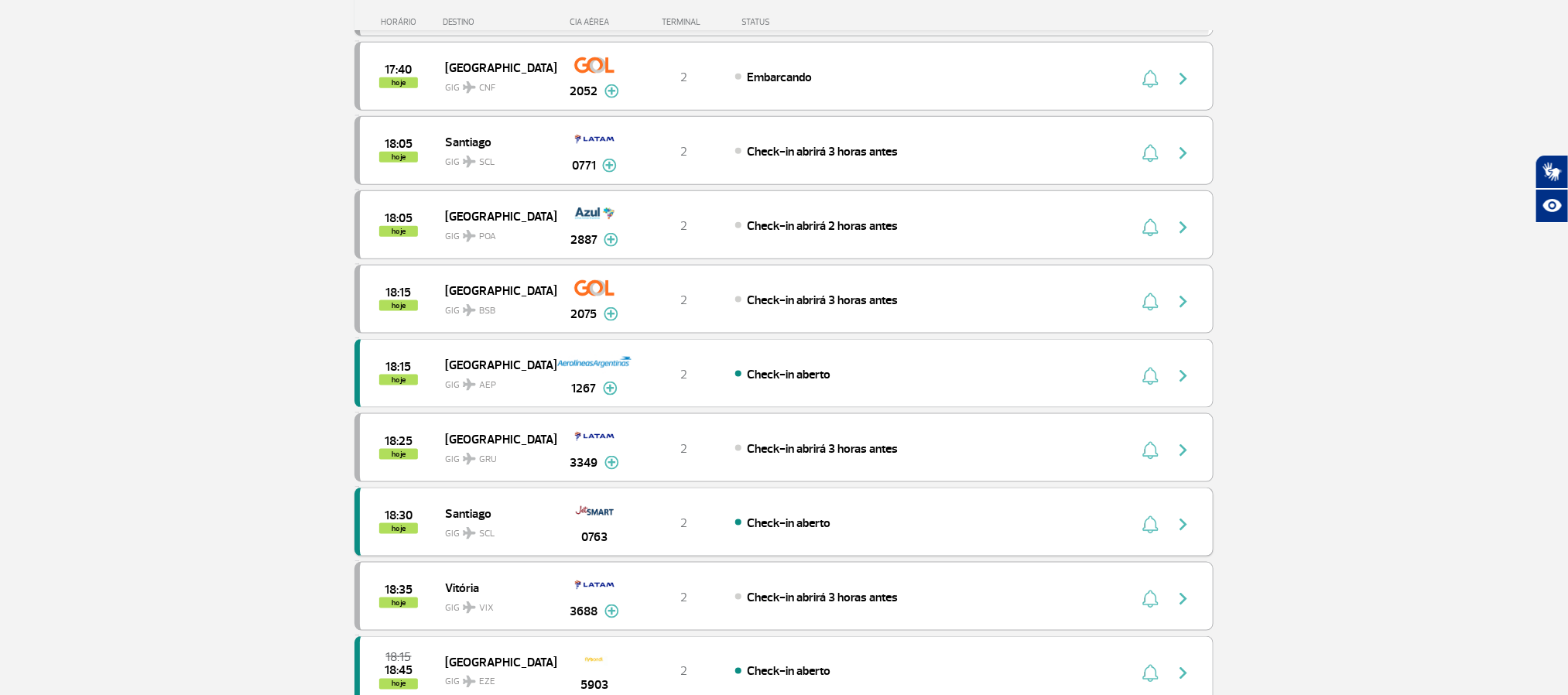
scroll to position [929, 0]
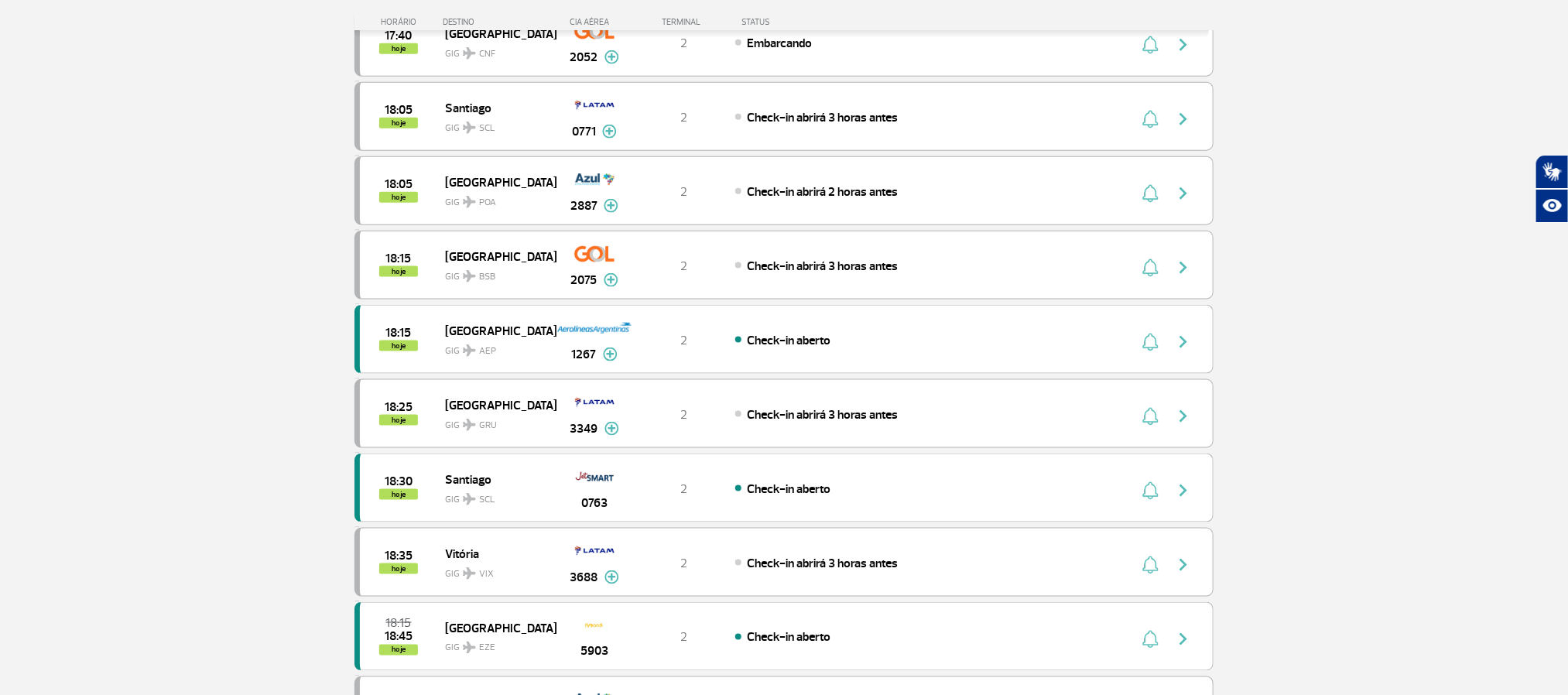
click at [123, 358] on section "Página Inicial > Voos > Painel de Voos Painel de Voos Partidas Chegadas 16:55 1…" at bounding box center [784, 55] width 1568 height 1817
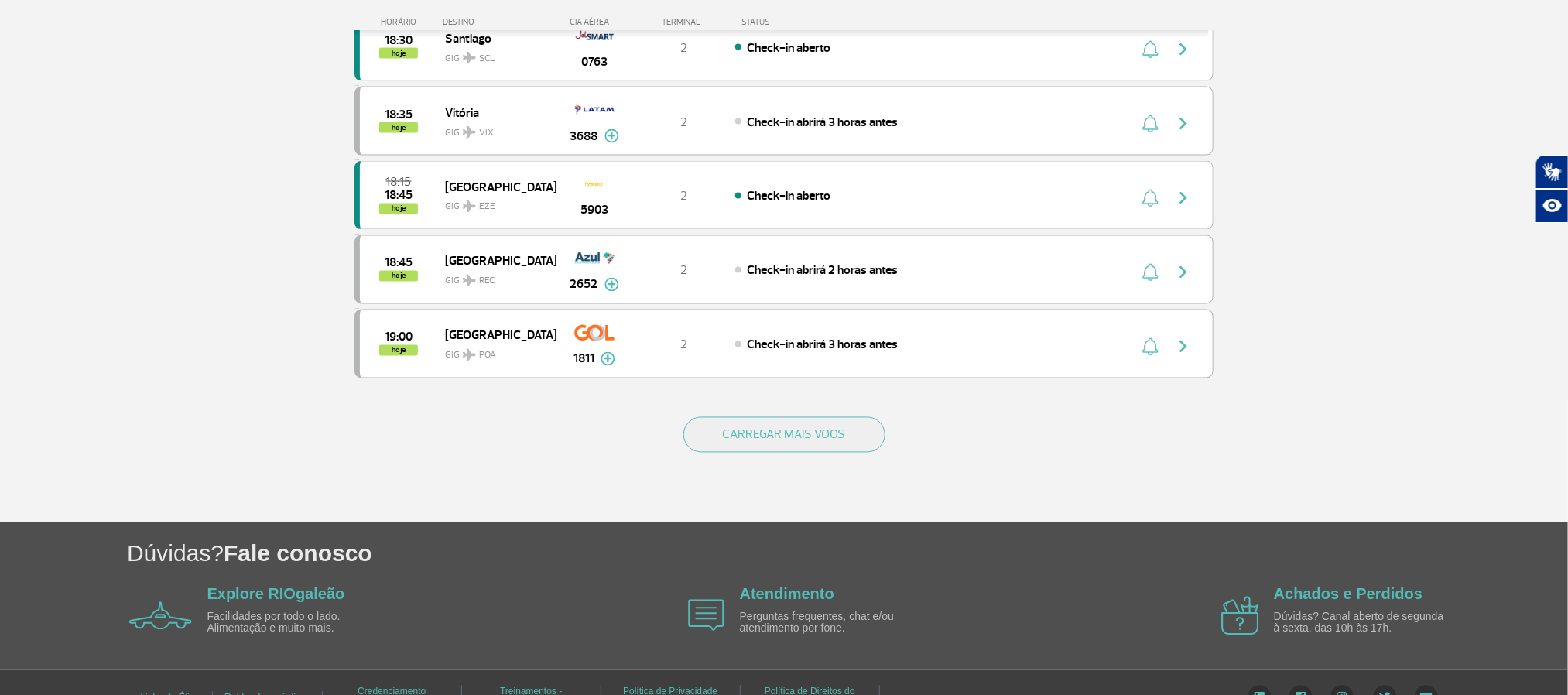
scroll to position [1394, 0]
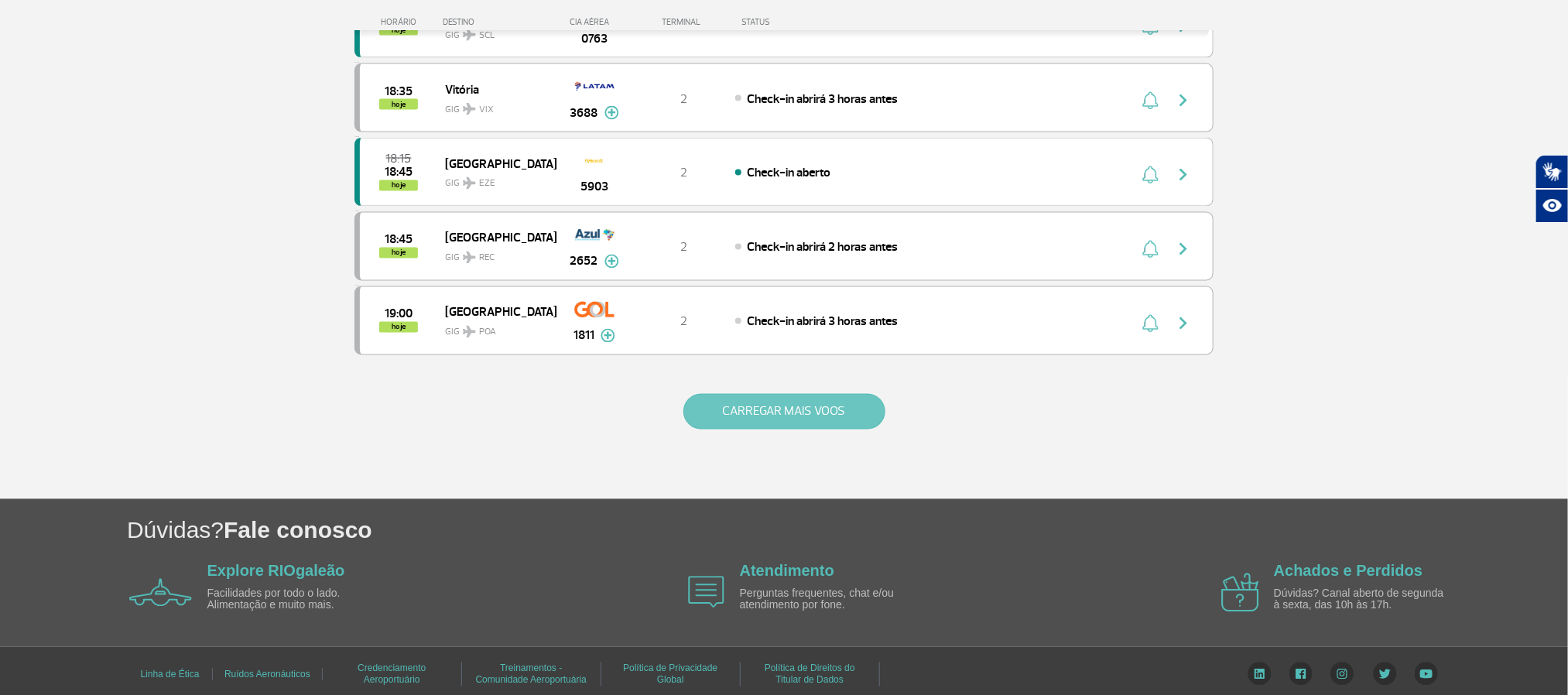
click at [786, 430] on button "CARREGAR MAIS VOOS" at bounding box center [785, 411] width 202 height 35
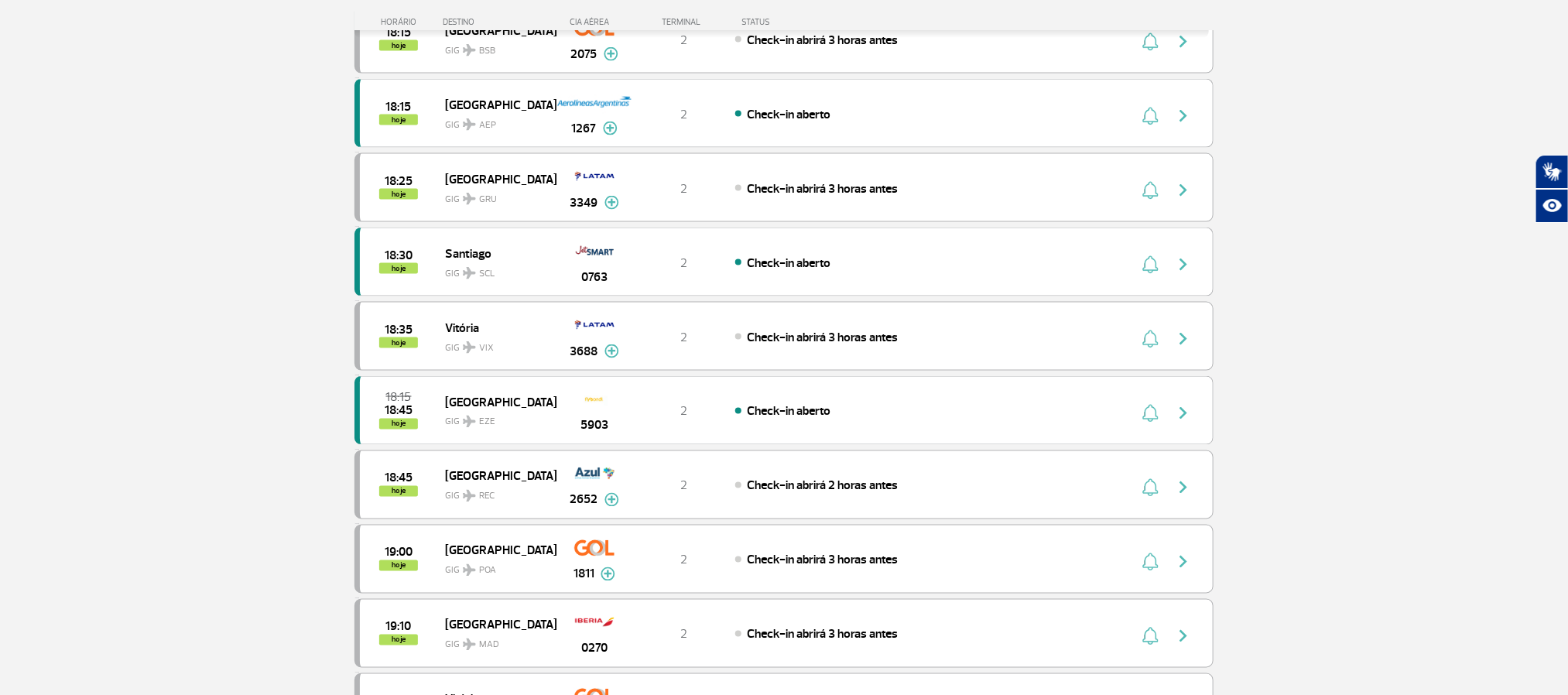
scroll to position [1278, 0]
